Goal: Task Accomplishment & Management: Manage account settings

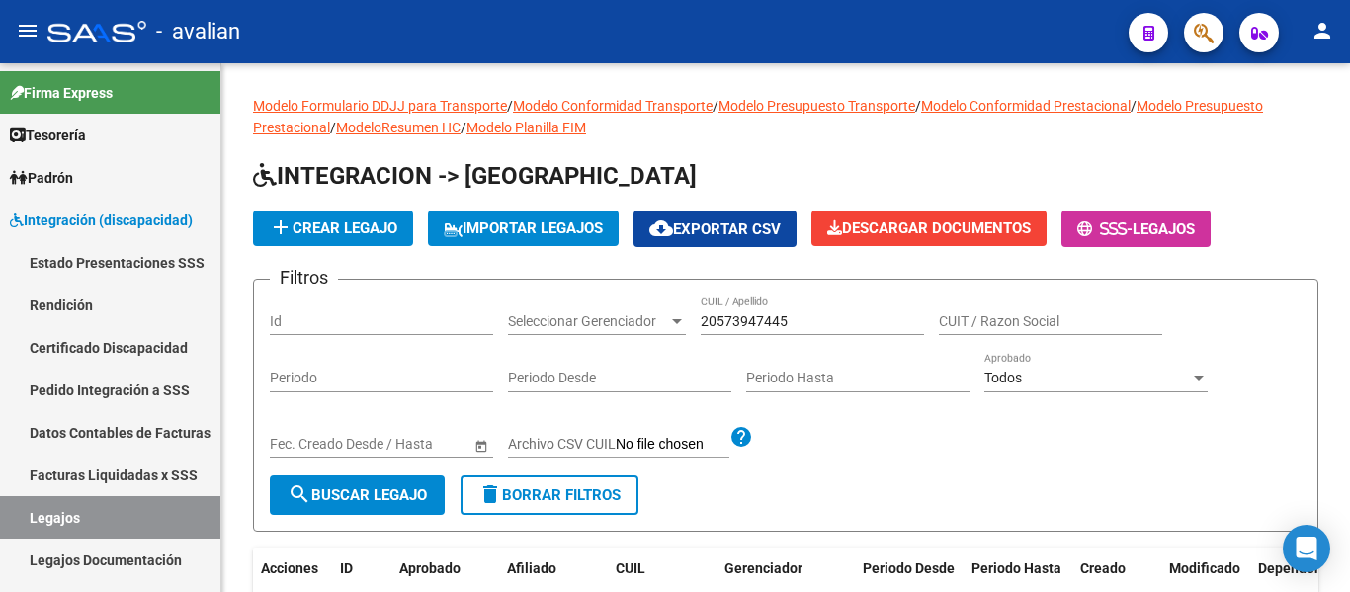
scroll to position [85, 0]
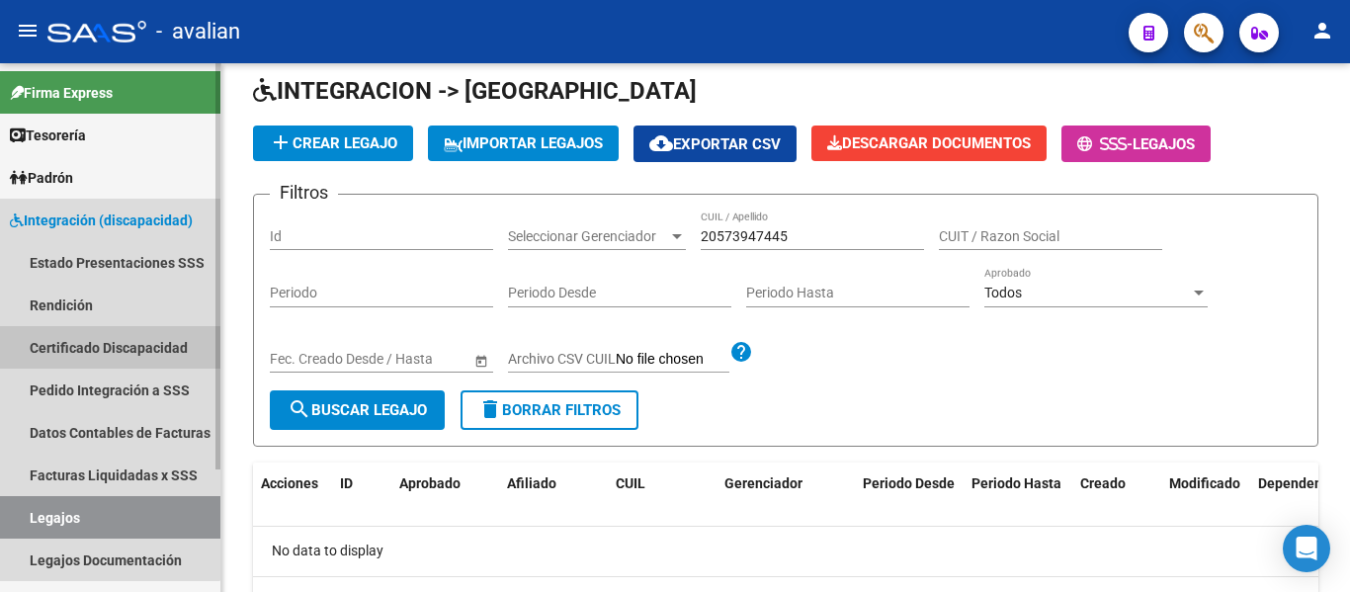
click at [72, 340] on link "Certificado Discapacidad" at bounding box center [110, 347] width 220 height 42
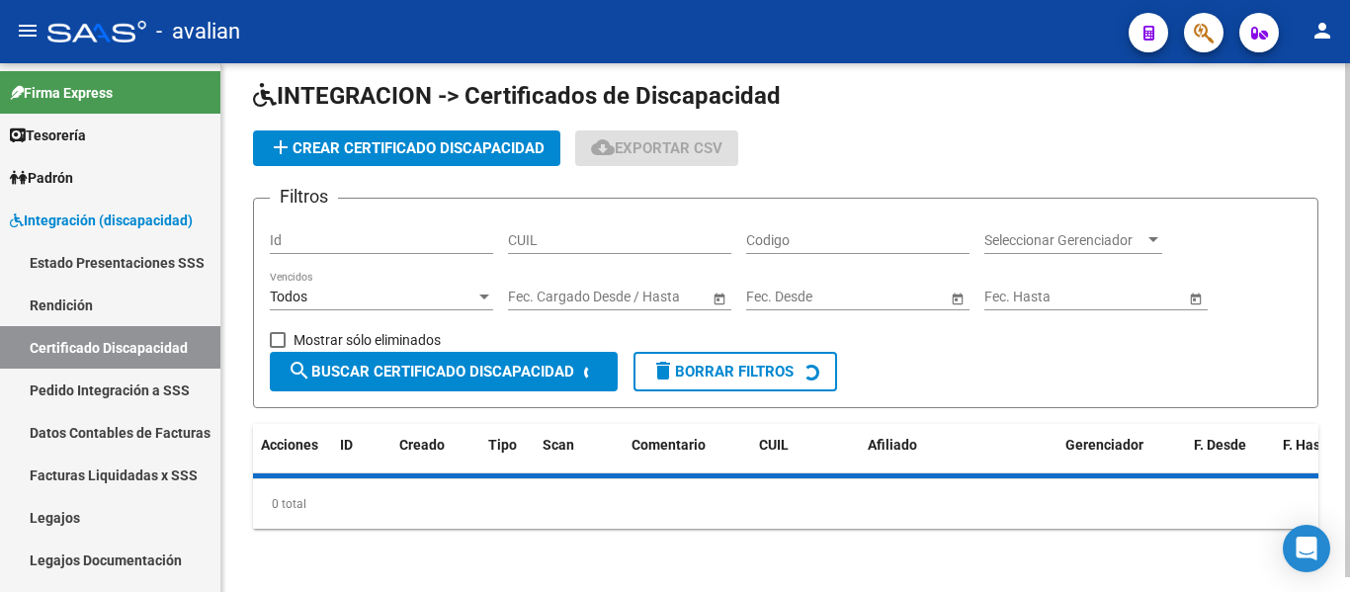
scroll to position [15, 0]
click at [542, 235] on input "CUIL" at bounding box center [619, 240] width 223 height 17
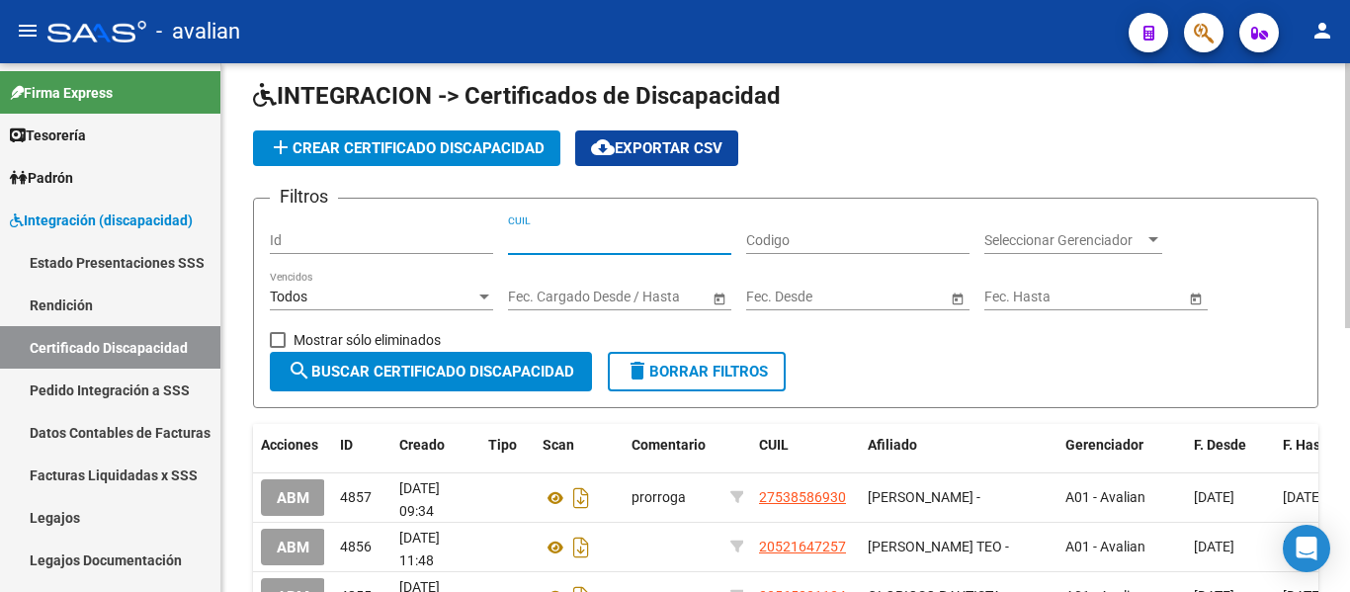
paste input "20-57842762-8"
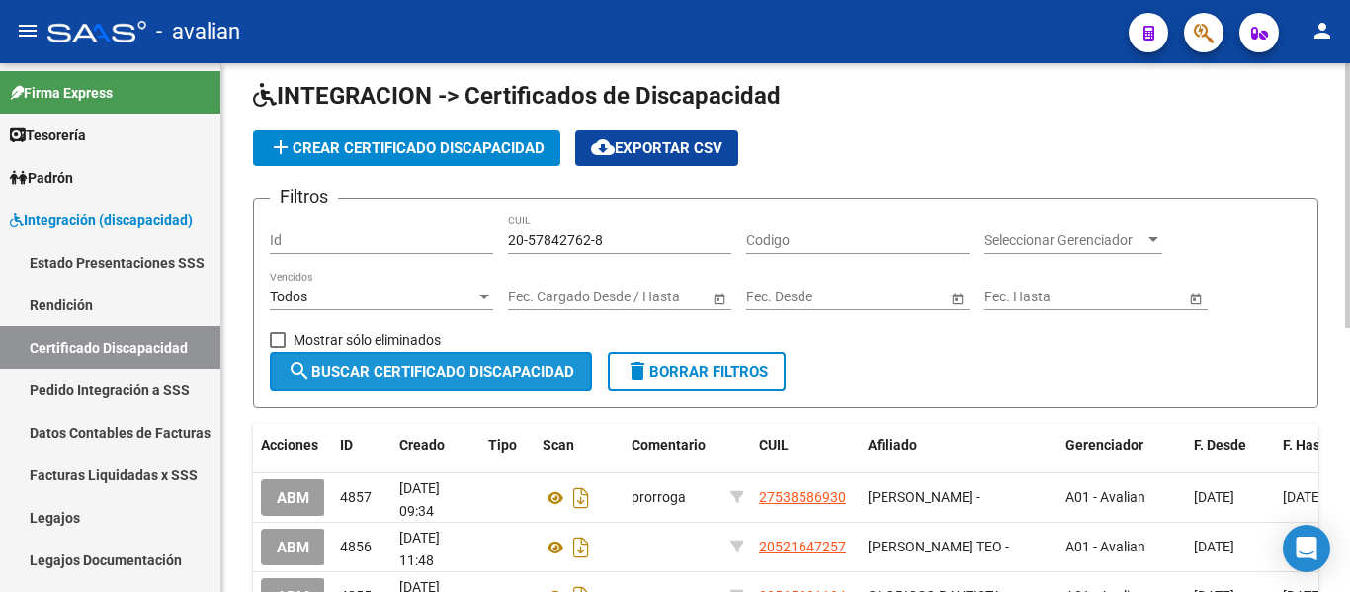
click at [476, 367] on span "search Buscar Certificado Discapacidad" at bounding box center [431, 372] width 287 height 18
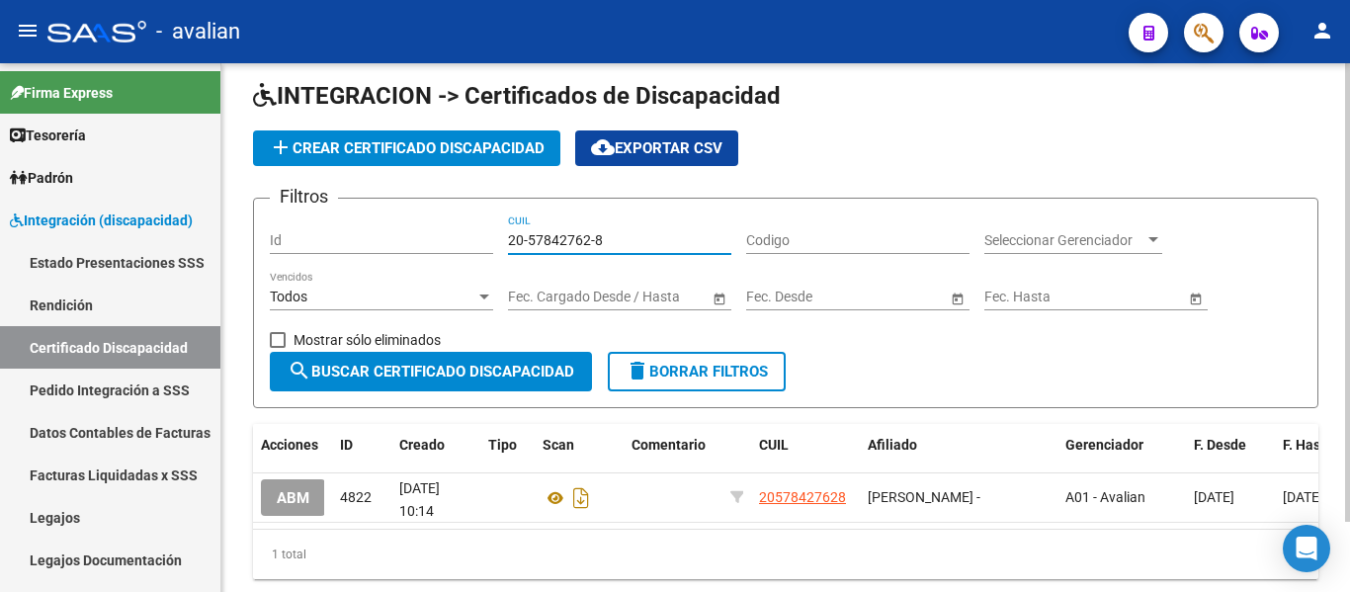
drag, startPoint x: 619, startPoint y: 232, endPoint x: 473, endPoint y: 191, distance: 151.1
click at [473, 191] on app-list-header "INTEGRACION -> Certificados de Discapacidad add Crear Certificado Discapacidad …" at bounding box center [785, 244] width 1065 height 328
paste input "1546237-7"
type input "20-51546237-7"
click at [458, 365] on span "search Buscar Certificado Discapacidad" at bounding box center [431, 372] width 287 height 18
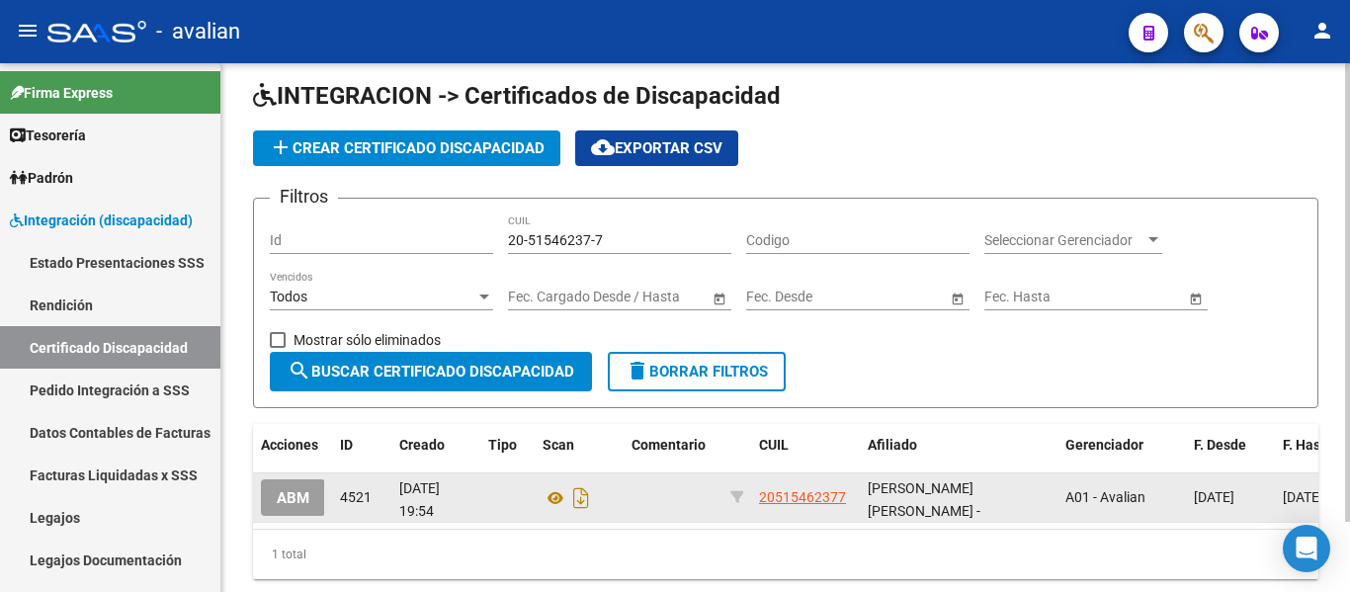
click at [289, 493] on span "ABM" at bounding box center [293, 498] width 33 height 18
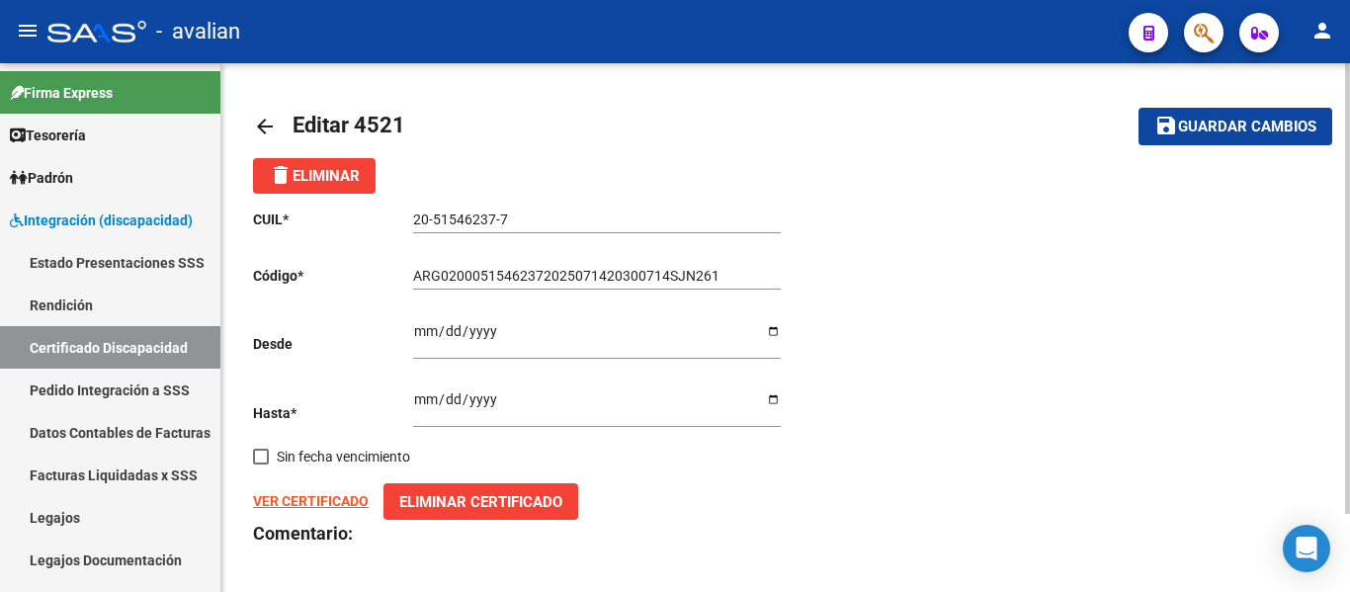
click at [264, 124] on mat-icon "arrow_back" at bounding box center [265, 127] width 24 height 24
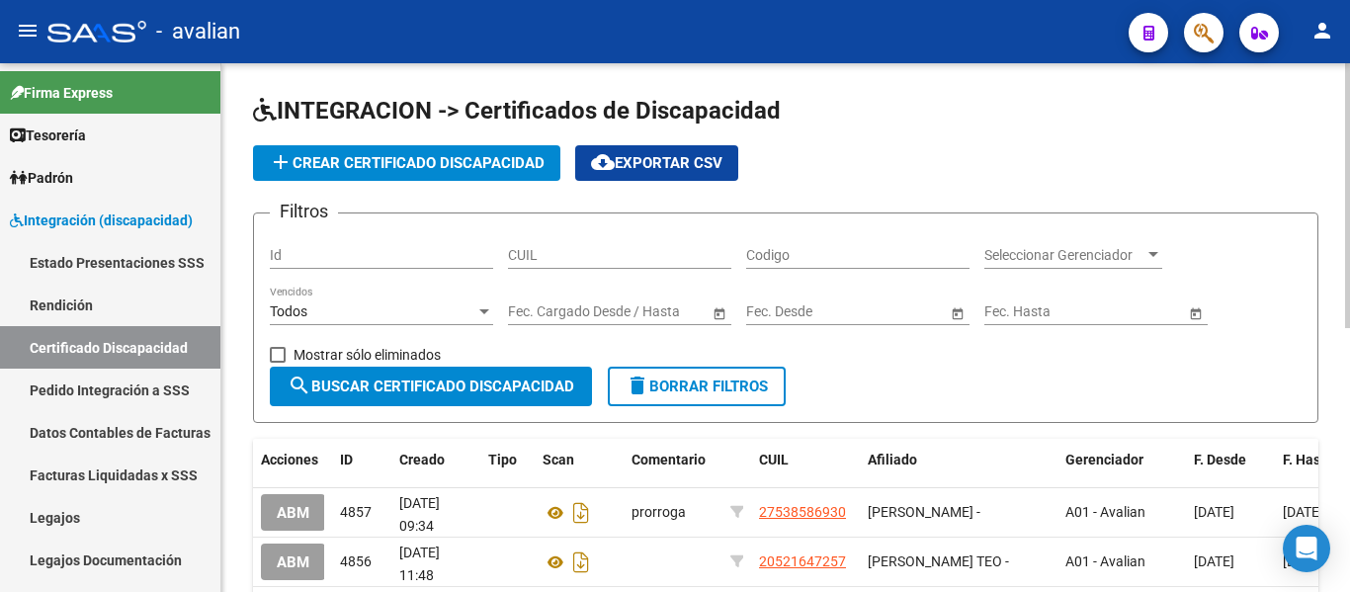
click at [720, 154] on div "add Crear Certificado Discapacidad cloud_download Exportar CSV" at bounding box center [785, 163] width 1065 height 36
click at [542, 270] on div "CUIL" at bounding box center [619, 257] width 223 height 56
click at [542, 250] on input "CUIL" at bounding box center [619, 255] width 223 height 17
paste input
click at [720, 408] on form "Filtros Id CUIL Codigo Seleccionar Gerenciador Seleccionar Gerenciador Todos Ve…" at bounding box center [785, 317] width 1065 height 210
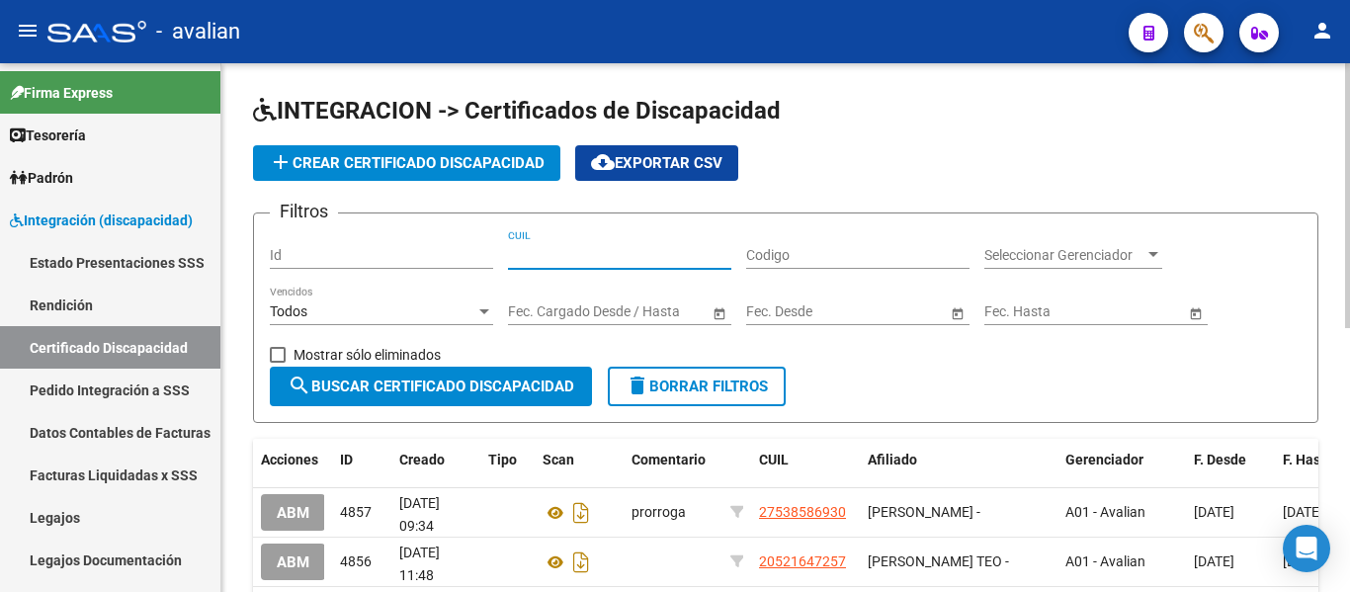
click at [529, 256] on input "CUIL" at bounding box center [619, 255] width 223 height 17
paste input "20-59359986-9"
type input "20-59359986-9"
click at [463, 380] on span "search Buscar Certificado Discapacidad" at bounding box center [431, 386] width 287 height 18
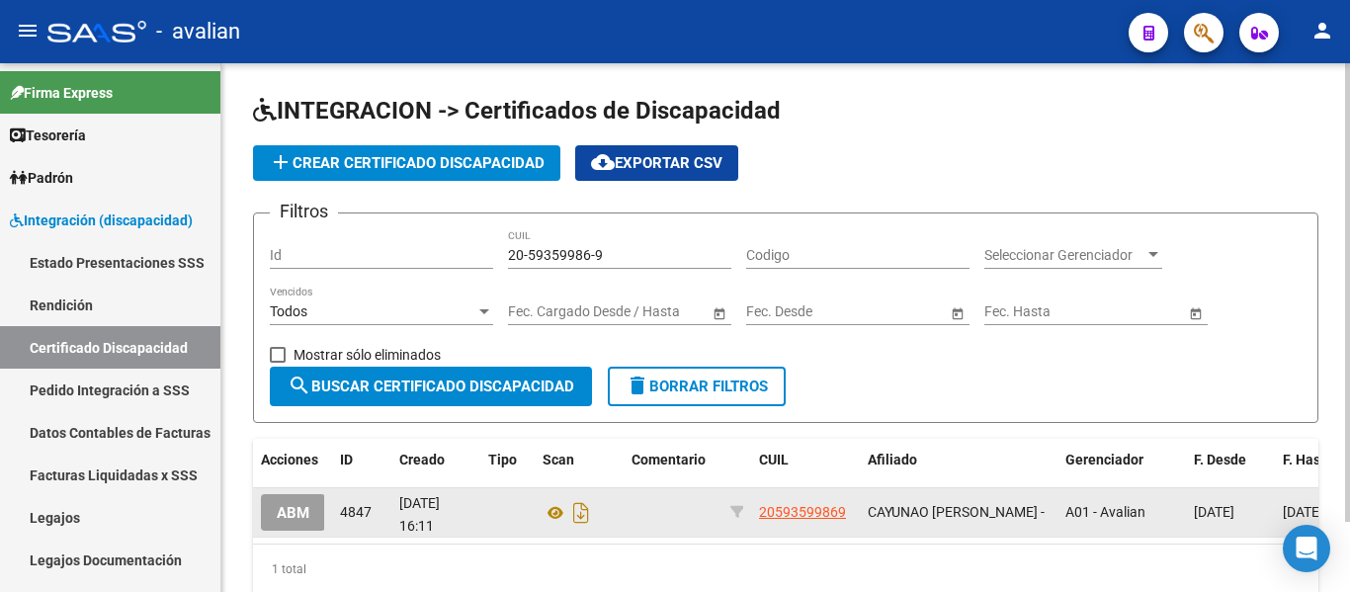
click at [298, 507] on span "ABM" at bounding box center [293, 513] width 33 height 18
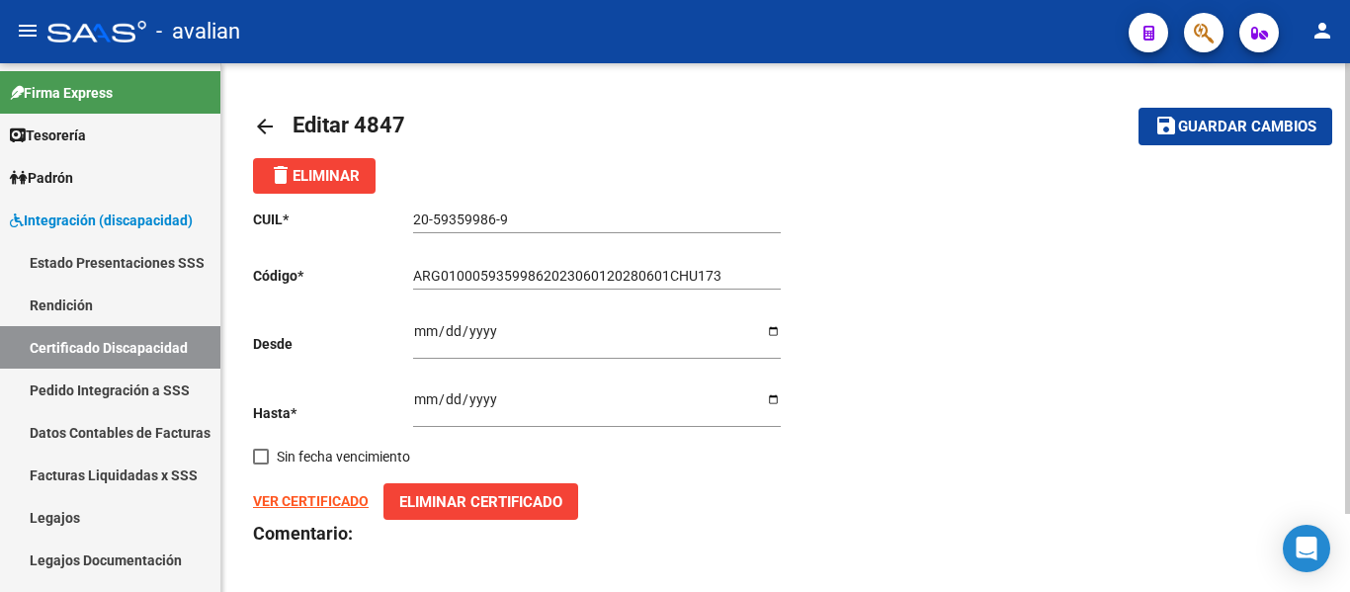
click at [256, 124] on mat-icon "arrow_back" at bounding box center [265, 127] width 24 height 24
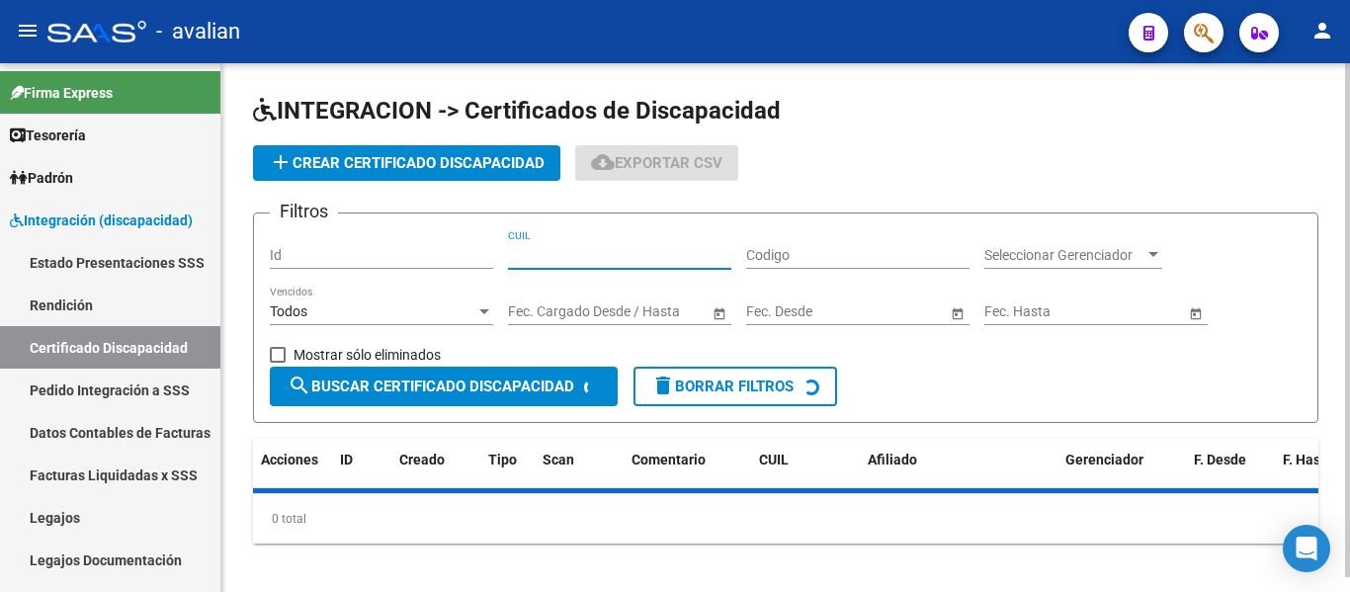
click at [705, 259] on input "CUIL" at bounding box center [619, 255] width 223 height 17
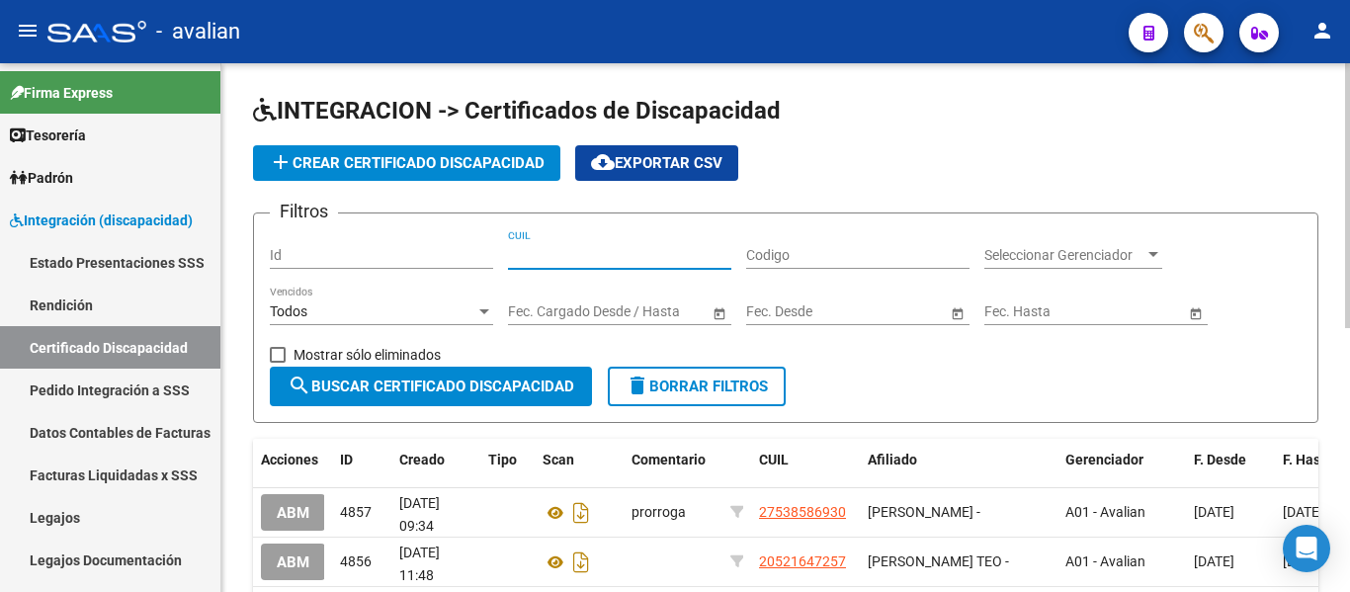
paste input "20-48892315-4"
type input "20-48892315-4"
click at [491, 384] on span "search Buscar Certificado Discapacidad" at bounding box center [431, 386] width 287 height 18
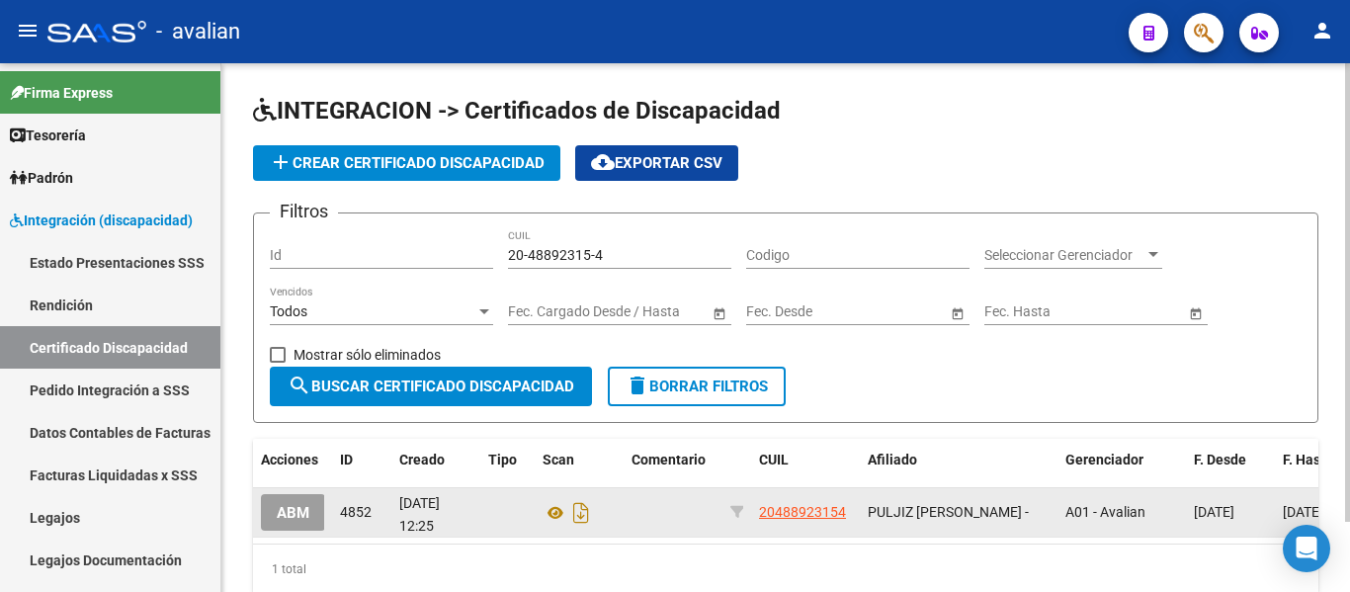
click at [304, 520] on span "ABM" at bounding box center [293, 513] width 33 height 18
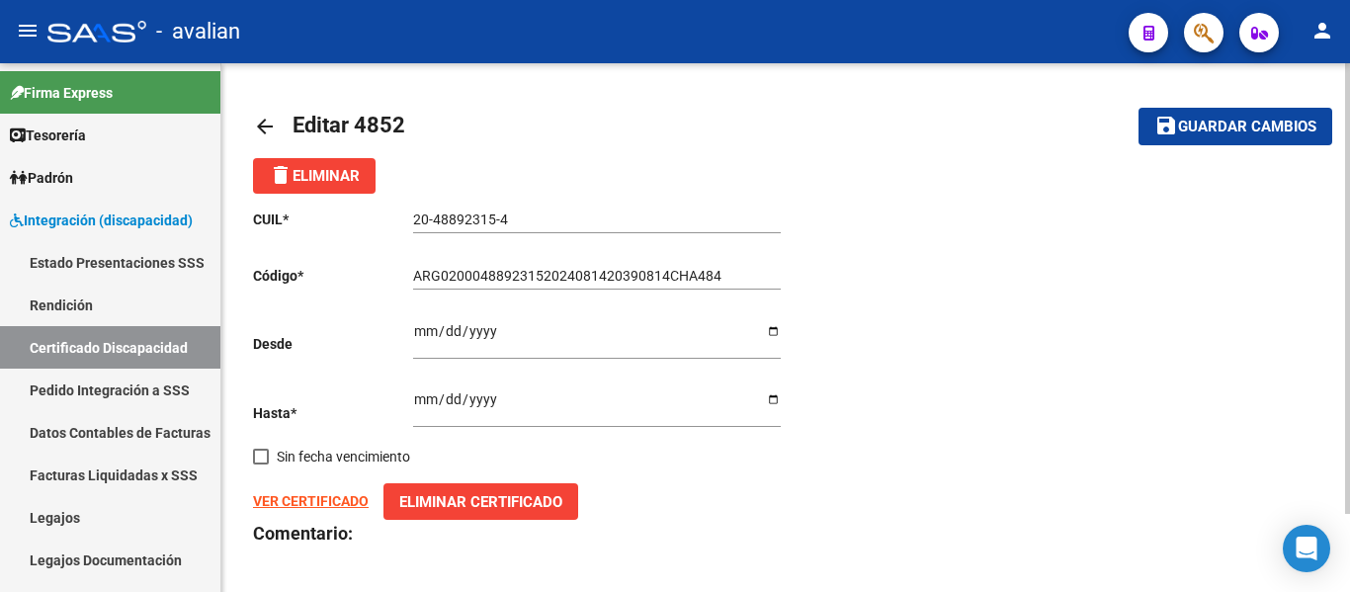
click at [262, 122] on mat-icon "arrow_back" at bounding box center [265, 127] width 24 height 24
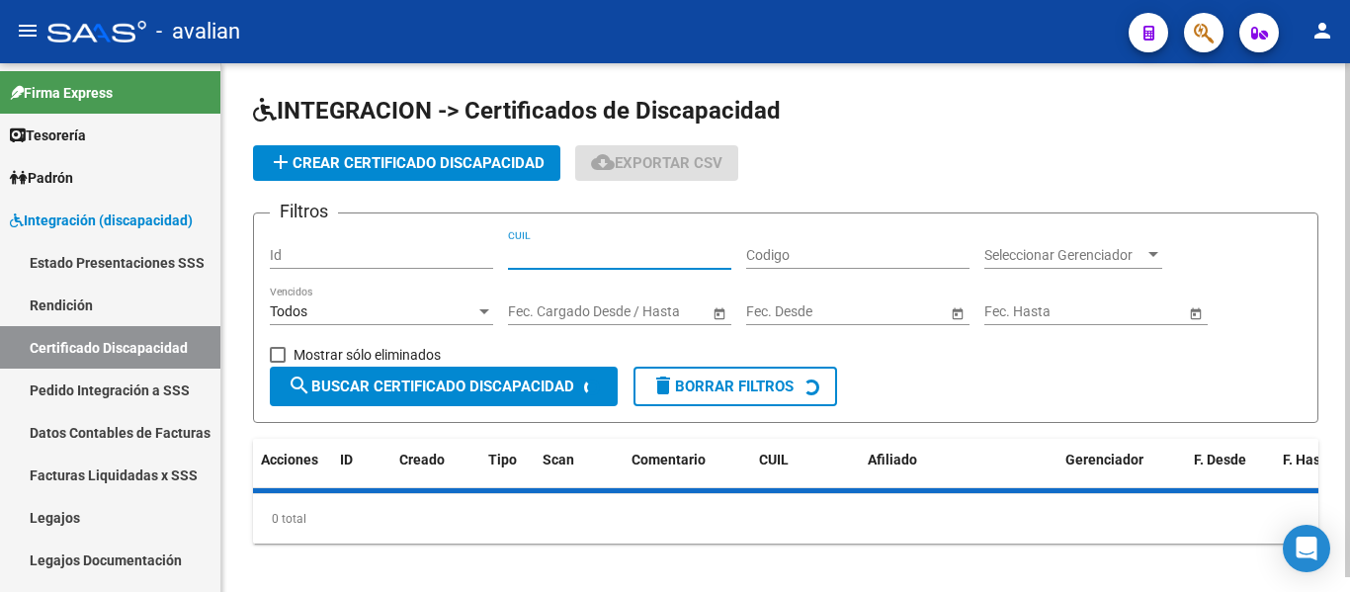
click at [618, 247] on input "CUIL" at bounding box center [619, 255] width 223 height 17
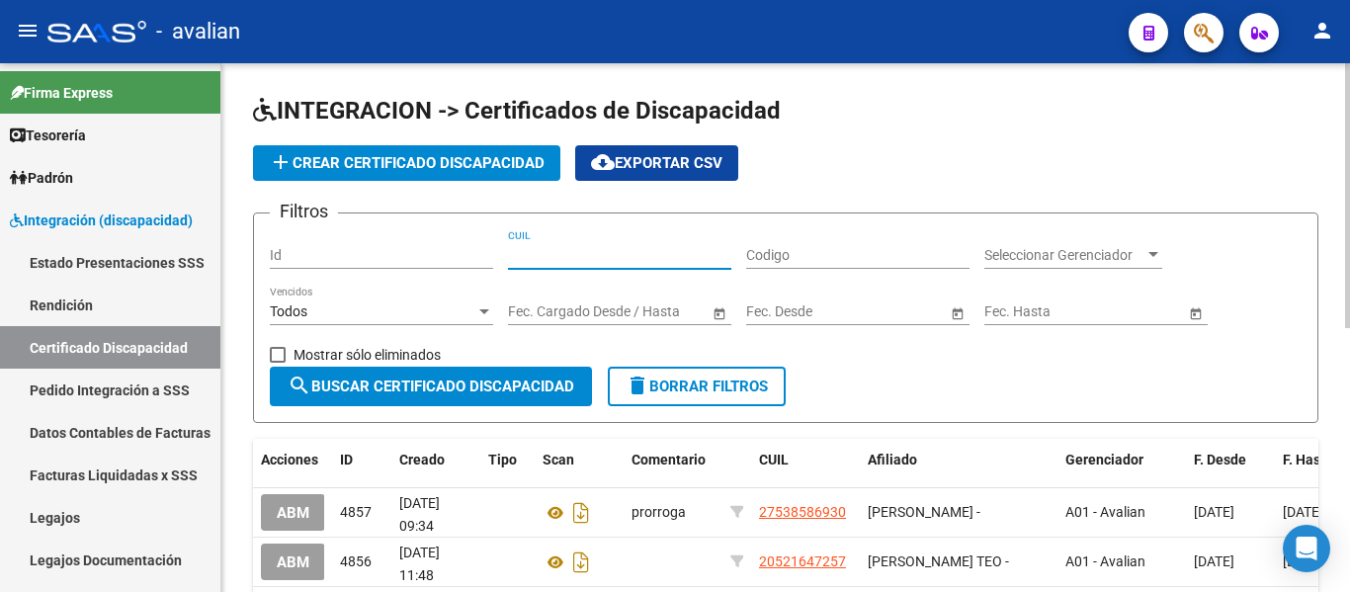
paste input "20-55001775-0"
click at [484, 389] on span "search Buscar Certificado Discapacidad" at bounding box center [431, 386] width 287 height 18
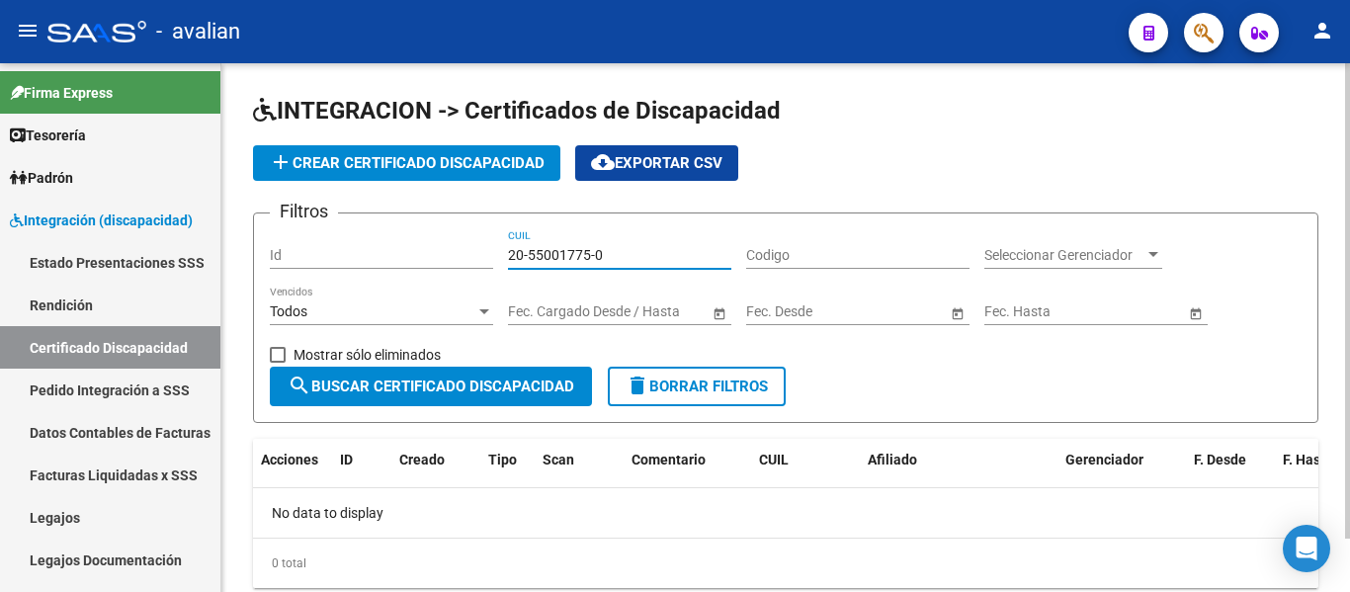
drag, startPoint x: 619, startPoint y: 258, endPoint x: 449, endPoint y: 246, distance: 170.4
click at [449, 246] on div "Filtros Id 20-55001775-0 CUIL Codigo Seleccionar Gerenciador Seleccionar Gerenc…" at bounding box center [786, 297] width 1032 height 137
paste input "3-46783318-9"
type input "23-46783318-9"
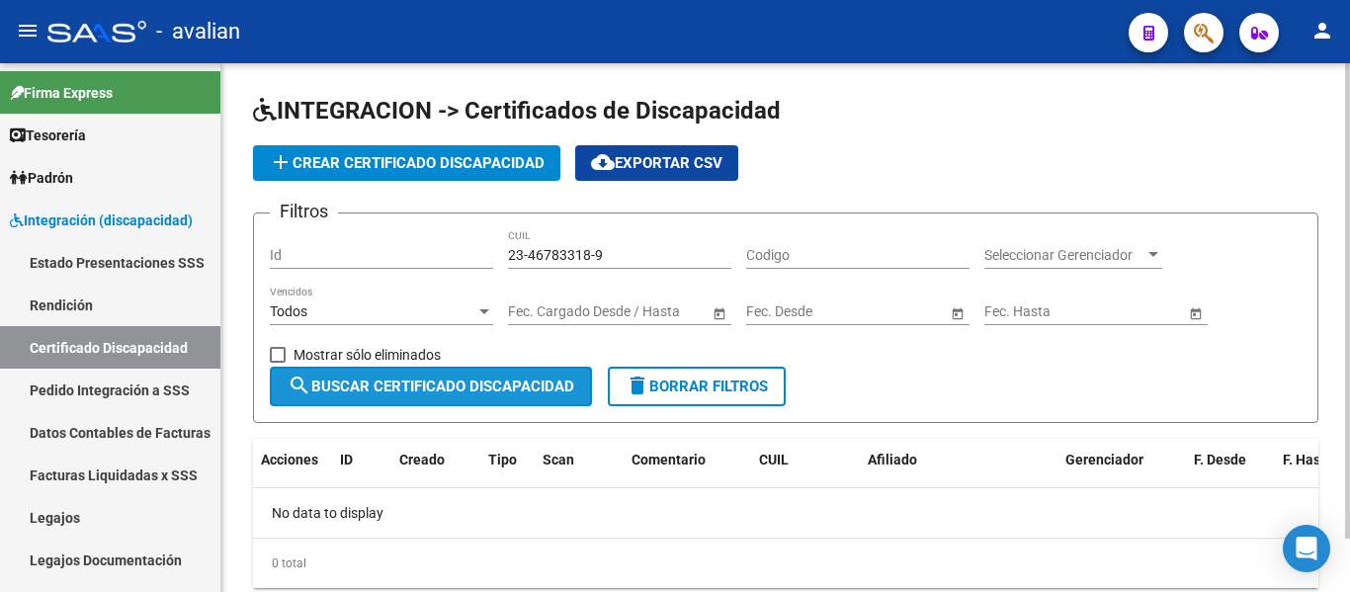
click at [454, 384] on span "search Buscar Certificado Discapacidad" at bounding box center [431, 386] width 287 height 18
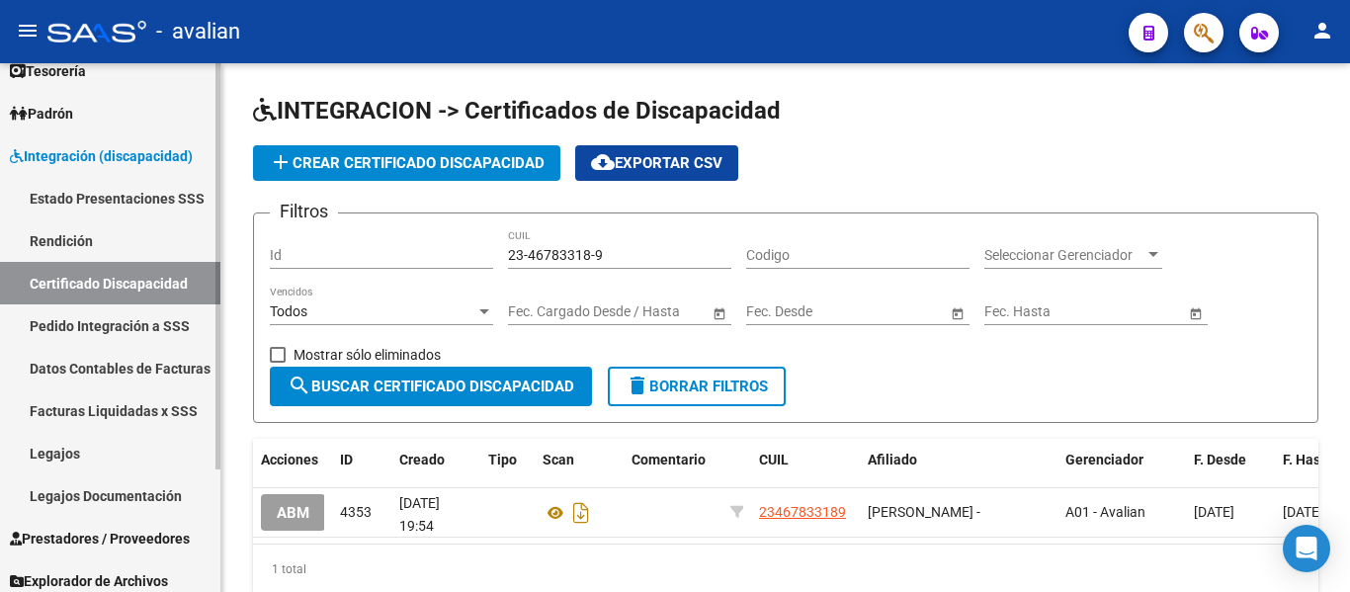
scroll to position [99, 0]
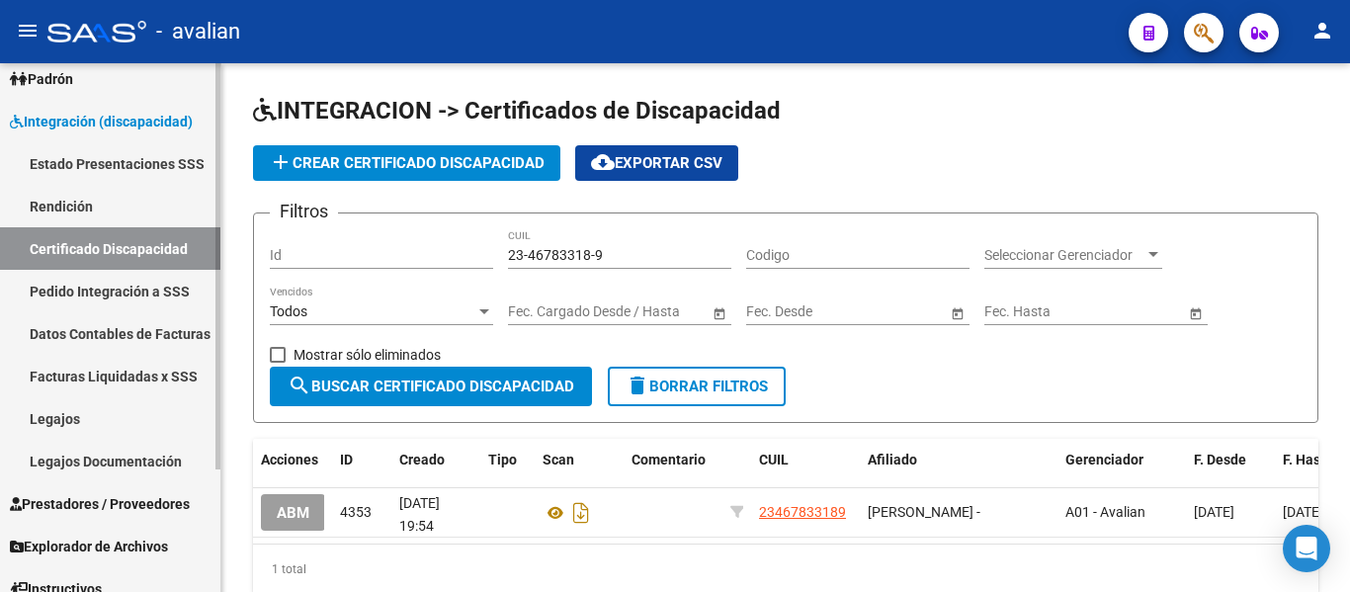
drag, startPoint x: 65, startPoint y: 416, endPoint x: 145, endPoint y: 403, distance: 81.1
click at [65, 416] on link "Legajos" at bounding box center [110, 418] width 220 height 42
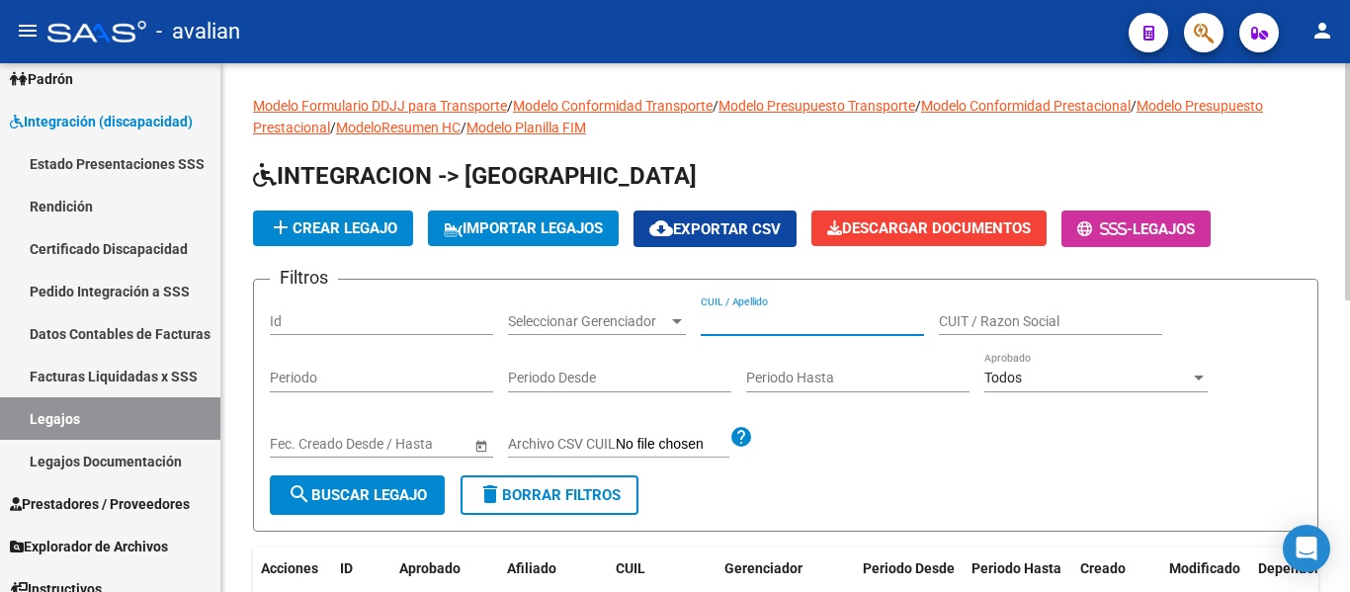
click at [720, 318] on input "CUIL / Apellido" at bounding box center [812, 321] width 223 height 17
paste input "23467833189"
type input "23467833189"
click at [387, 490] on span "search Buscar Legajo" at bounding box center [357, 495] width 139 height 18
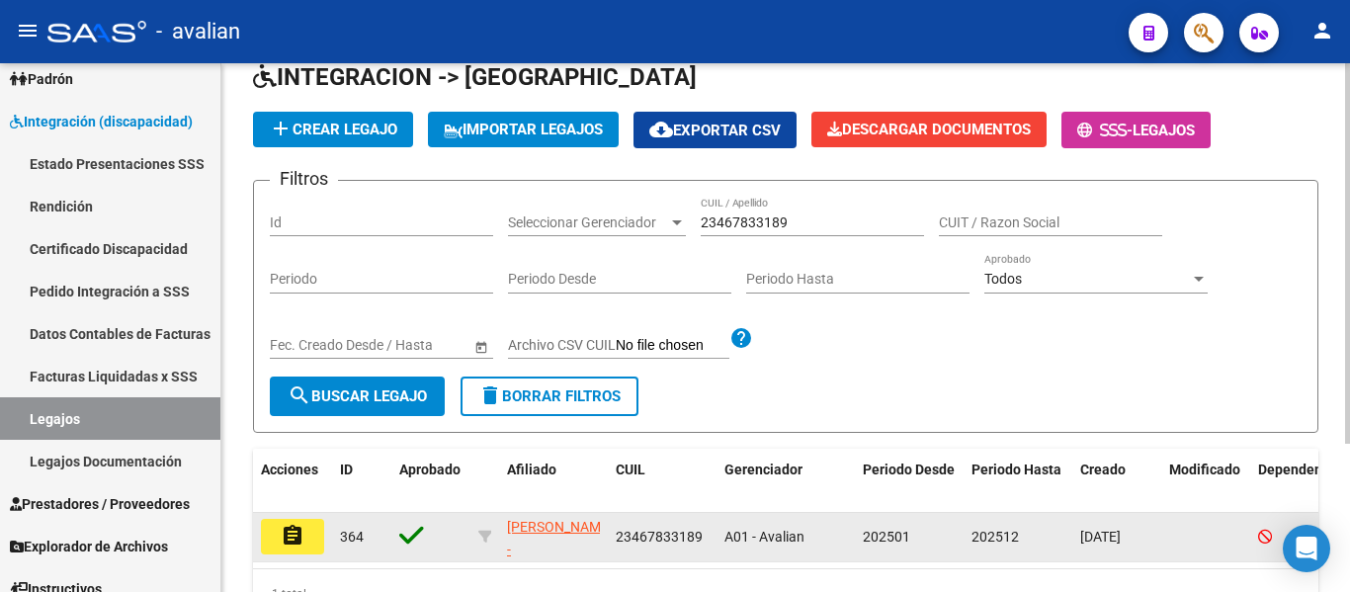
click at [307, 539] on button "assignment" at bounding box center [292, 537] width 63 height 36
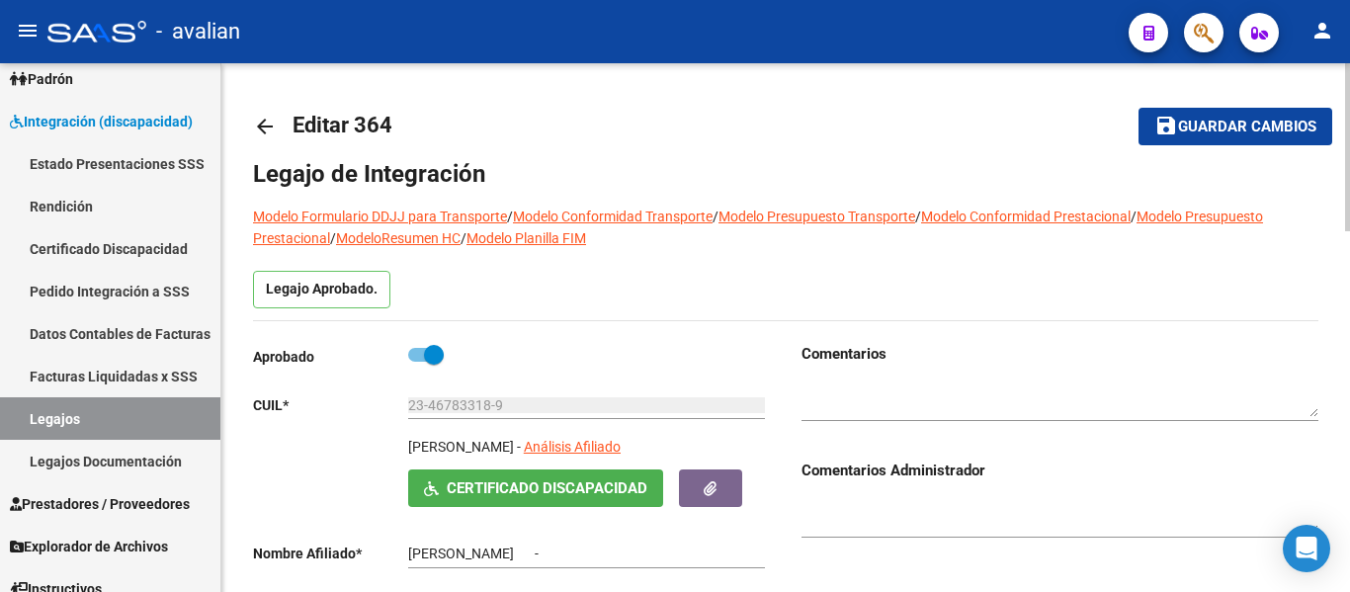
type input "[PERSON_NAME]"
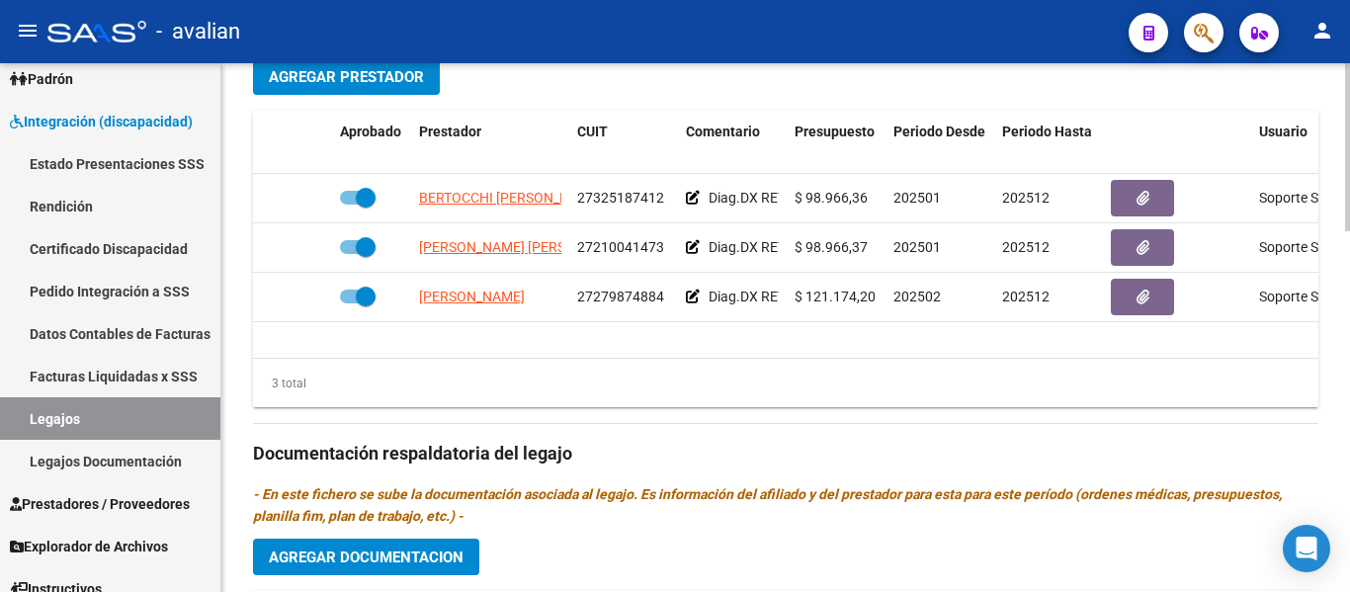
scroll to position [740, 0]
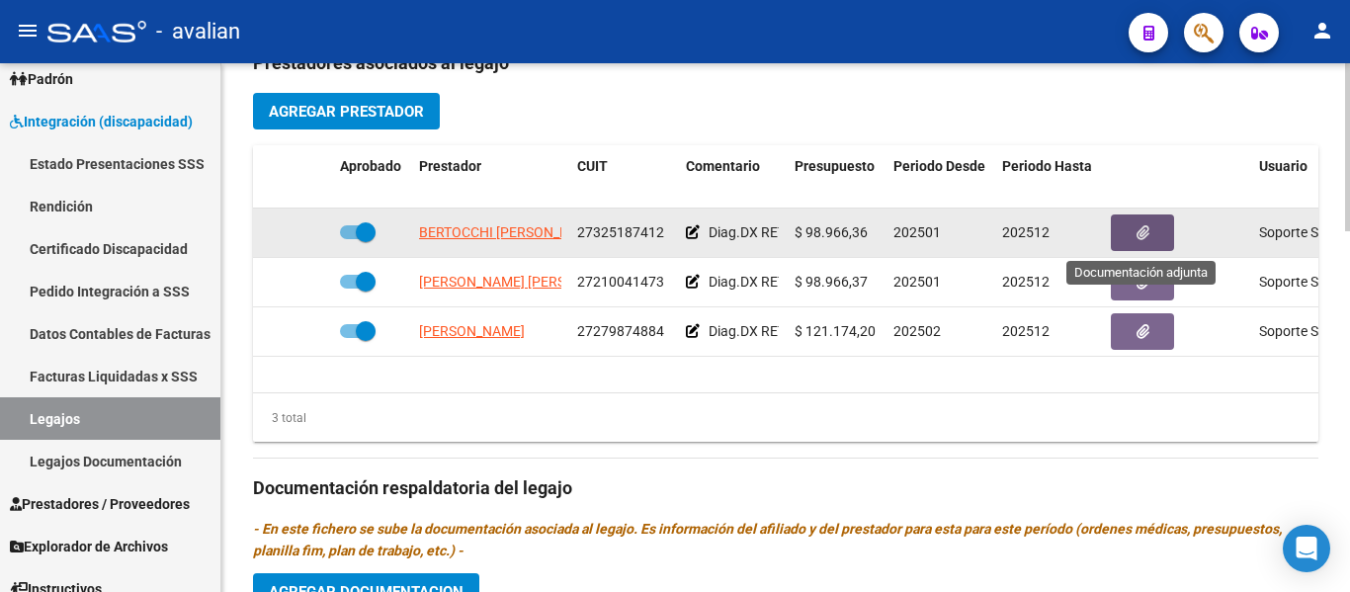
click at [720, 242] on span "button" at bounding box center [1142, 233] width 13 height 18
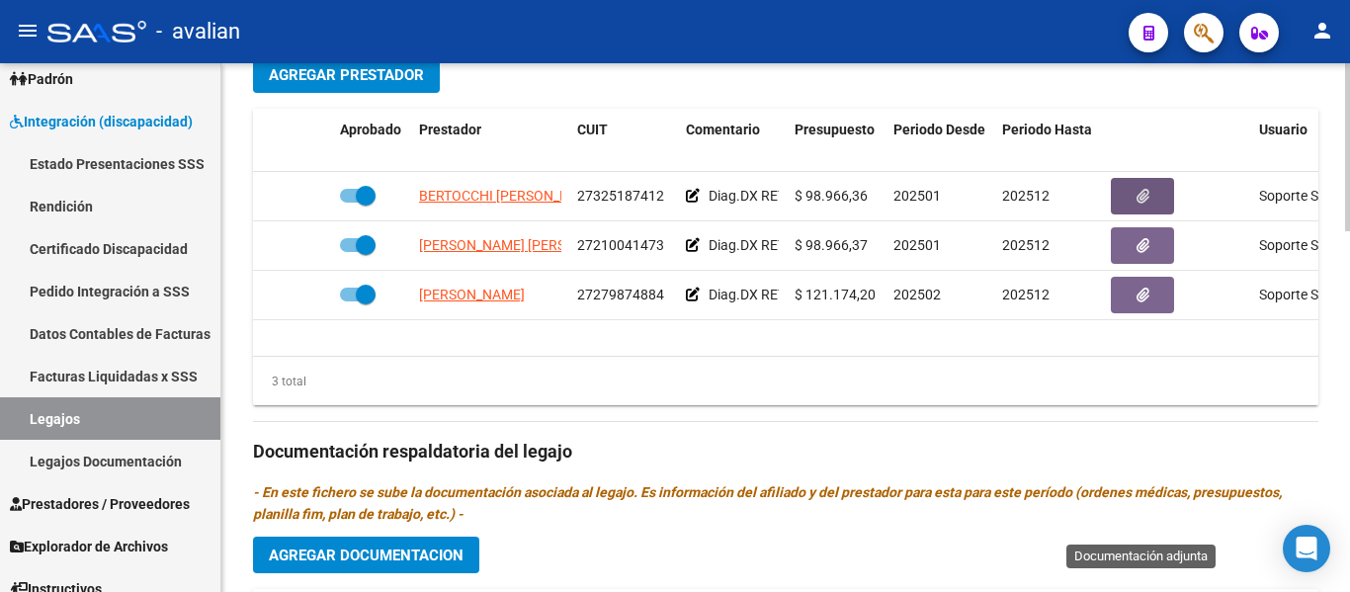
scroll to position [790, 0]
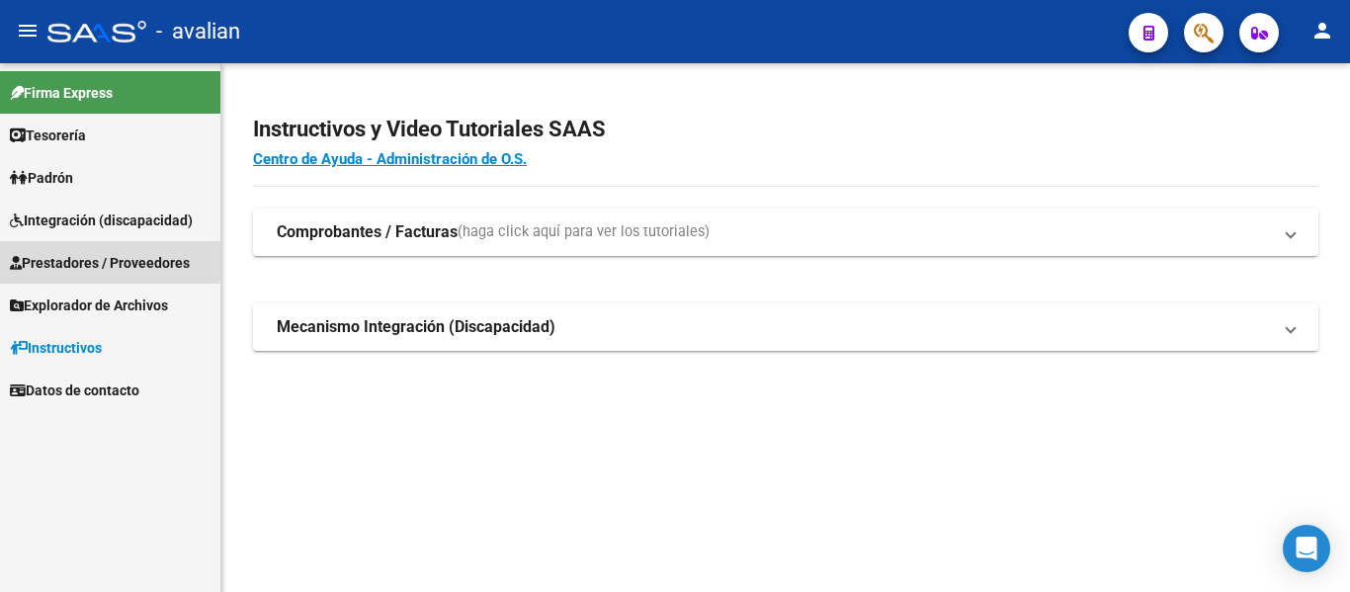
click at [74, 257] on span "Prestadores / Proveedores" at bounding box center [100, 263] width 180 height 22
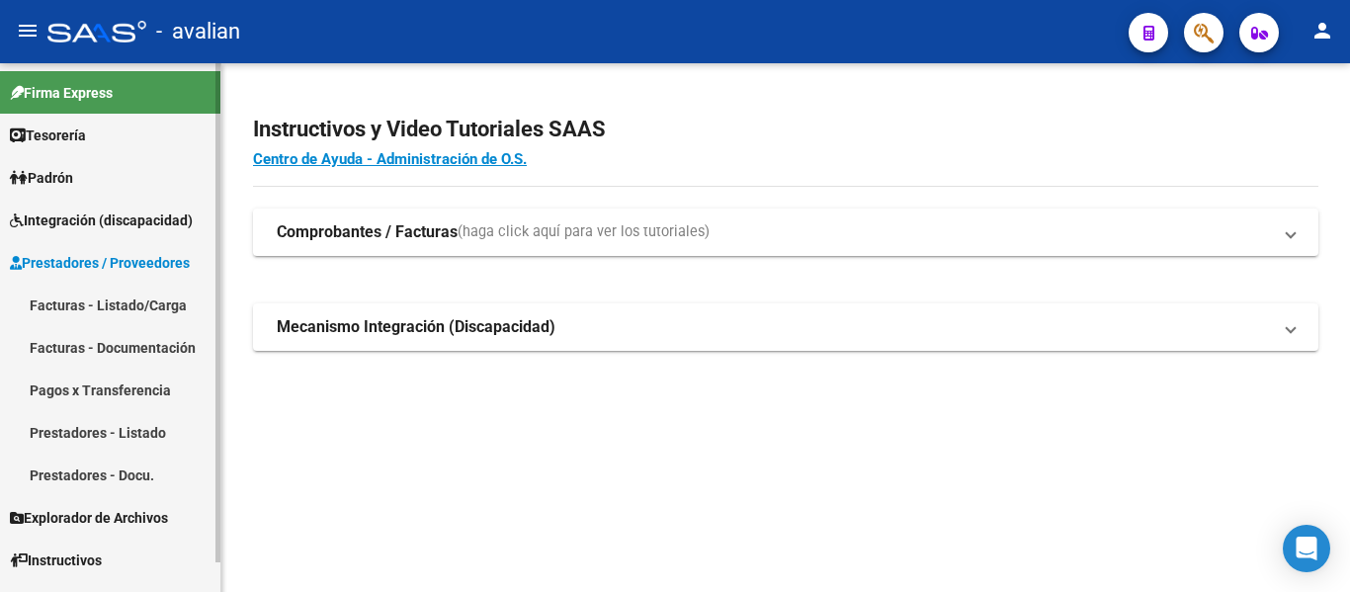
click at [96, 469] on link "Prestadores - Docu." at bounding box center [110, 475] width 220 height 42
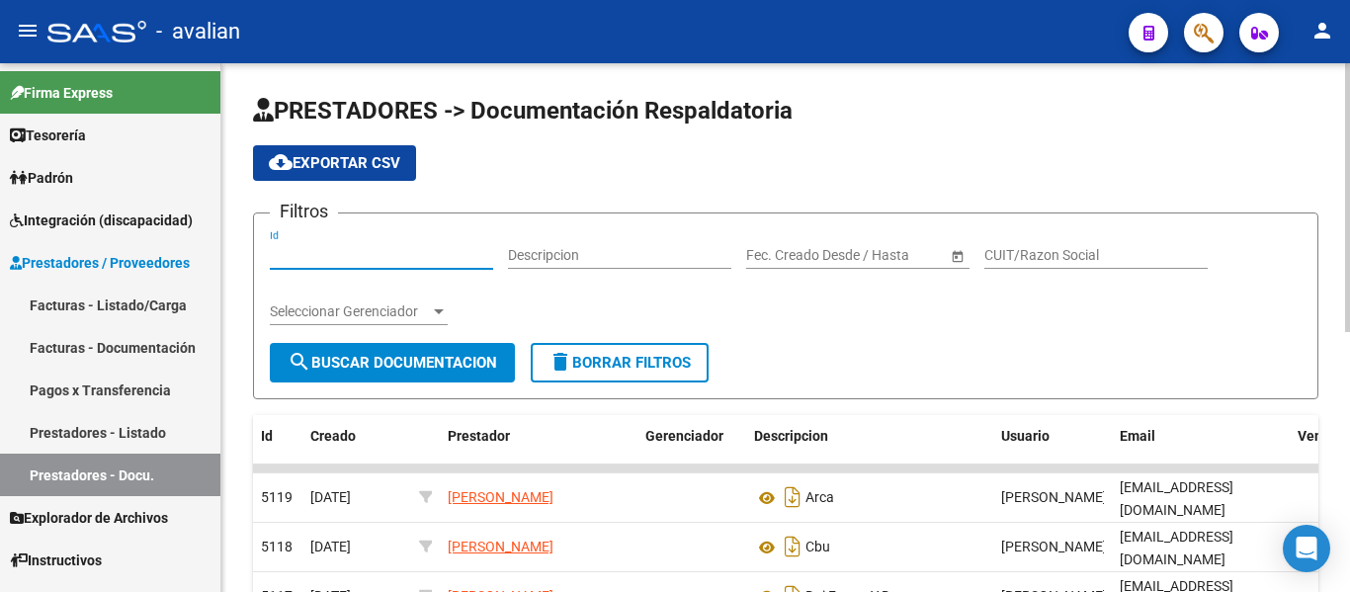
click at [305, 254] on input "Id" at bounding box center [381, 255] width 223 height 17
paste input "30518321842"
type input "30518321842"
click at [326, 365] on span "search Buscar Documentacion" at bounding box center [392, 363] width 209 height 18
click at [384, 255] on input "30518321842" at bounding box center [381, 255] width 223 height 17
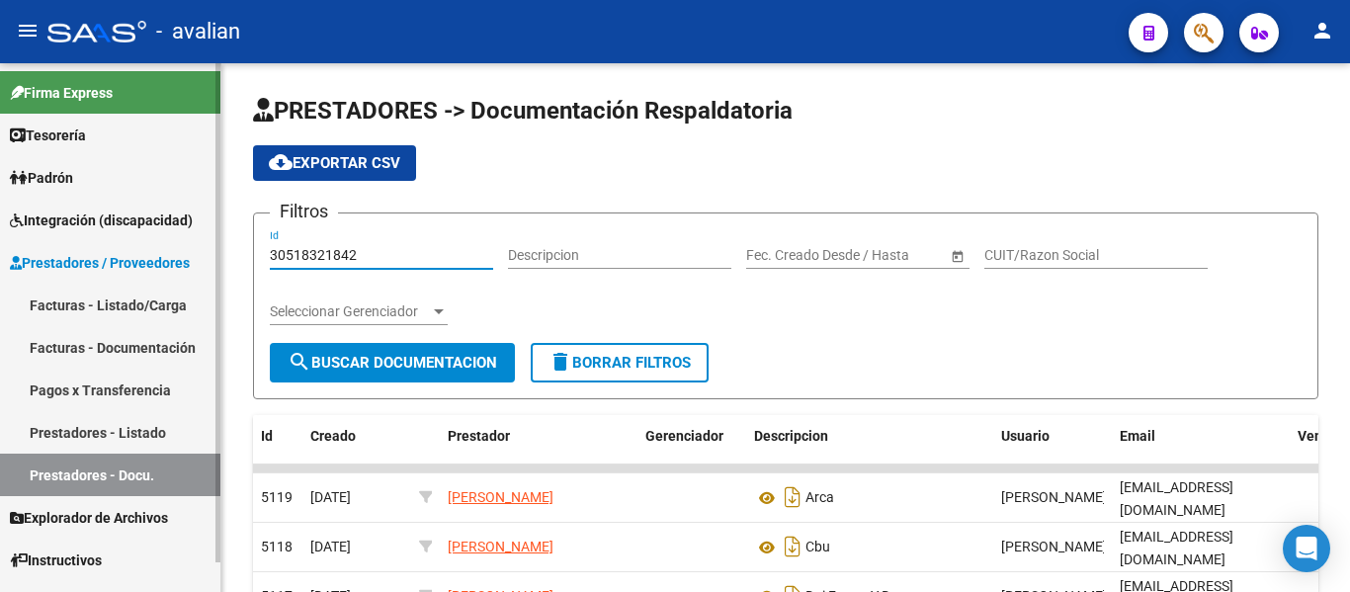
click at [92, 309] on link "Facturas - Listado/Carga" at bounding box center [110, 305] width 220 height 42
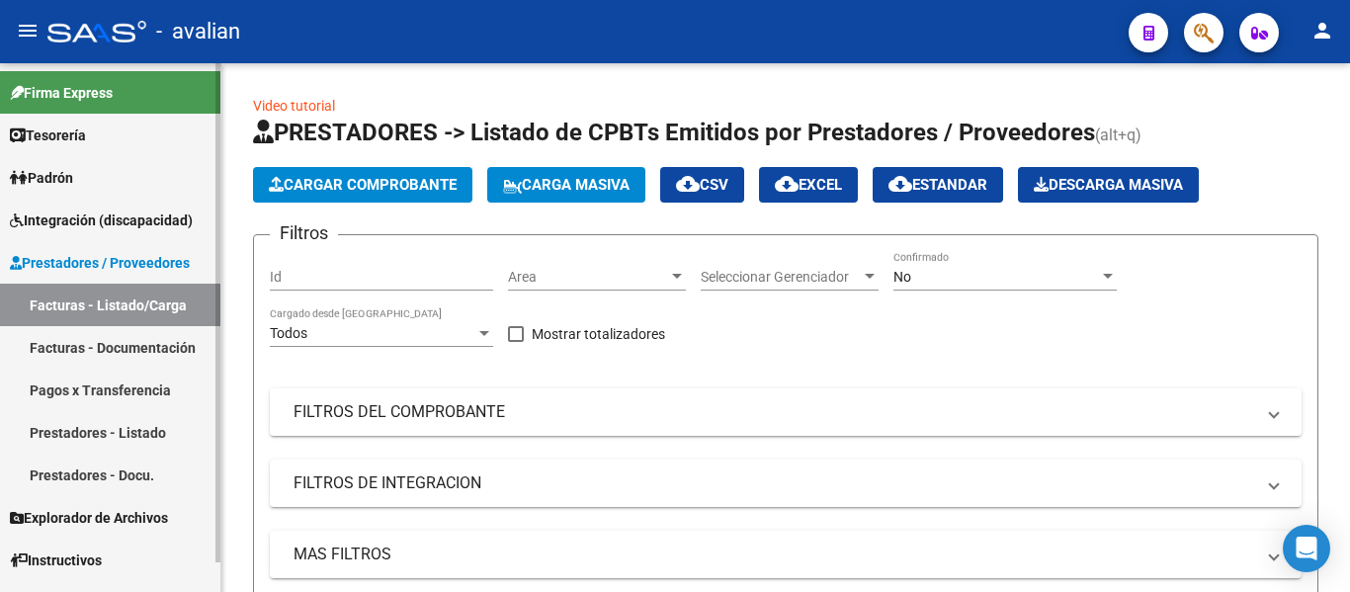
click at [74, 216] on span "Integración (discapacidad)" at bounding box center [101, 220] width 183 height 22
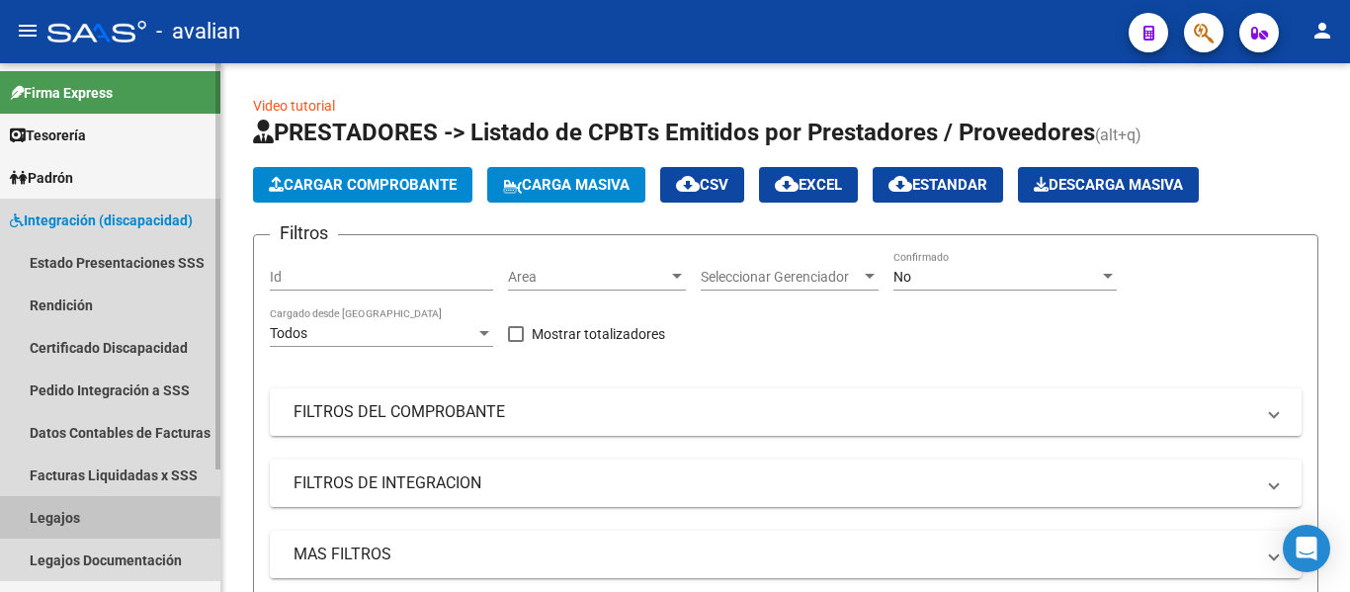
click at [66, 518] on link "Legajos" at bounding box center [110, 517] width 220 height 42
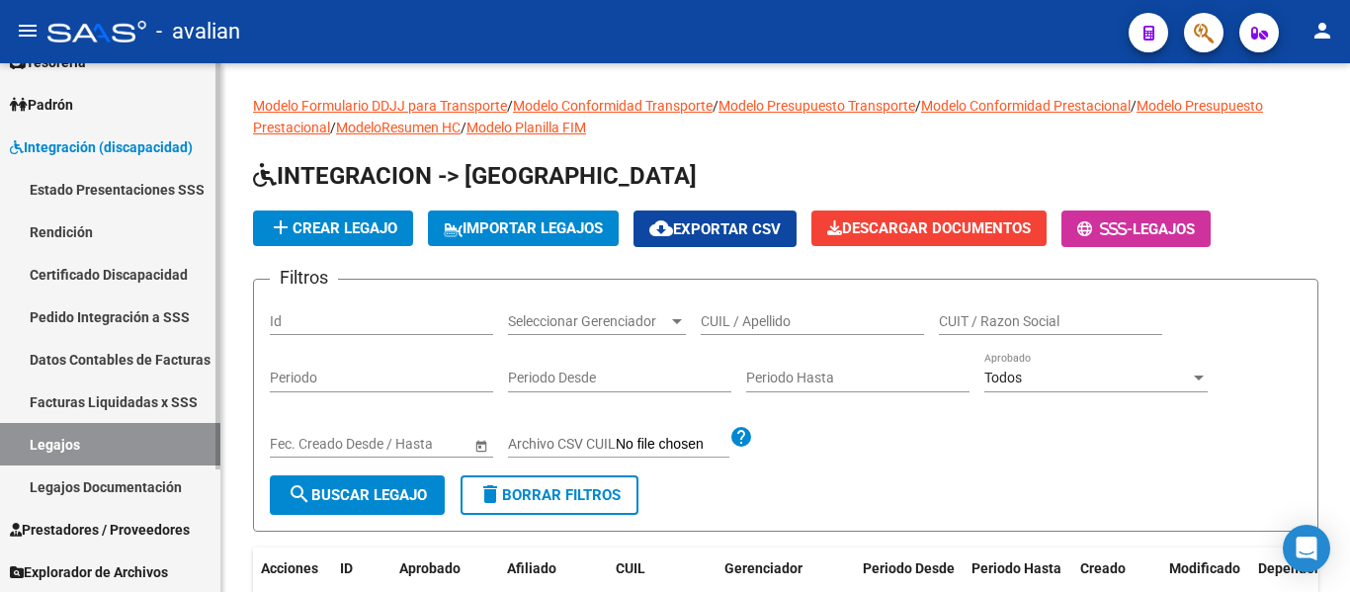
scroll to position [159, 0]
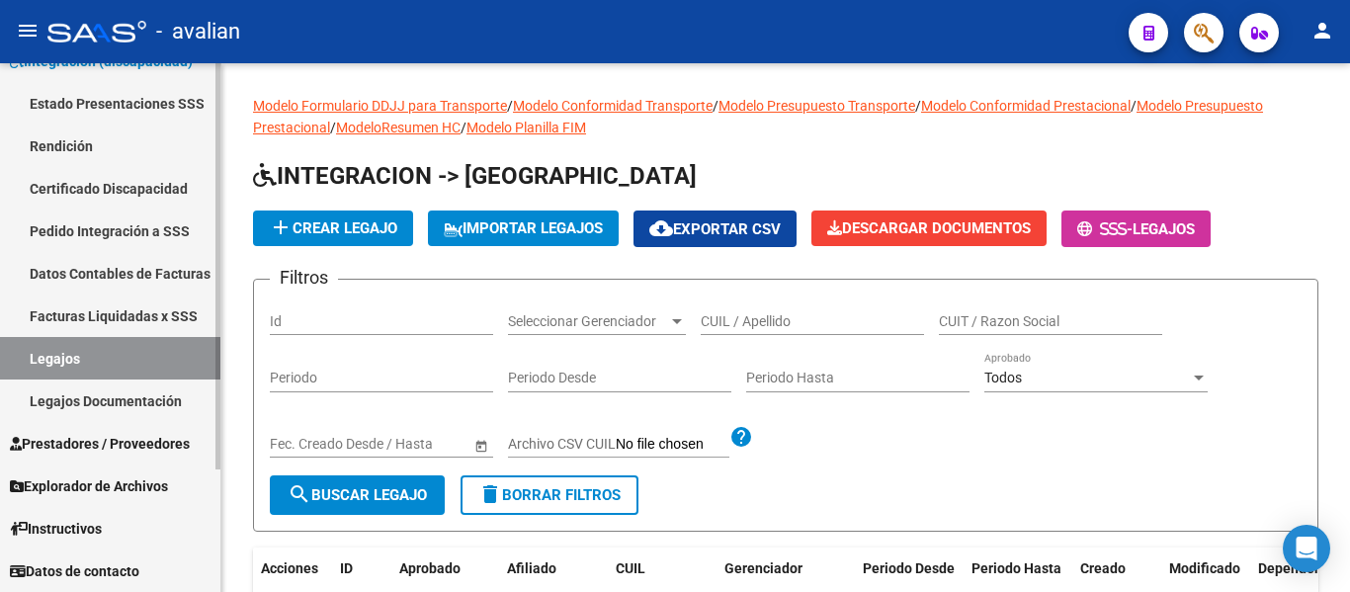
click at [87, 438] on span "Prestadores / Proveedores" at bounding box center [100, 444] width 180 height 22
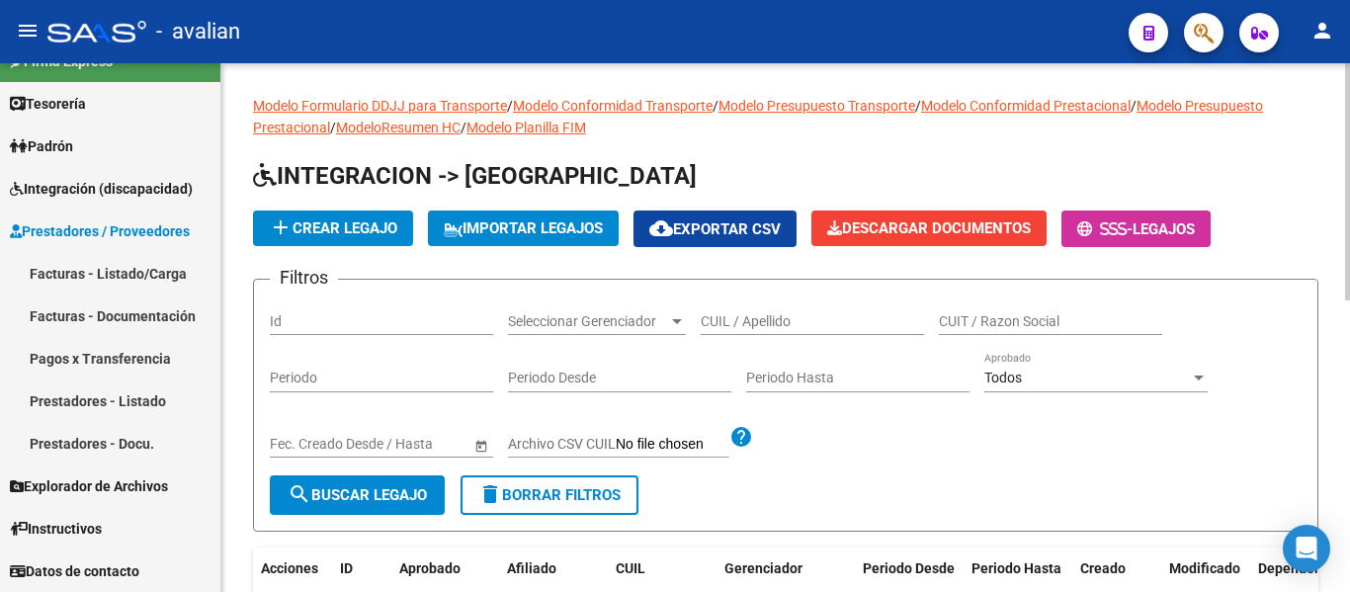
scroll to position [32, 0]
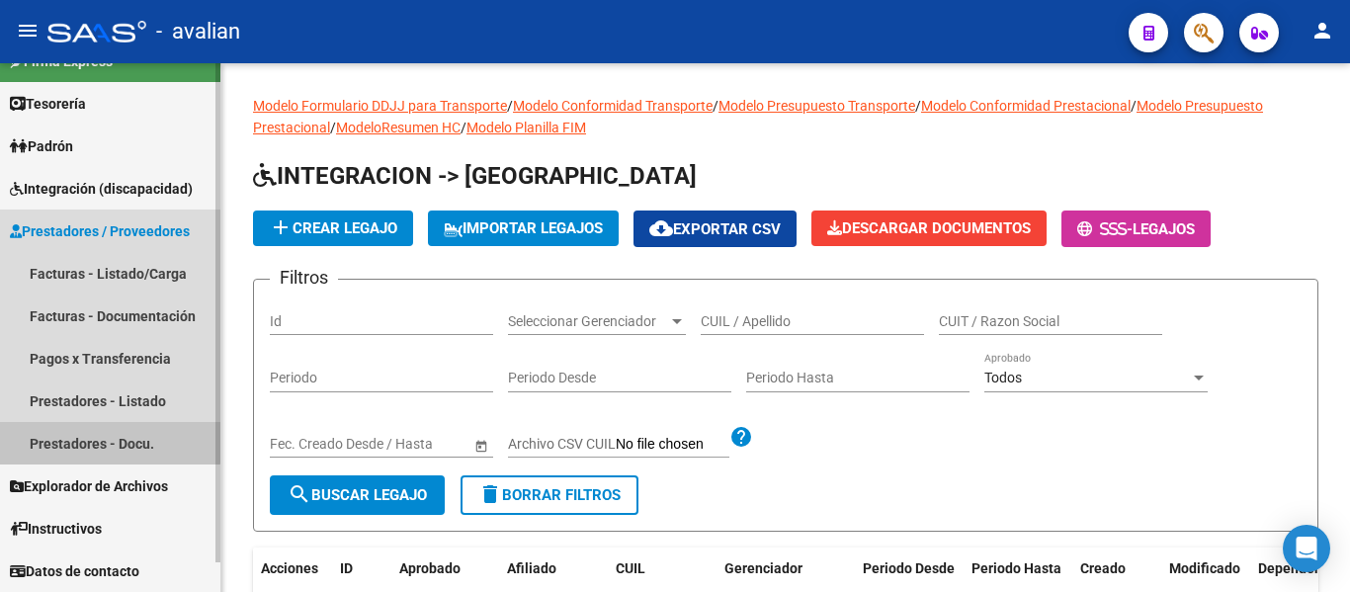
click at [89, 435] on link "Prestadores - Docu." at bounding box center [110, 443] width 220 height 42
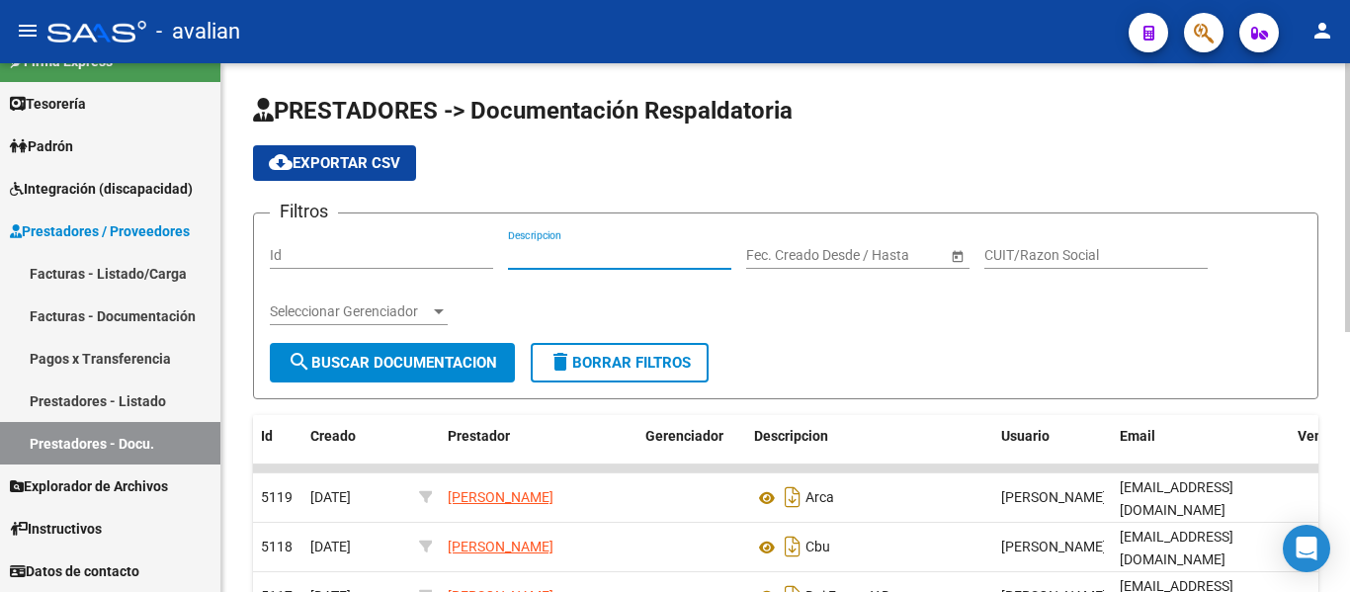
click at [563, 257] on input "Descripcion" at bounding box center [619, 255] width 223 height 17
paste input "30518321842"
type input "30518321842"
click at [456, 361] on span "search Buscar Documentacion" at bounding box center [392, 363] width 209 height 18
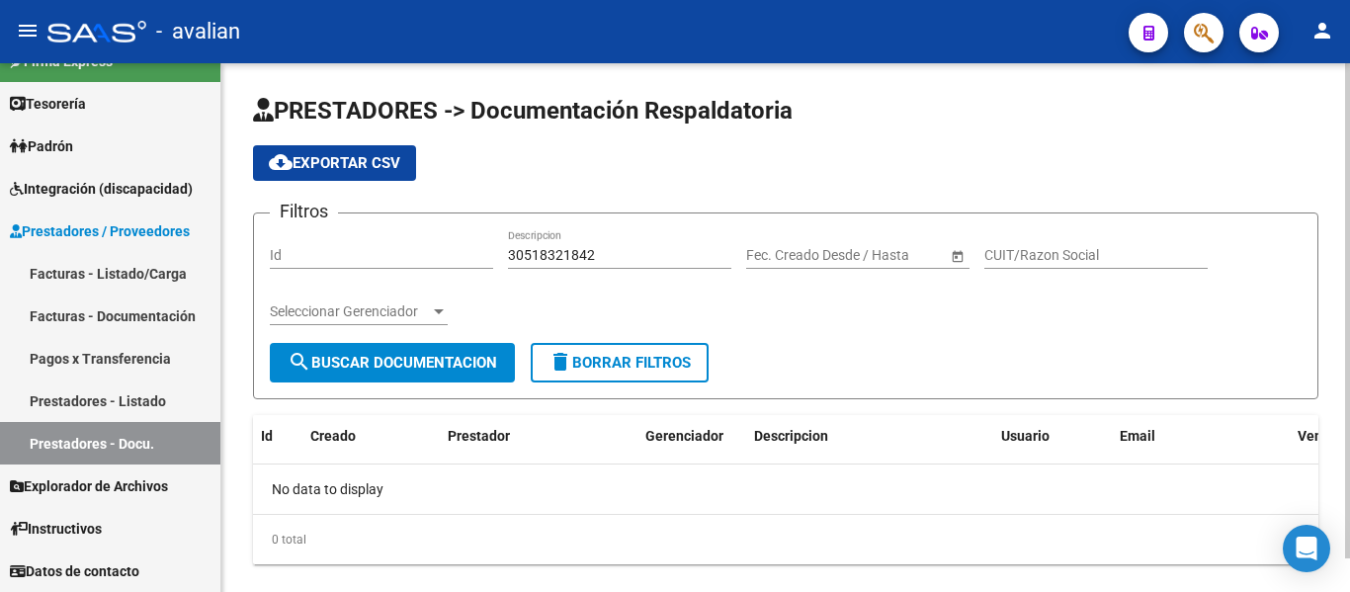
click at [398, 256] on input "Id" at bounding box center [381, 255] width 223 height 17
click at [1042, 260] on input "CUIT/Razon Social" at bounding box center [1095, 255] width 223 height 17
paste input "30518321842"
type input "30518321842"
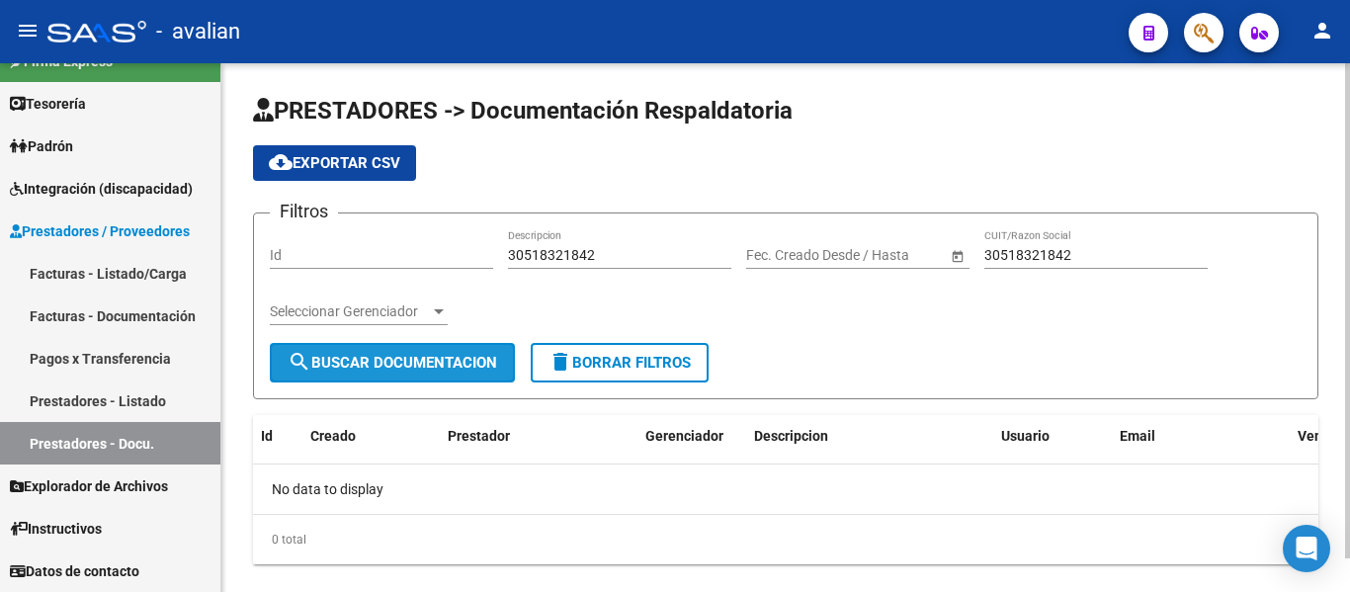
click at [378, 357] on span "search Buscar Documentacion" at bounding box center [392, 363] width 209 height 18
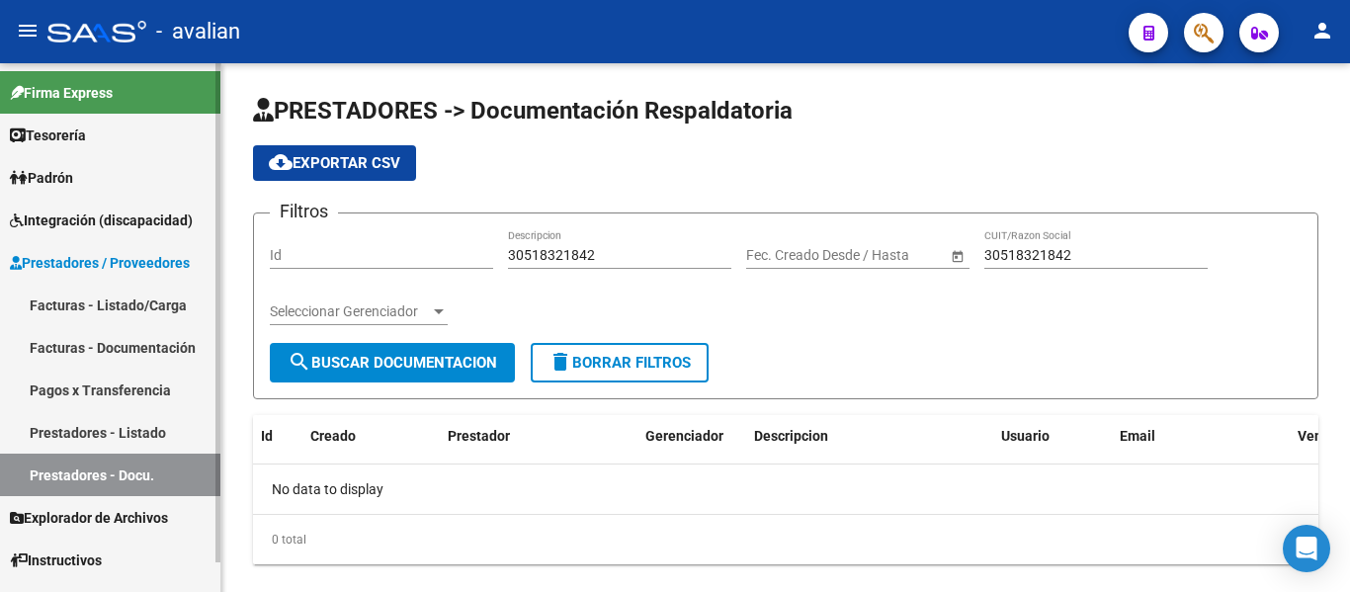
click at [94, 219] on span "Integración (discapacidad)" at bounding box center [101, 220] width 183 height 22
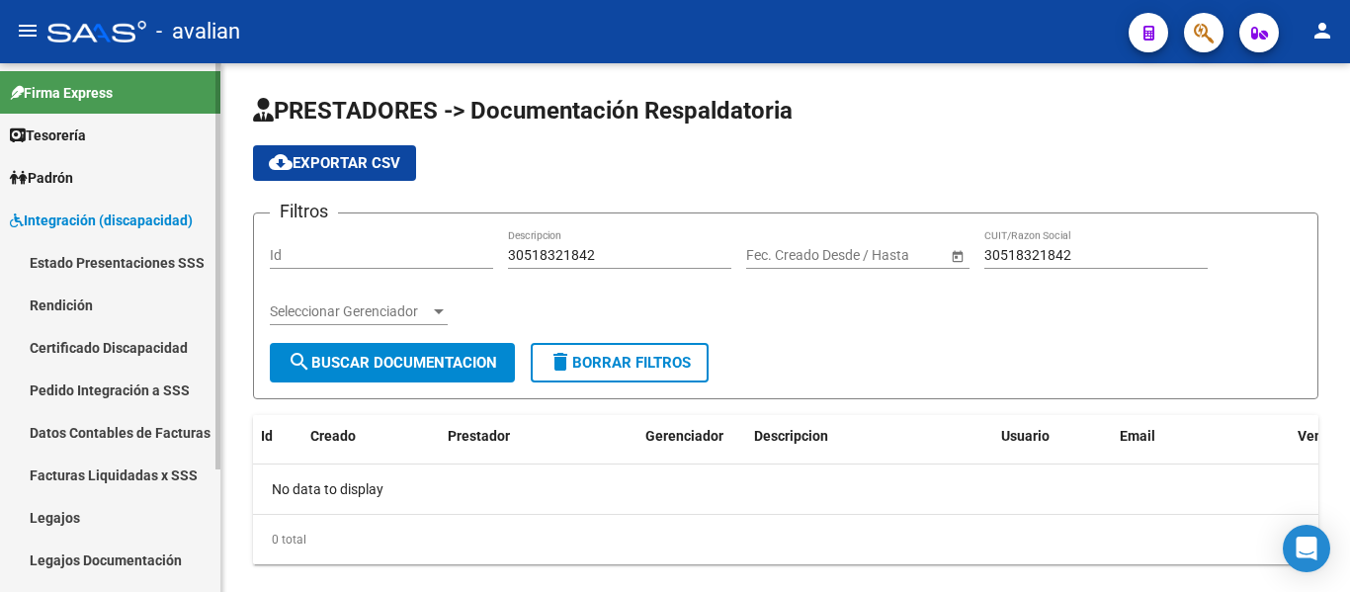
click at [76, 514] on link "Legajos" at bounding box center [110, 517] width 220 height 42
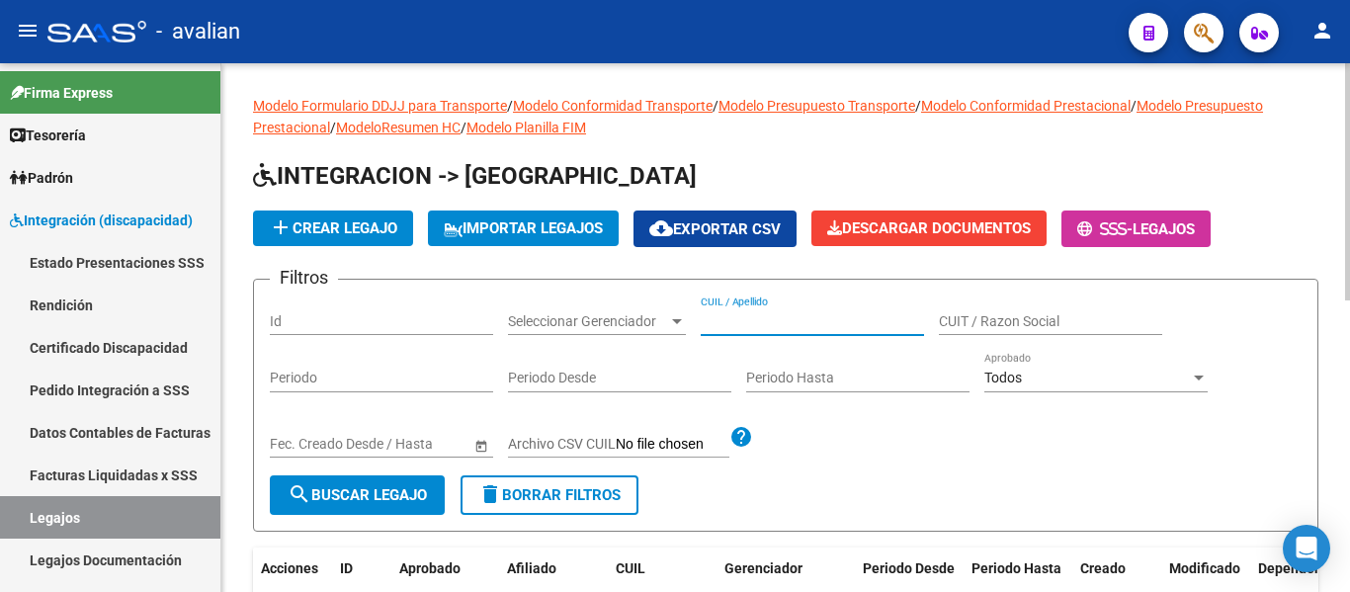
click at [734, 320] on input "CUIL / Apellido" at bounding box center [812, 321] width 223 height 17
paste input "27-51045857-0"
click at [377, 492] on span "search Buscar Legajo" at bounding box center [357, 495] width 139 height 18
click at [724, 318] on input "27-51045857-0" at bounding box center [812, 321] width 223 height 17
type input "27510458570"
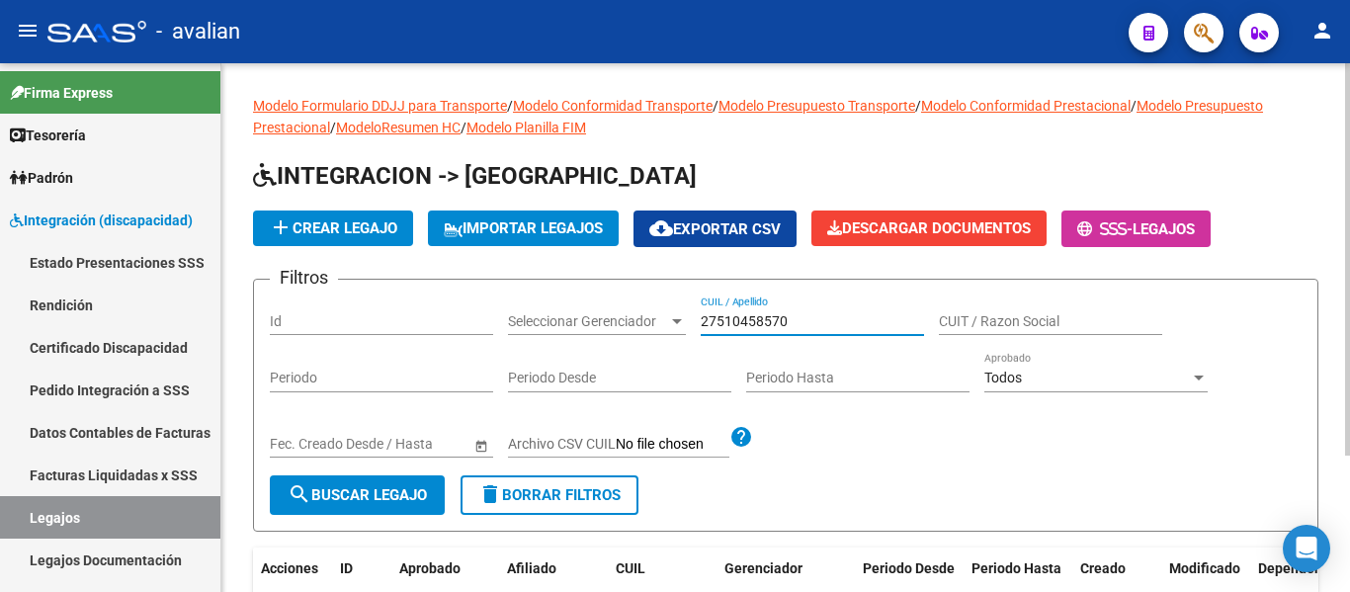
click at [354, 498] on span "search Buscar Legajo" at bounding box center [357, 495] width 139 height 18
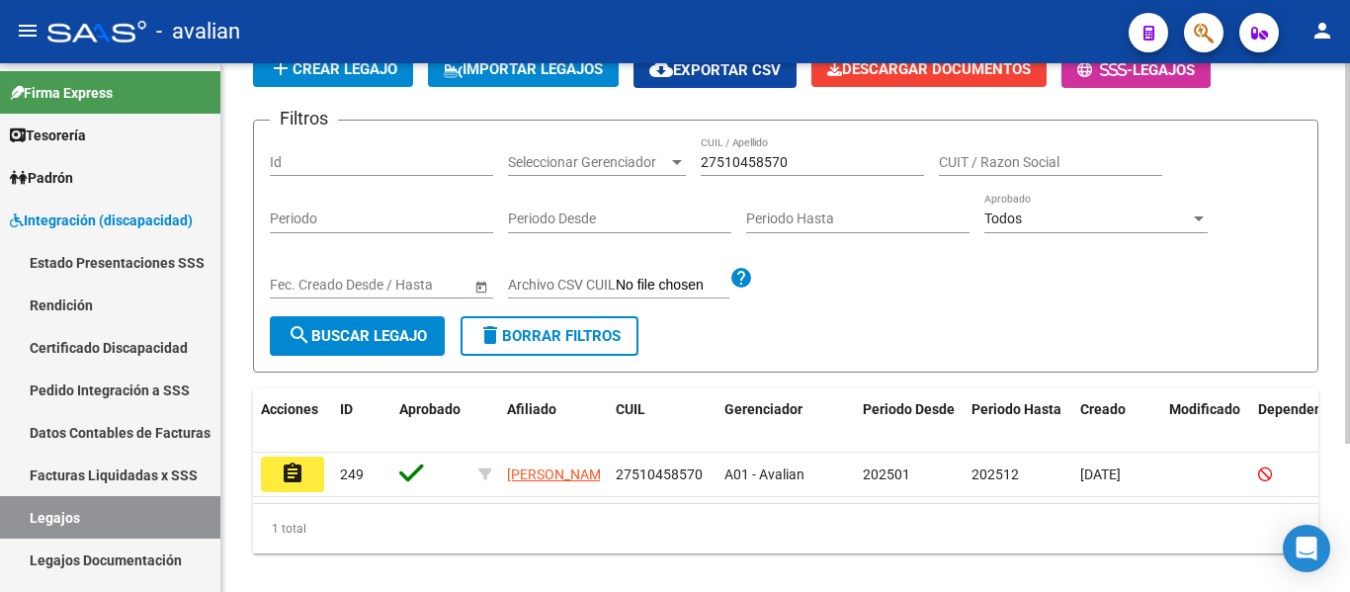
scroll to position [206, 0]
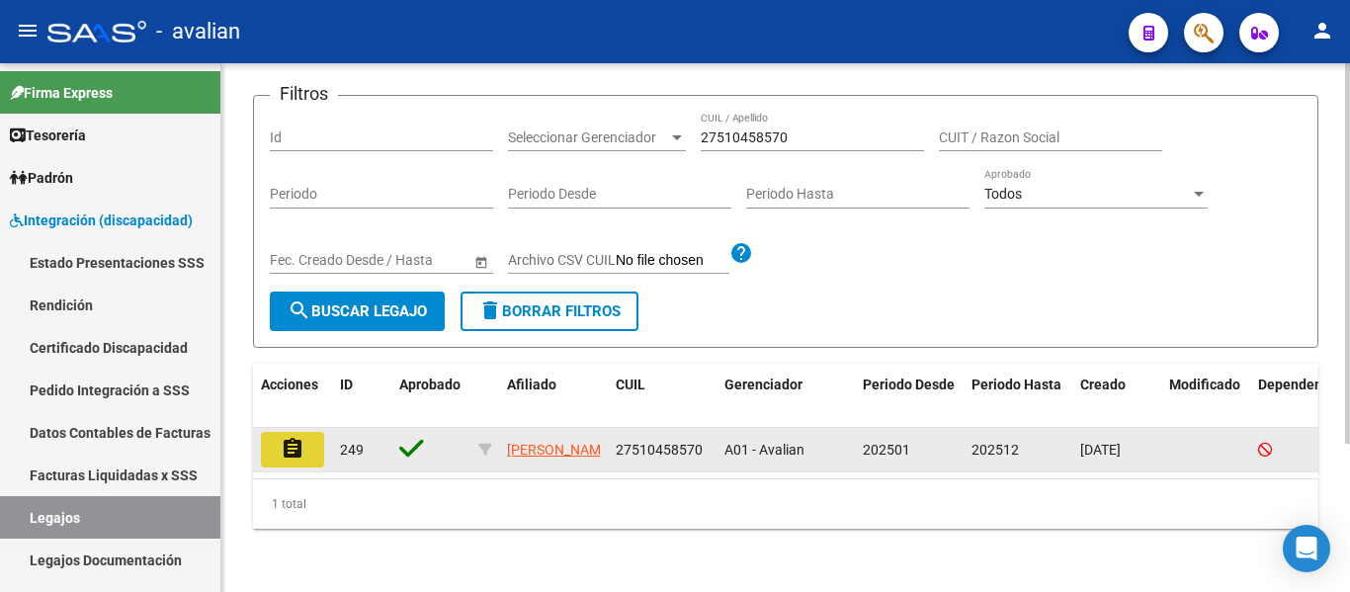
click at [311, 441] on button "assignment" at bounding box center [292, 450] width 63 height 36
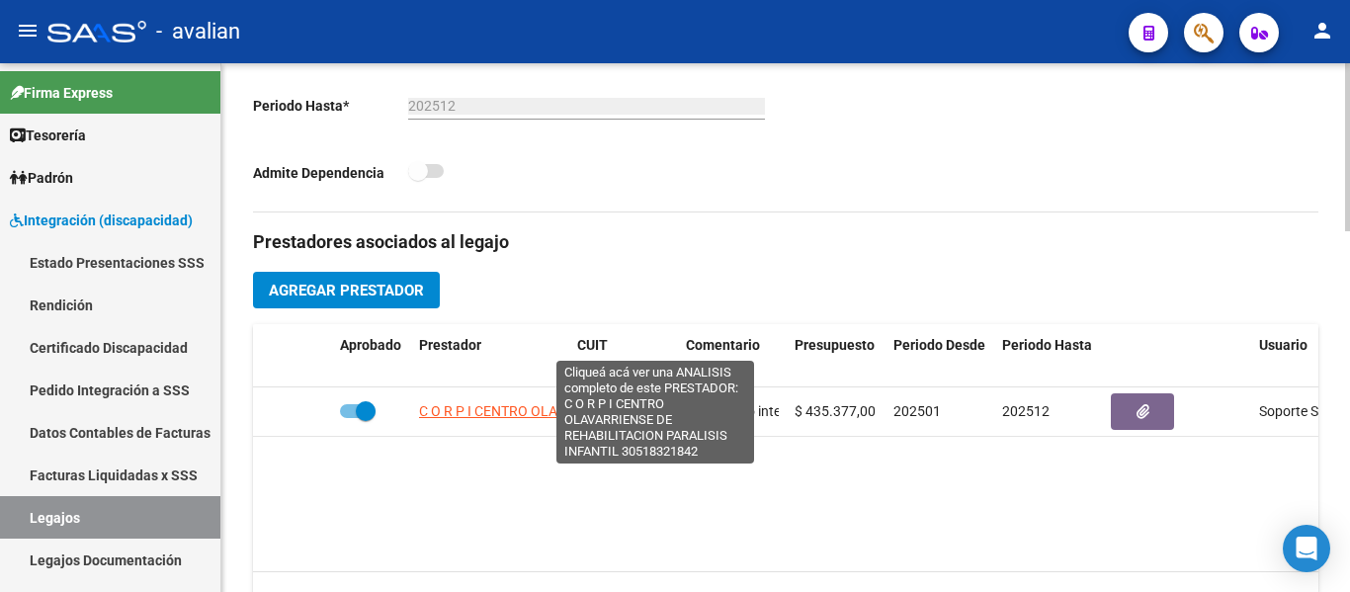
scroll to position [593, 0]
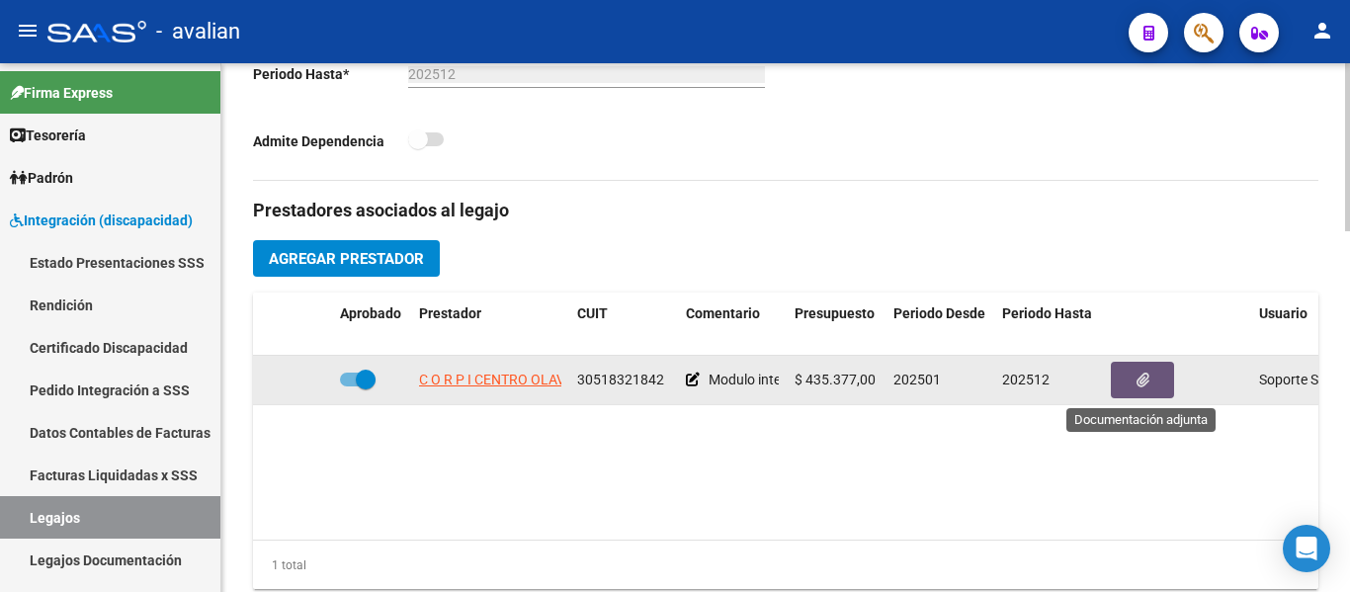
click at [1136, 385] on icon "button" at bounding box center [1142, 379] width 13 height 15
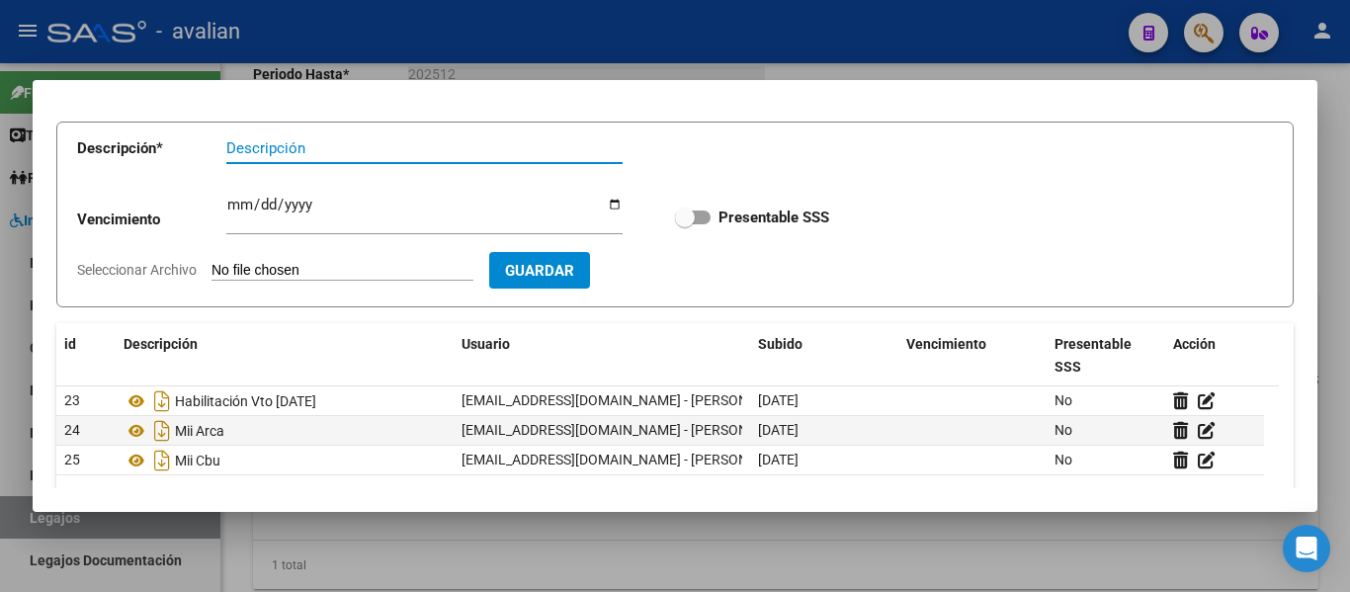
scroll to position [48, 0]
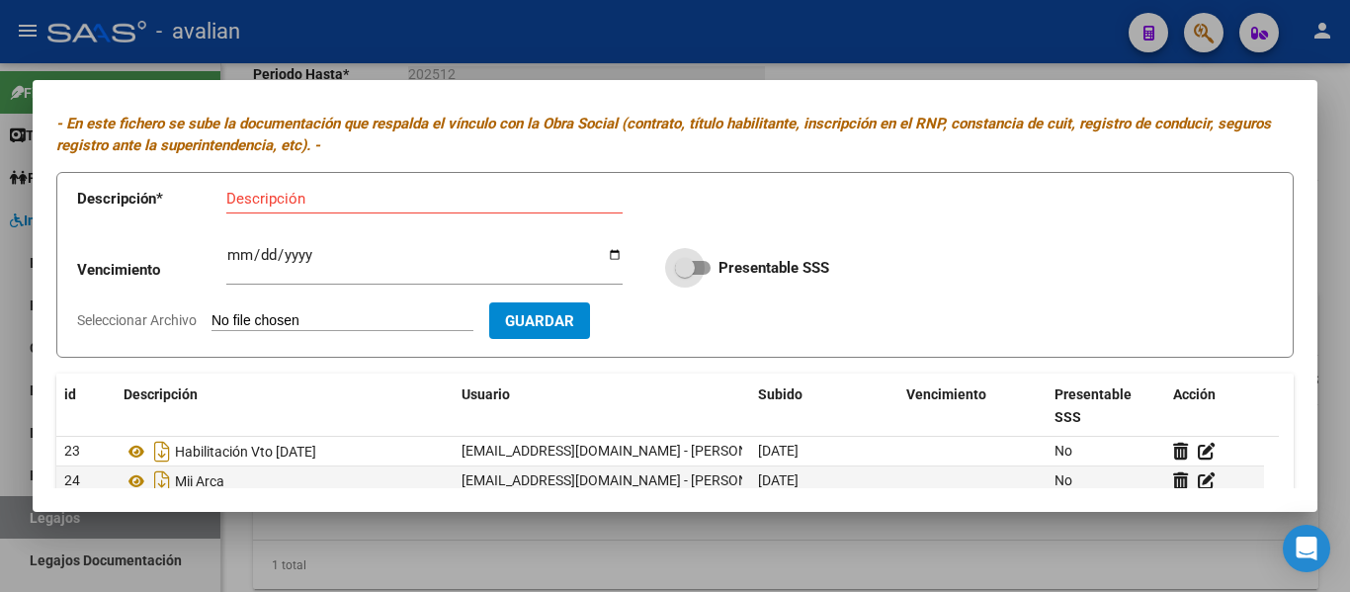
click at [698, 267] on span at bounding box center [693, 268] width 36 height 14
click at [685, 275] on input "Presentable SSS" at bounding box center [684, 275] width 1 height 1
checkbox input "true"
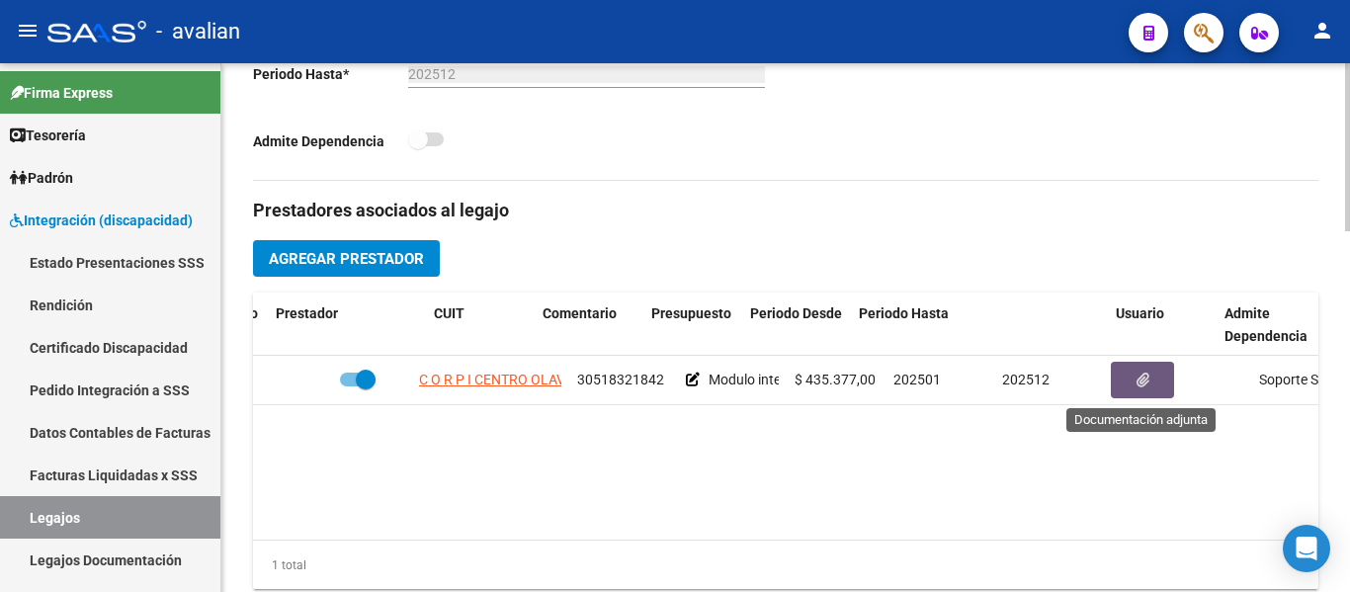
scroll to position [0, 150]
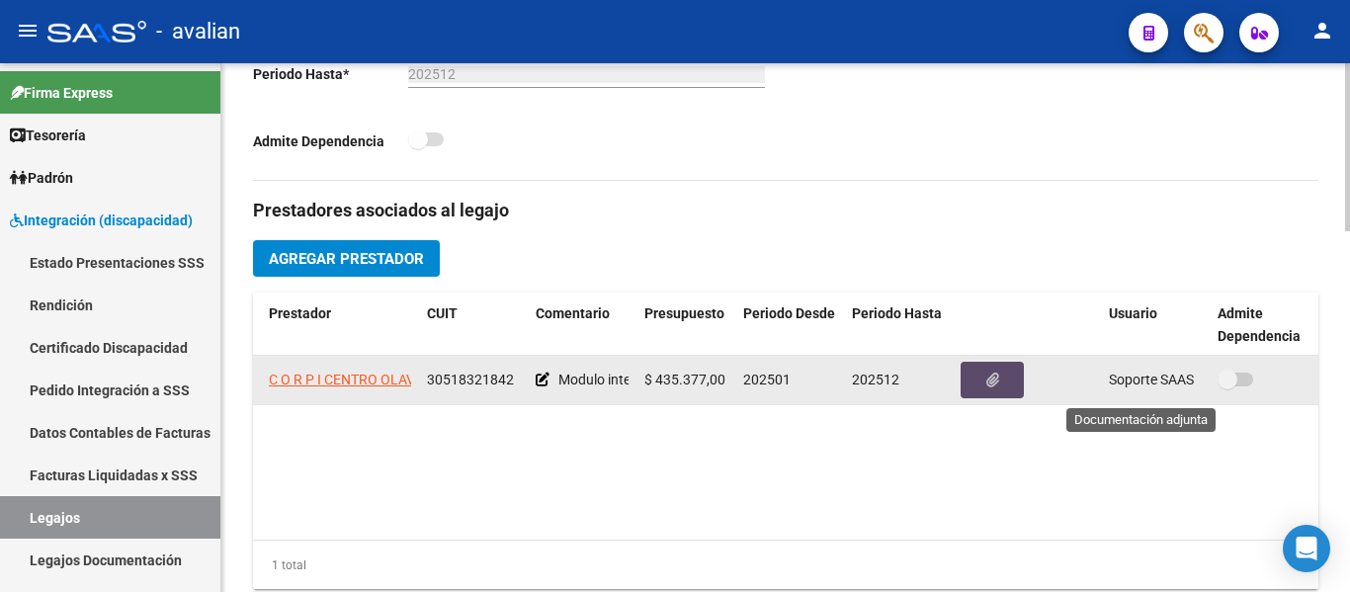
click at [1009, 390] on button "button" at bounding box center [991, 380] width 63 height 37
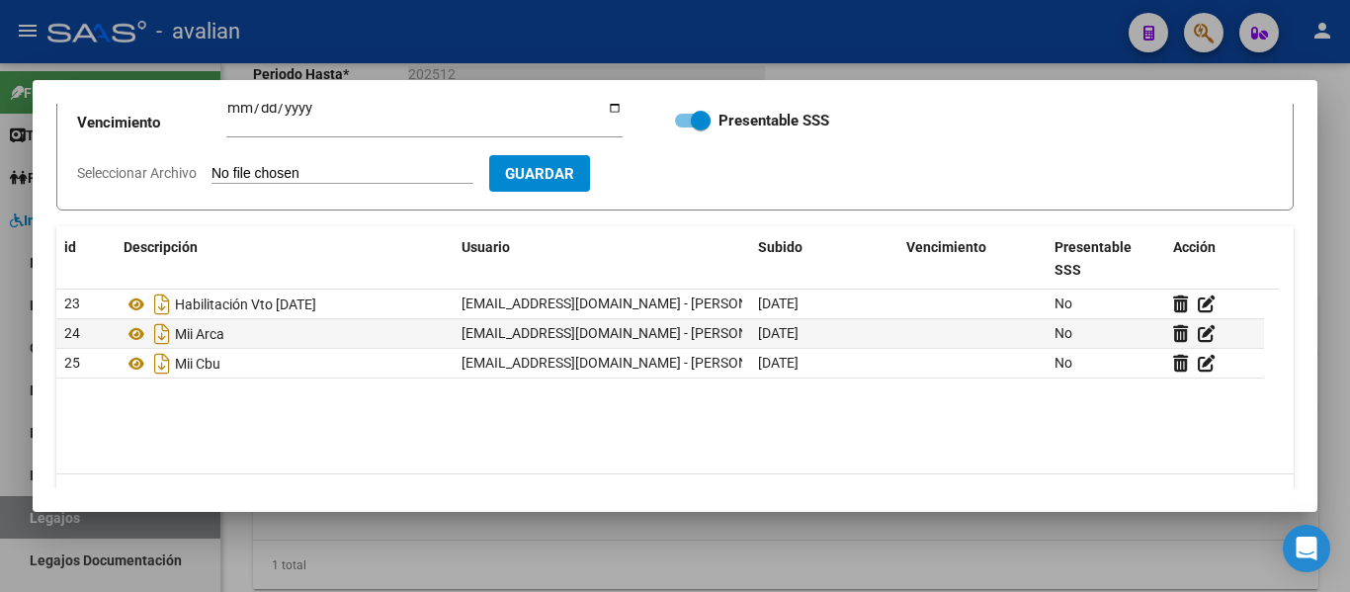
scroll to position [198, 0]
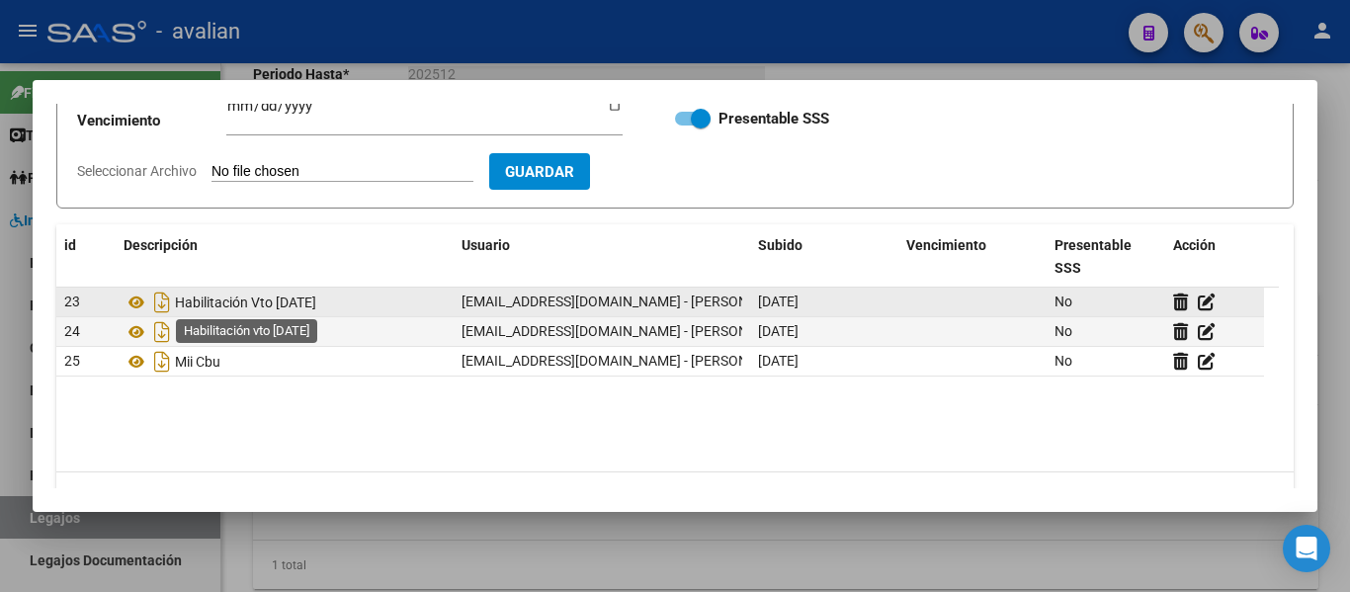
click at [316, 298] on span "Habilitación Vto 16/04/2029" at bounding box center [245, 302] width 141 height 16
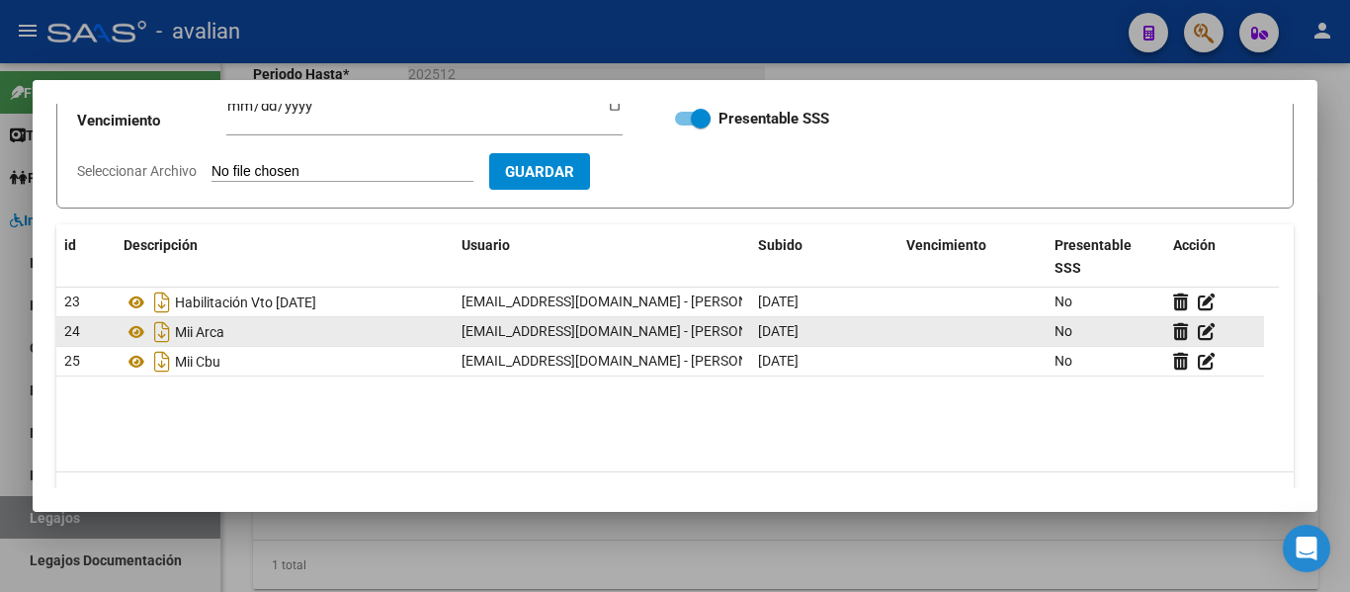
click at [317, 341] on div "Mii Arca" at bounding box center [285, 332] width 322 height 32
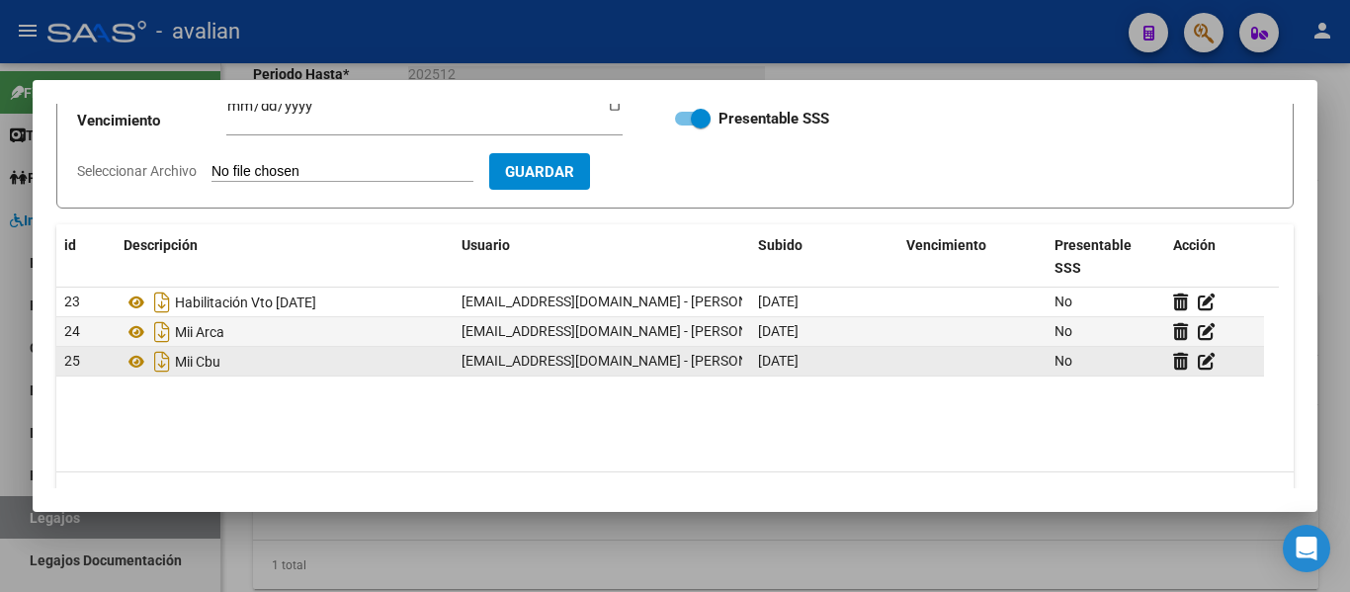
click at [311, 366] on div "Mii Cbu" at bounding box center [285, 362] width 322 height 32
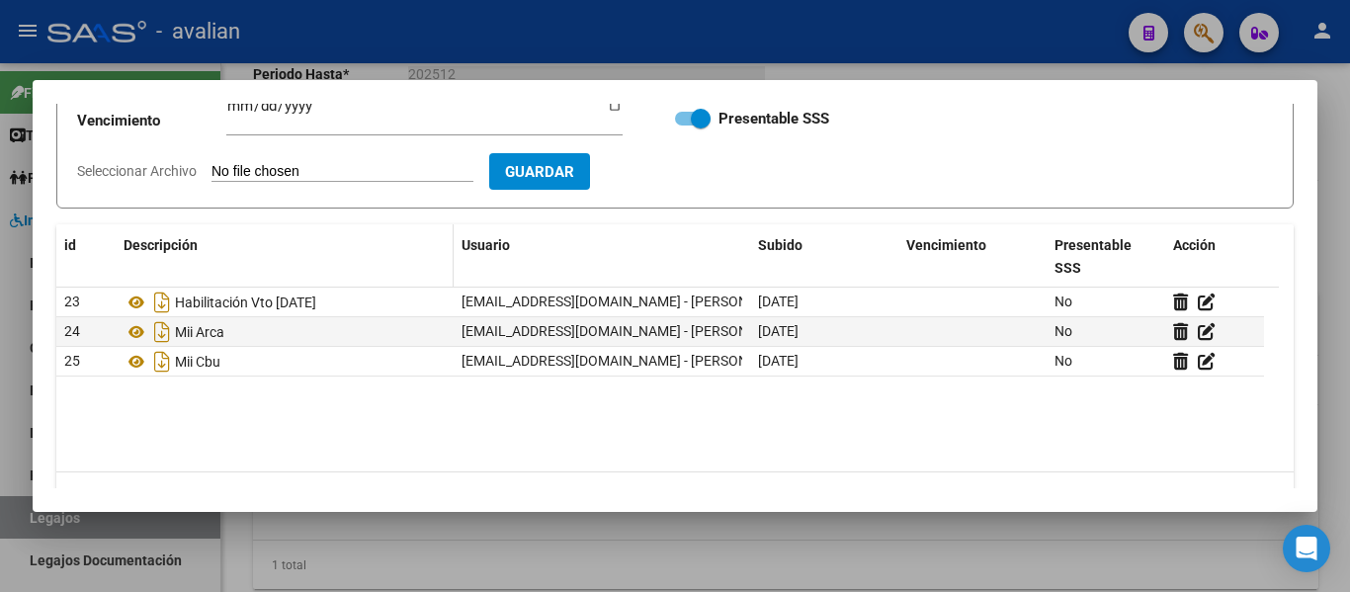
scroll to position [99, 0]
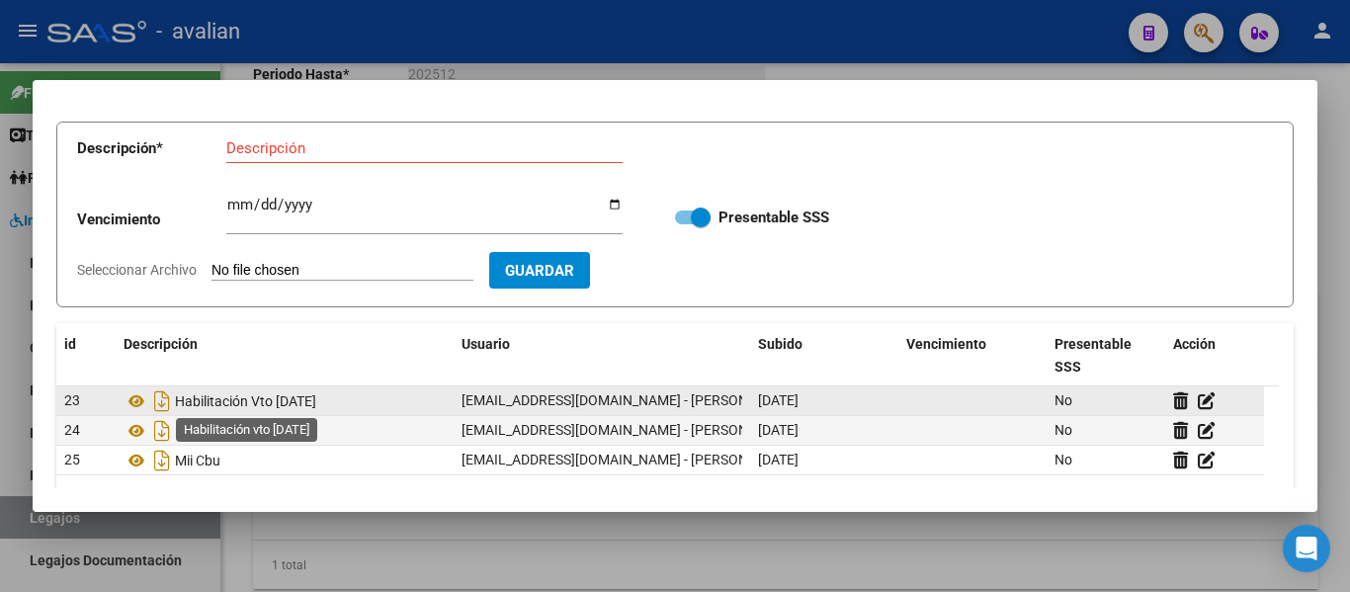
click at [278, 404] on span "Habilitación Vto 16/04/2029" at bounding box center [245, 401] width 141 height 16
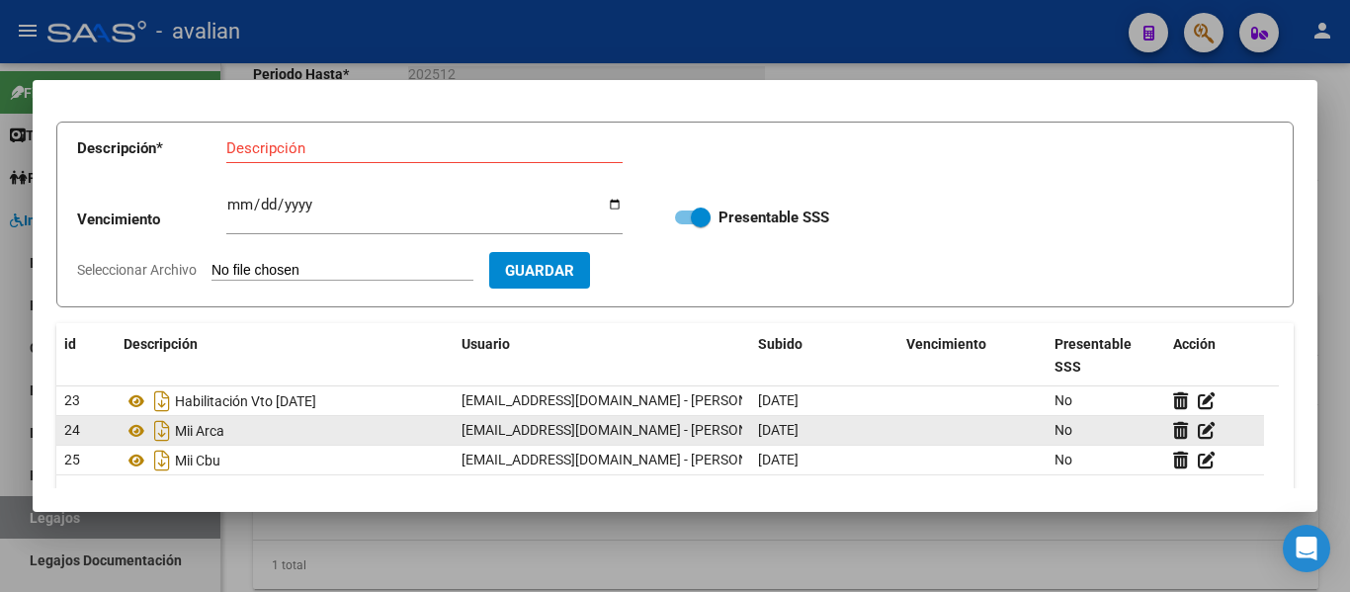
click at [274, 433] on div "Mii Arca" at bounding box center [285, 431] width 322 height 32
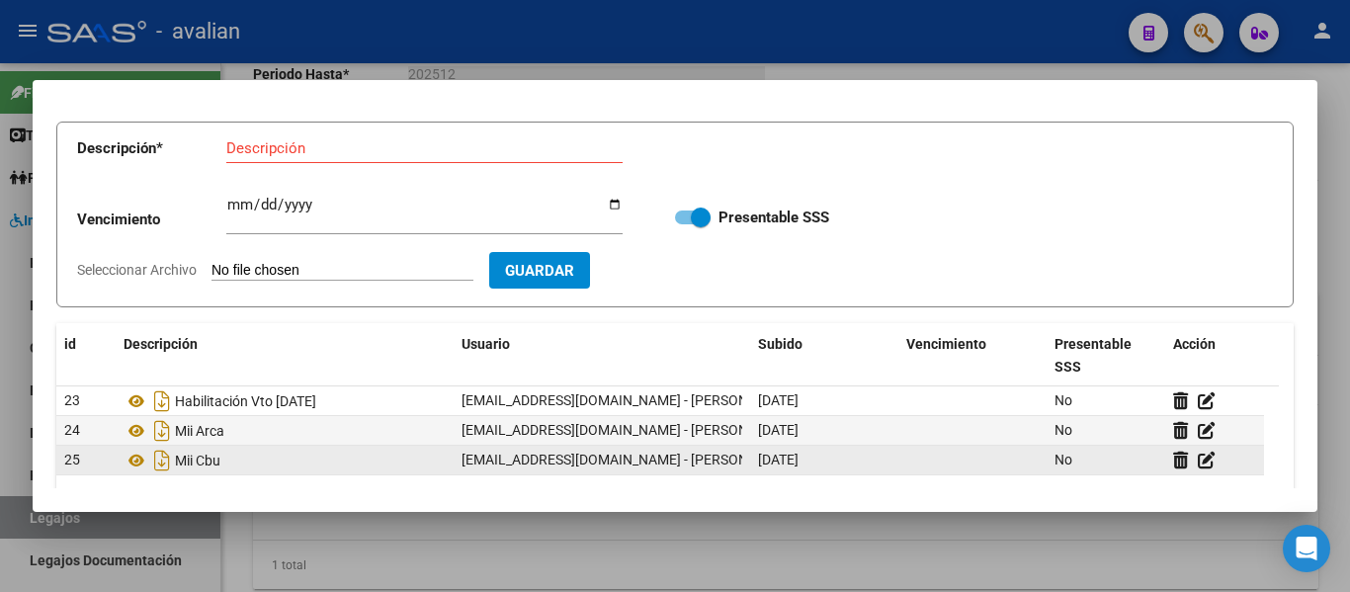
drag, startPoint x: 247, startPoint y: 461, endPoint x: 244, endPoint y: 447, distance: 15.1
click at [246, 461] on div "Mii Cbu" at bounding box center [285, 461] width 322 height 32
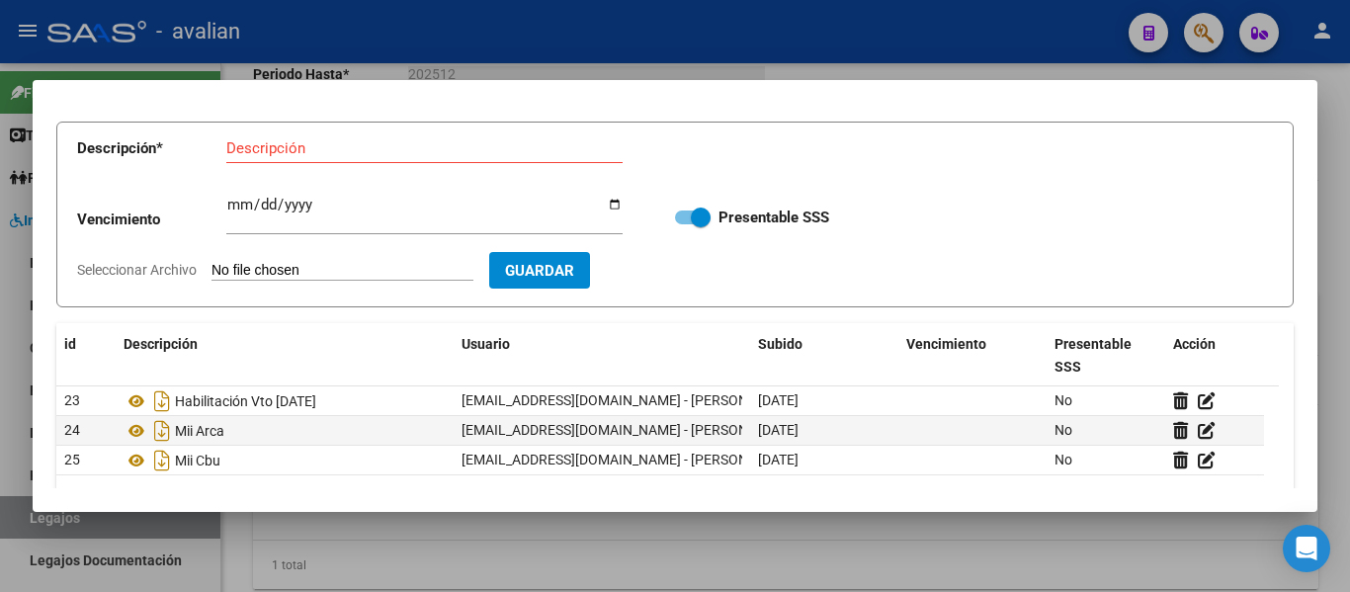
click at [512, 553] on div at bounding box center [675, 296] width 1350 height 592
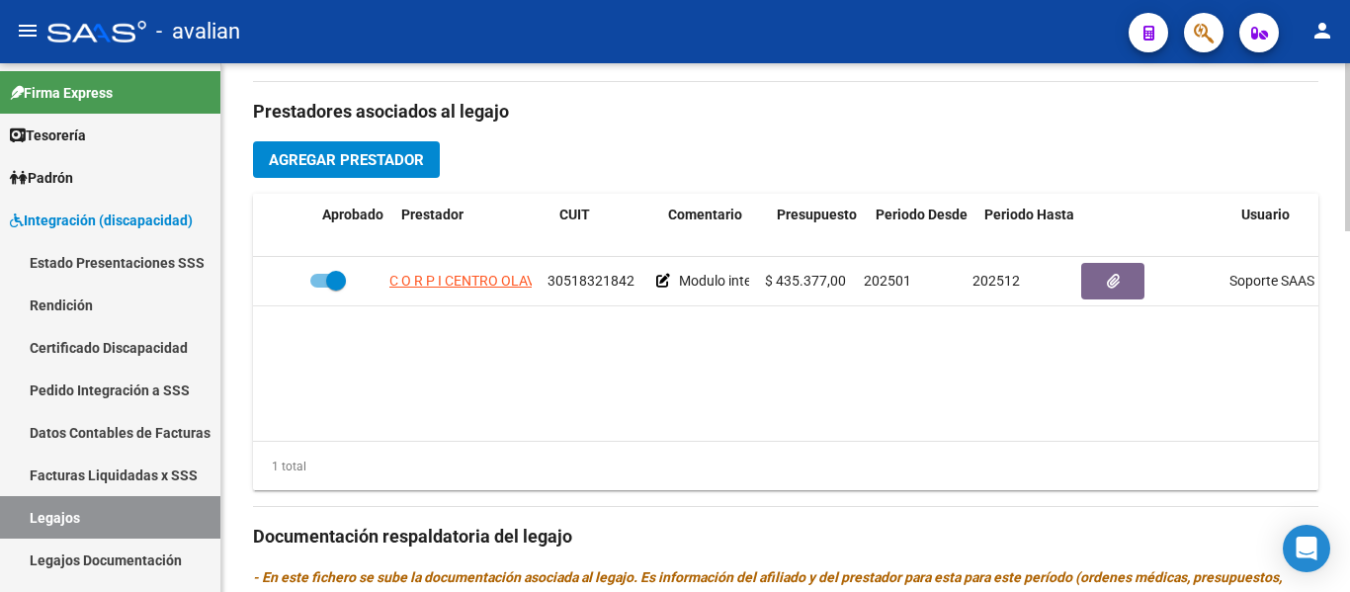
scroll to position [0, 0]
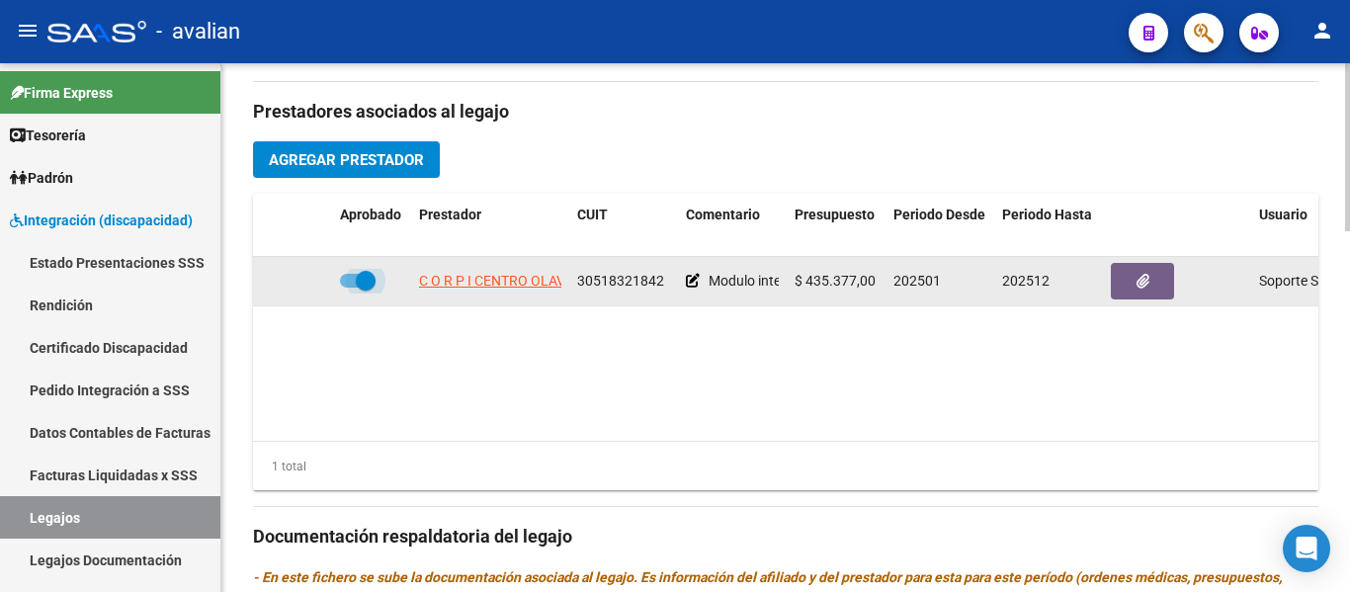
click at [350, 288] on span at bounding box center [358, 281] width 36 height 14
click at [350, 288] on input "checkbox" at bounding box center [349, 288] width 1 height 1
checkbox input "false"
click at [299, 279] on icon at bounding box center [303, 281] width 14 height 14
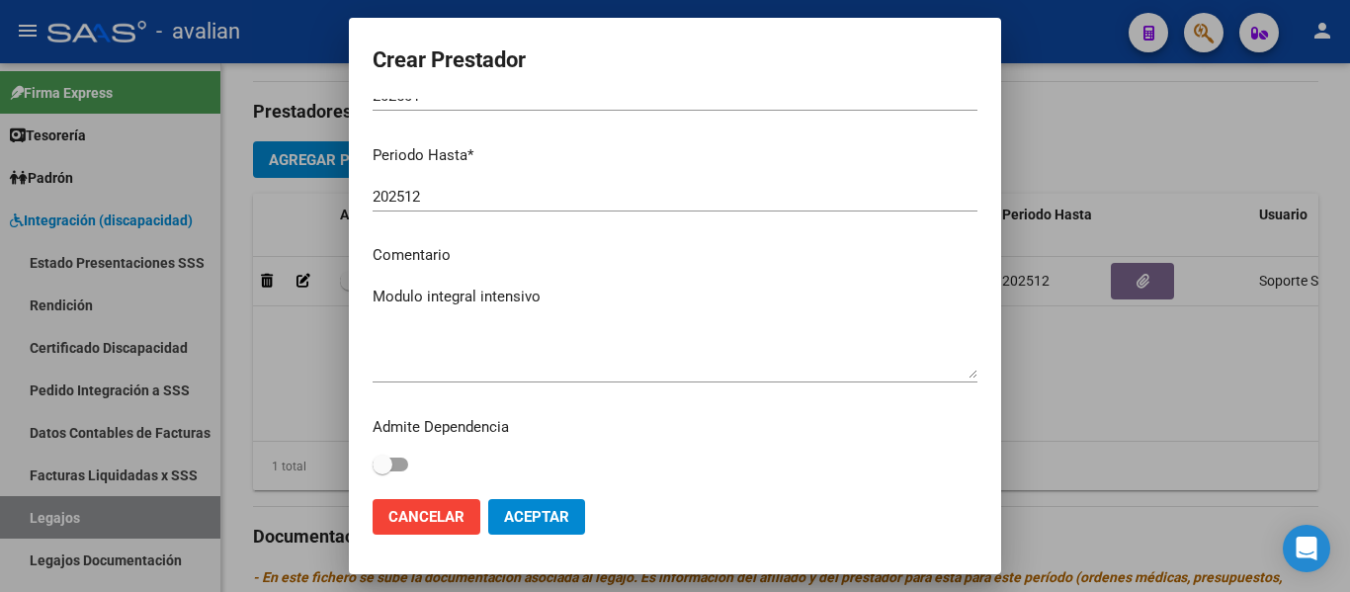
scroll to position [292, 0]
click at [426, 529] on button "Cancelar" at bounding box center [426, 517] width 108 height 36
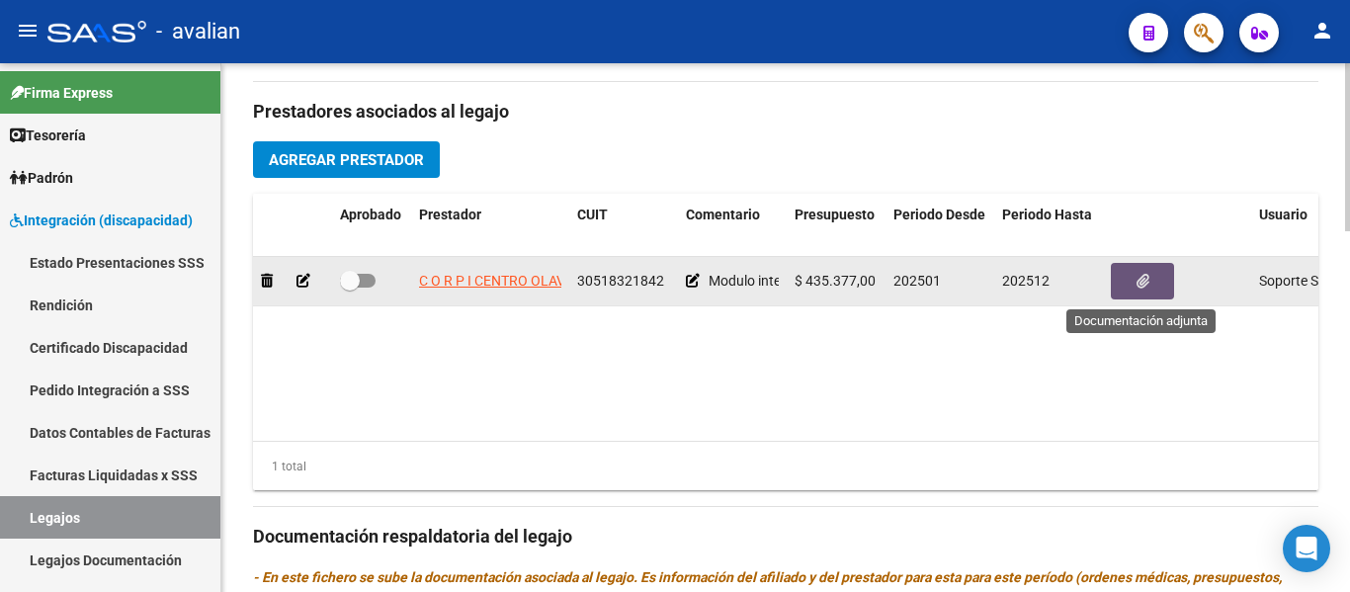
click at [1140, 276] on icon "button" at bounding box center [1142, 281] width 13 height 15
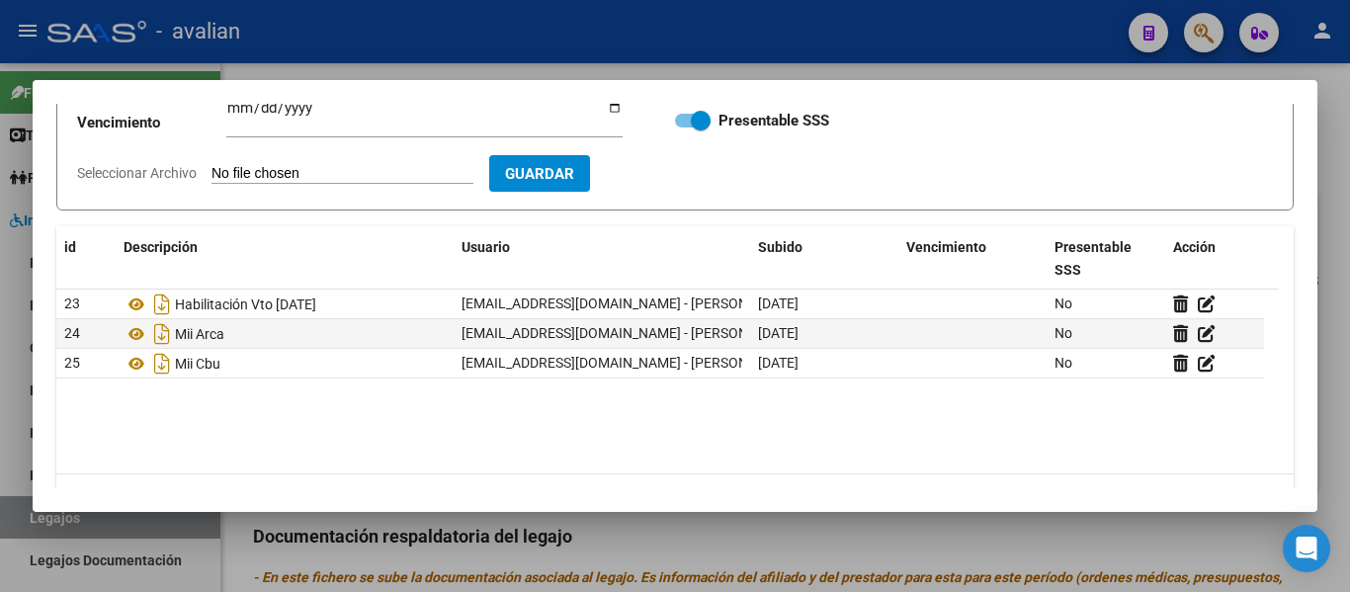
scroll to position [198, 0]
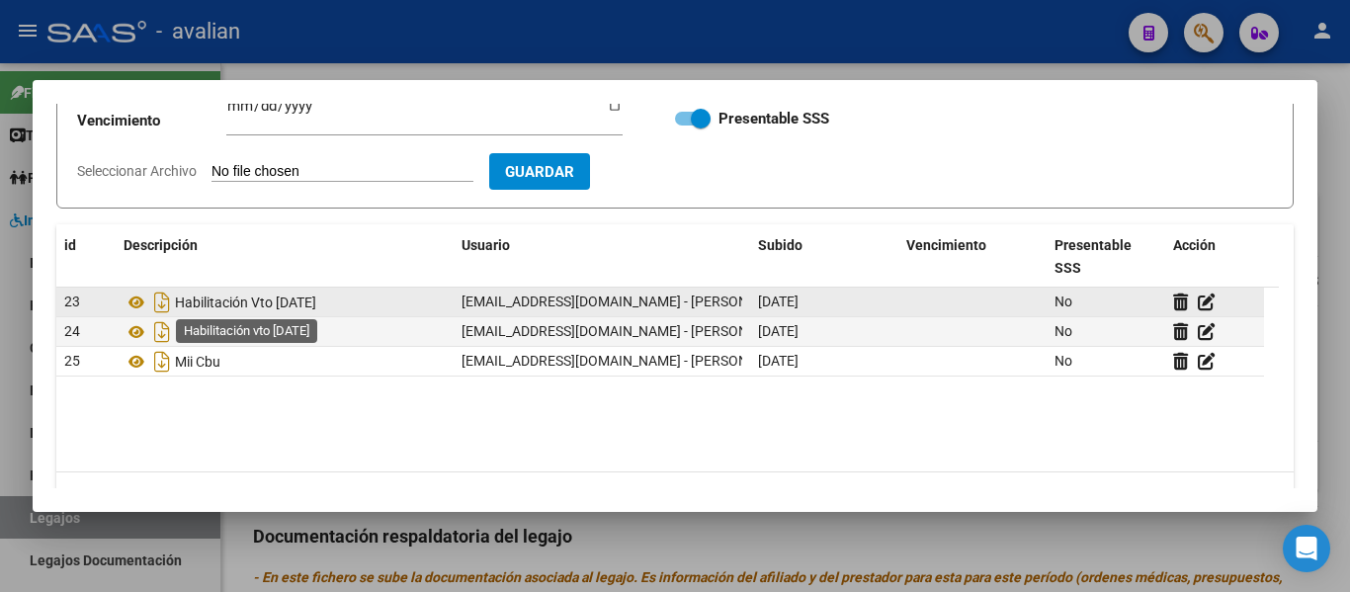
click at [228, 294] on span "Habilitación Vto 16/04/2029" at bounding box center [245, 302] width 141 height 16
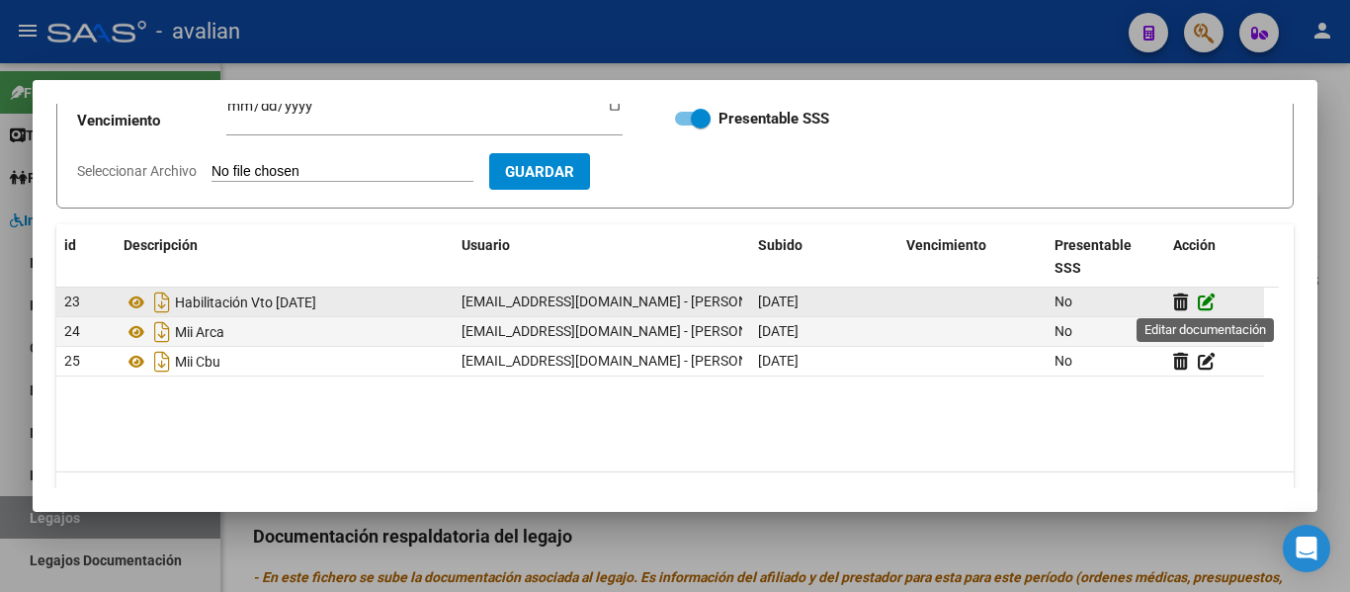
click at [1207, 299] on icon at bounding box center [1207, 301] width 18 height 19
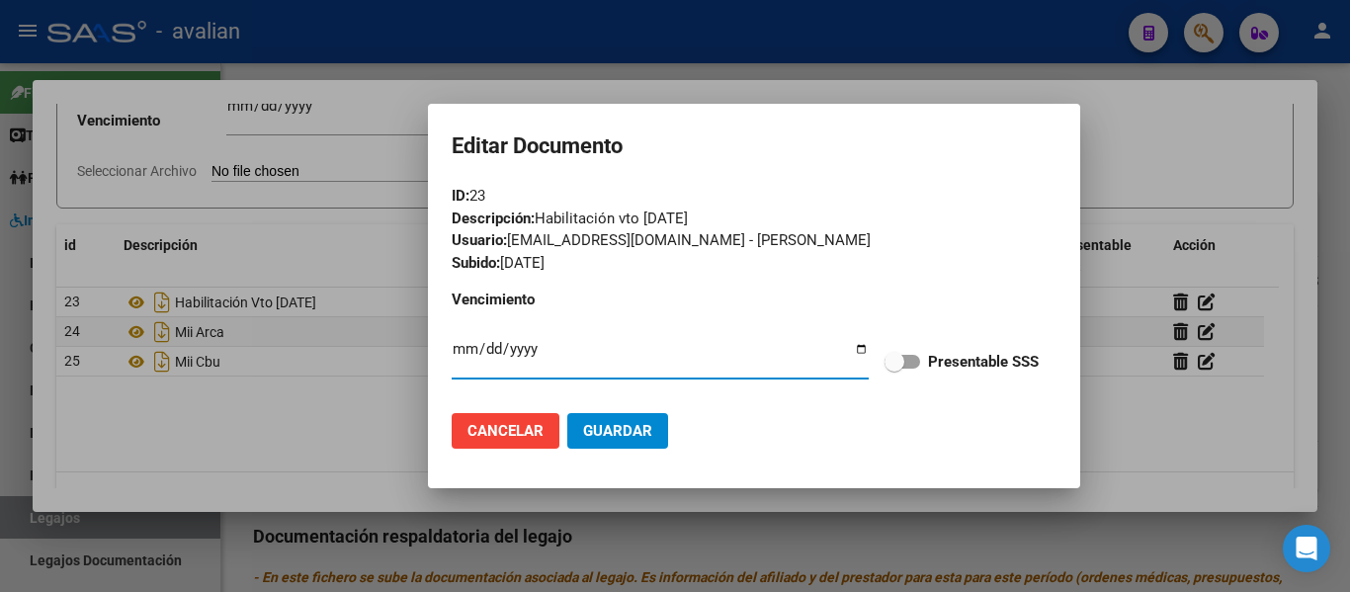
click at [927, 365] on label "Presentable SSS" at bounding box center [961, 362] width 154 height 24
click at [894, 369] on input "Presentable SSS" at bounding box center [893, 369] width 1 height 1
checkbox input "true"
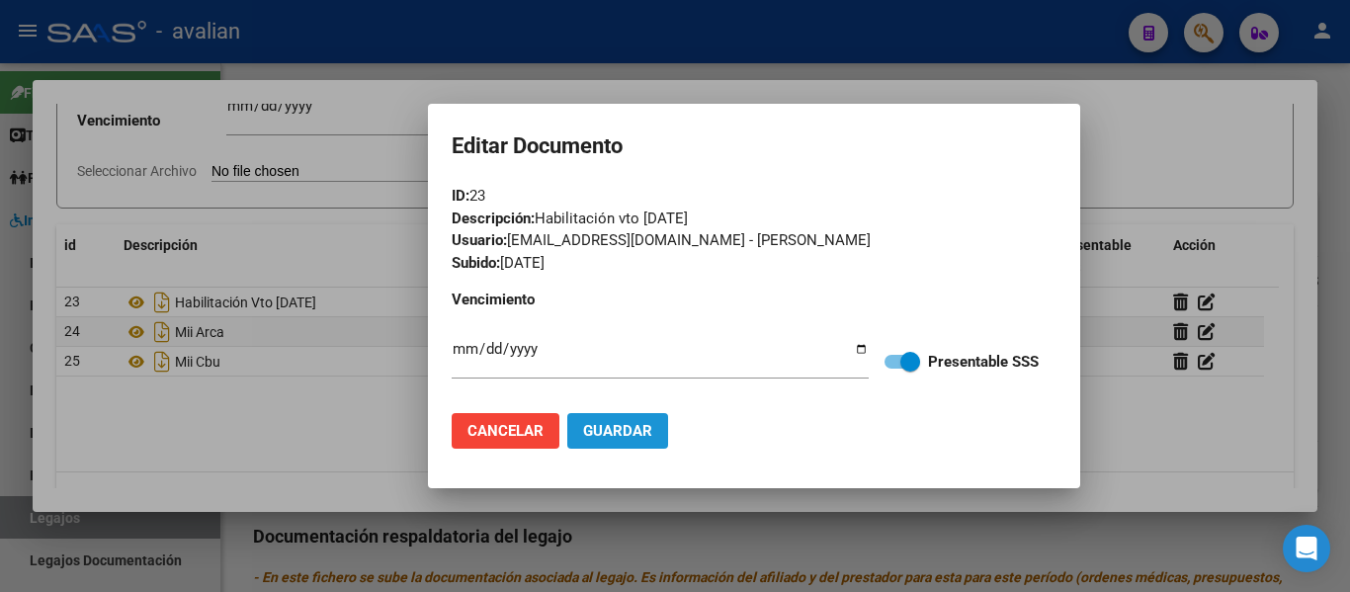
click at [617, 437] on span "Guardar" at bounding box center [617, 431] width 69 height 18
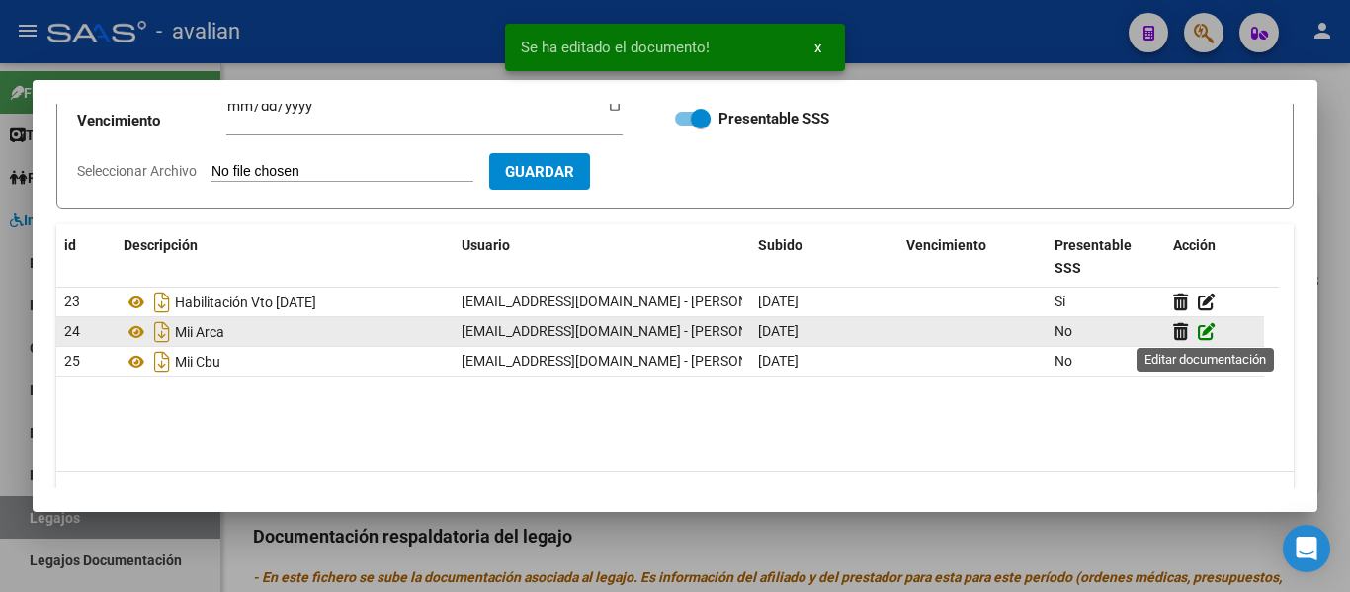
click at [1209, 330] on icon at bounding box center [1207, 331] width 18 height 19
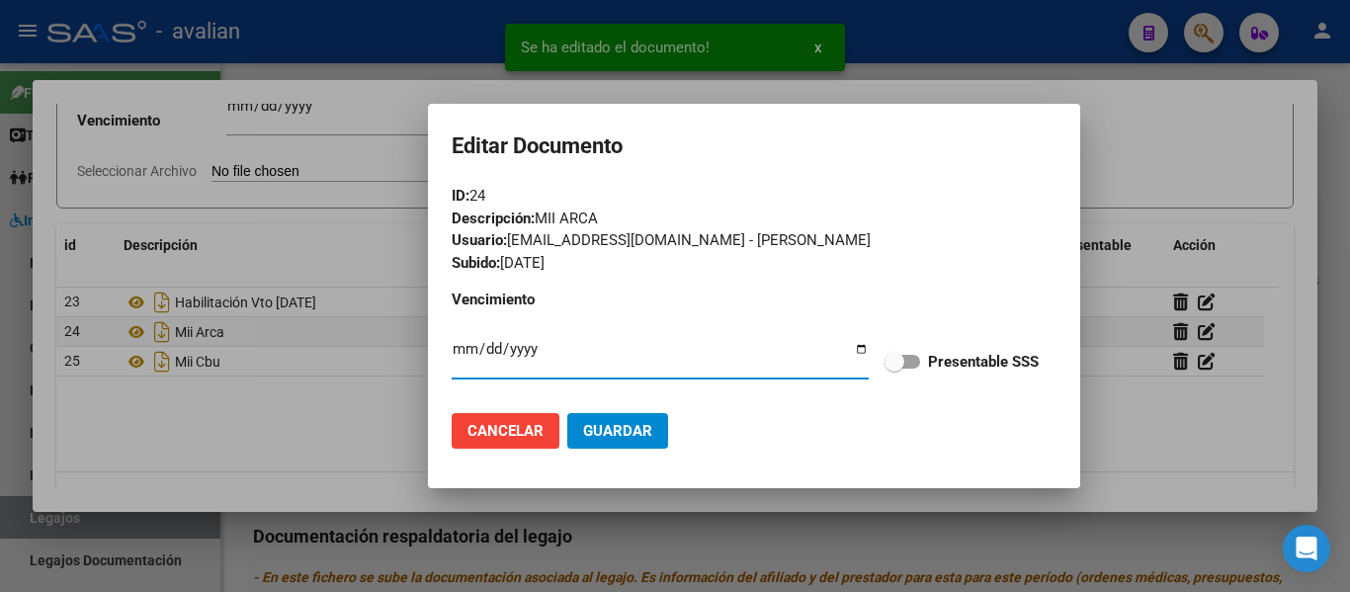
click at [916, 358] on span at bounding box center [902, 362] width 36 height 14
click at [894, 369] on input "Presentable SSS" at bounding box center [893, 369] width 1 height 1
checkbox input "true"
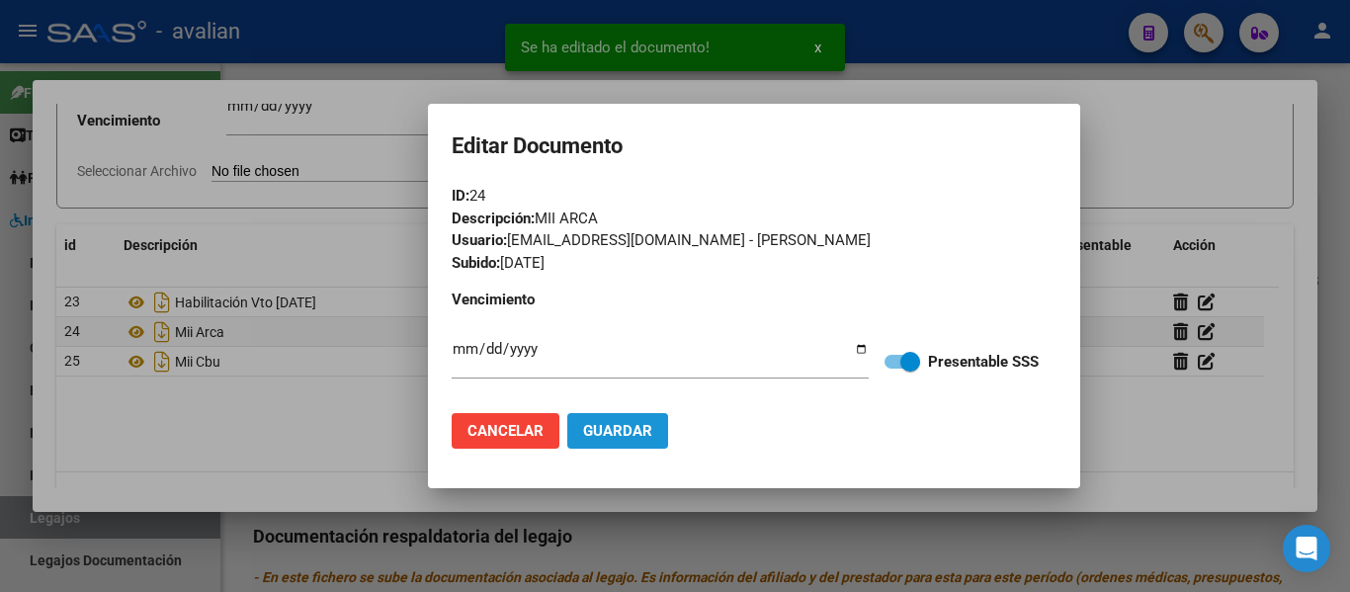
click at [604, 436] on span "Guardar" at bounding box center [617, 431] width 69 height 18
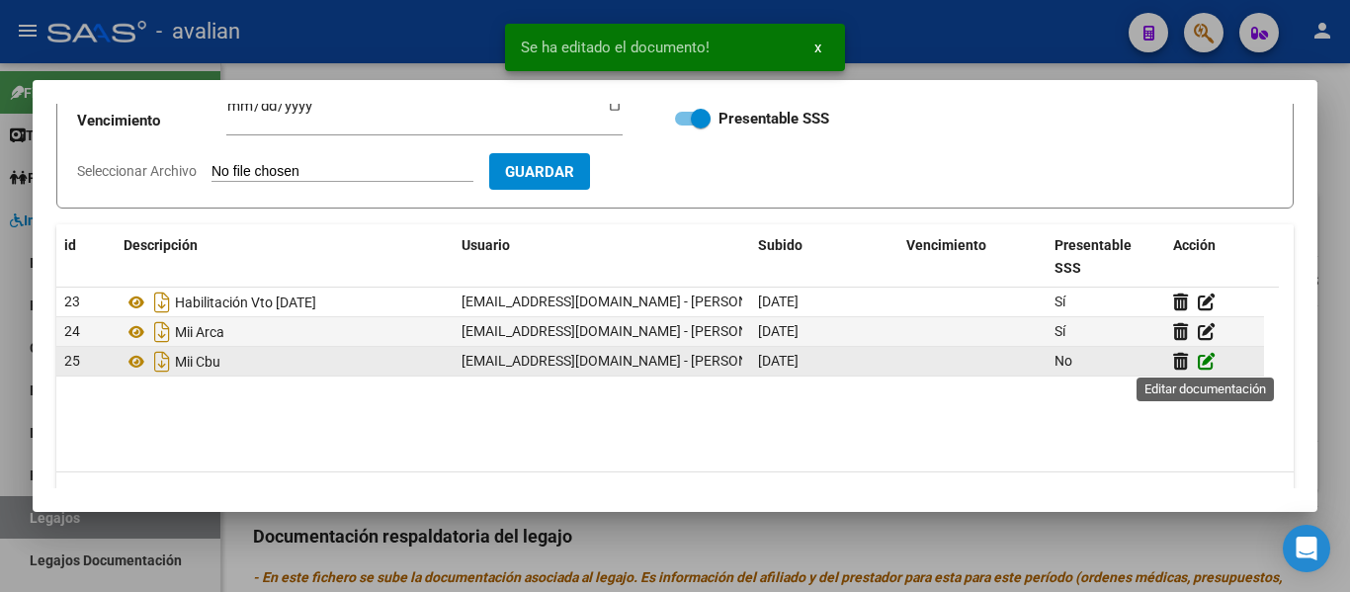
click at [1213, 359] on icon at bounding box center [1207, 361] width 18 height 19
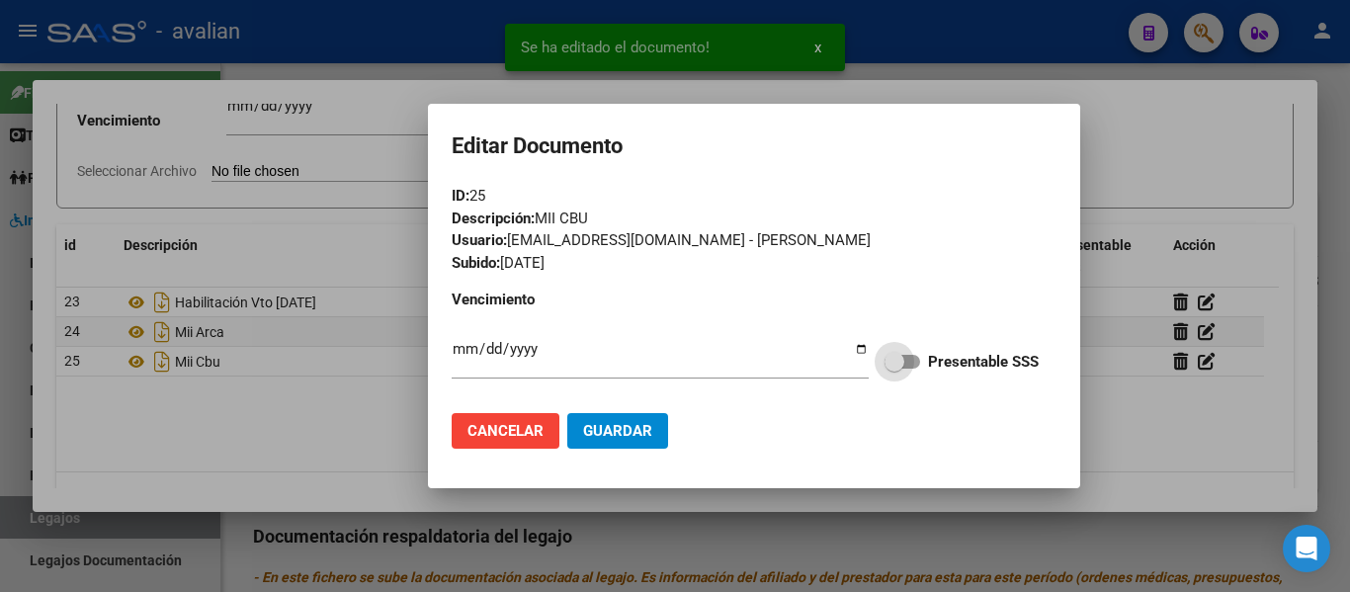
click at [923, 361] on label "Presentable SSS" at bounding box center [961, 362] width 154 height 24
click at [894, 369] on input "Presentable SSS" at bounding box center [893, 369] width 1 height 1
checkbox input "true"
click at [642, 436] on span "Guardar" at bounding box center [617, 431] width 69 height 18
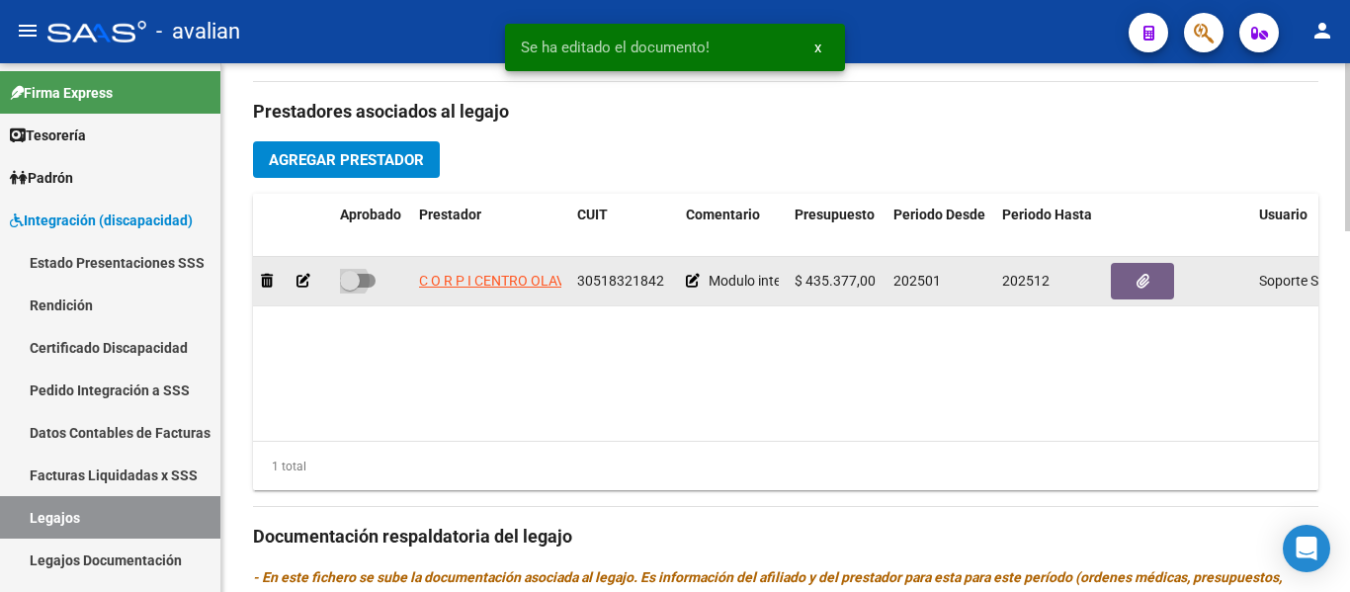
click at [366, 284] on span at bounding box center [358, 281] width 36 height 14
click at [350, 288] on input "checkbox" at bounding box center [349, 288] width 1 height 1
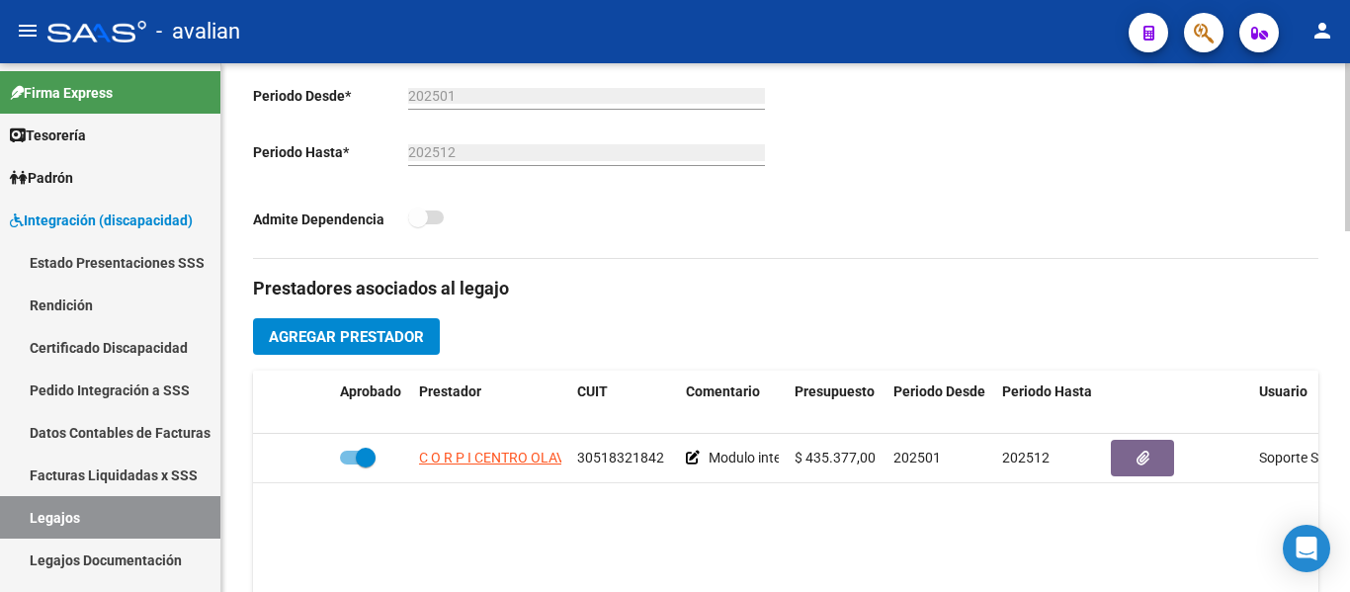
scroll to position [692, 0]
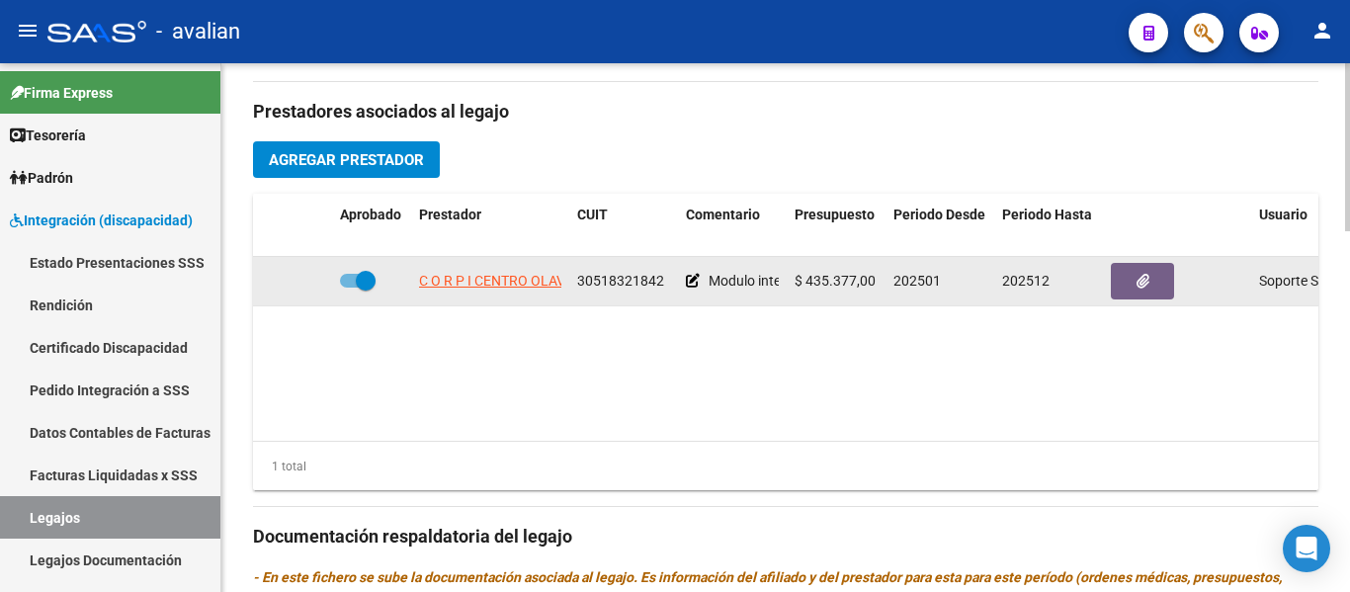
drag, startPoint x: 362, startPoint y: 283, endPoint x: 334, endPoint y: 280, distance: 27.8
click at [334, 280] on datatable-body-cell at bounding box center [371, 281] width 79 height 48
click at [342, 280] on span at bounding box center [358, 281] width 36 height 14
click at [349, 288] on input "checkbox" at bounding box center [349, 288] width 1 height 1
checkbox input "false"
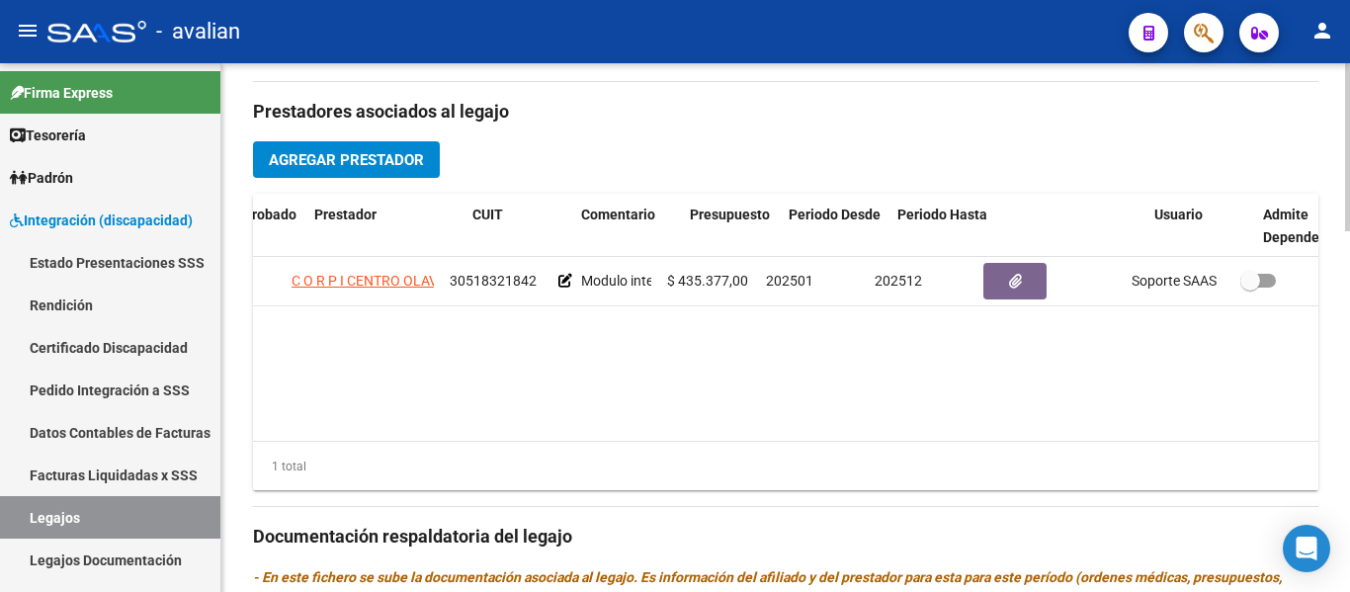
scroll to position [0, 150]
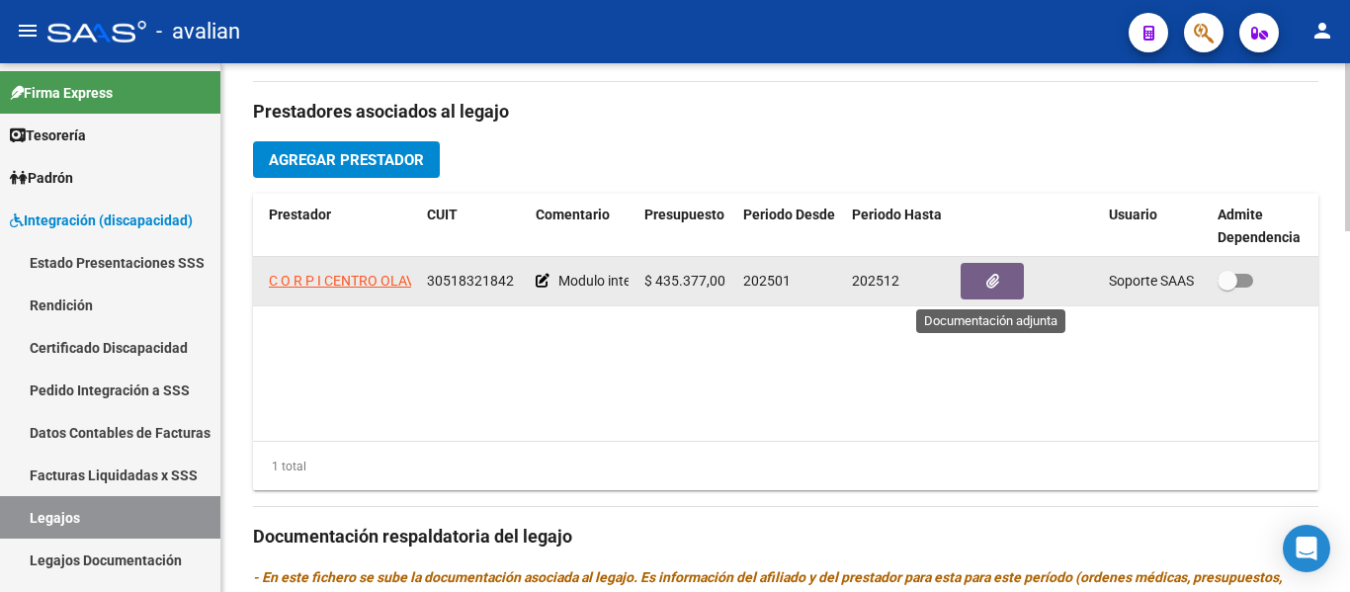
click at [977, 287] on button "button" at bounding box center [991, 281] width 63 height 37
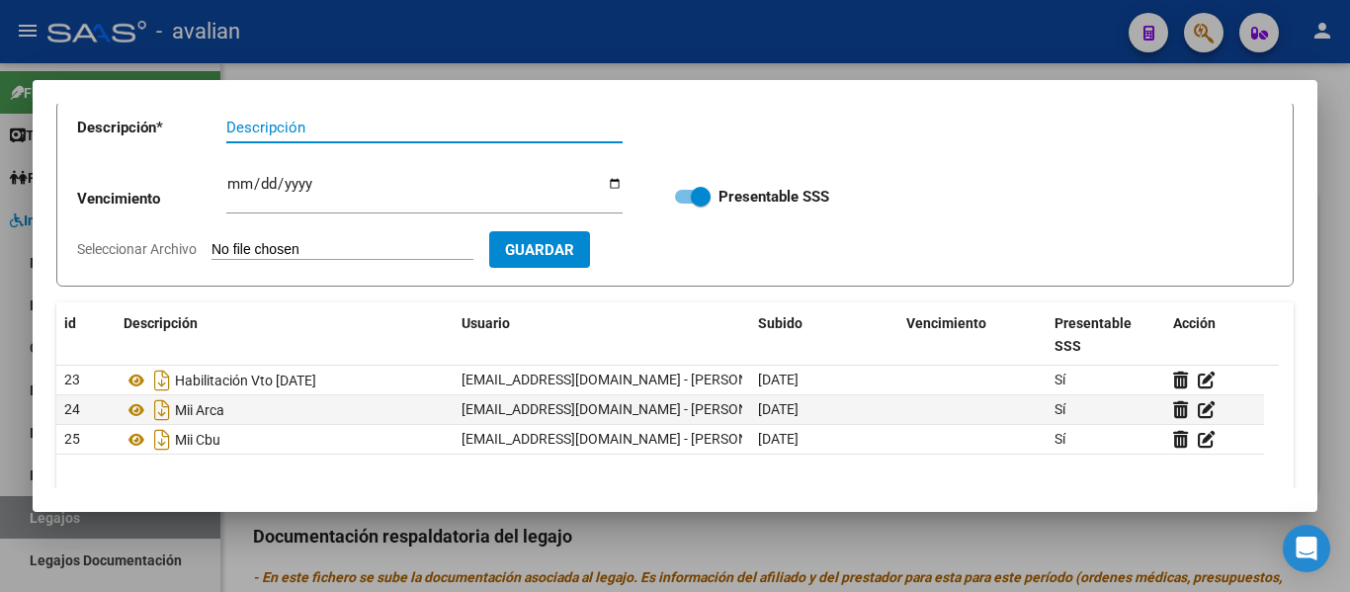
scroll to position [246, 0]
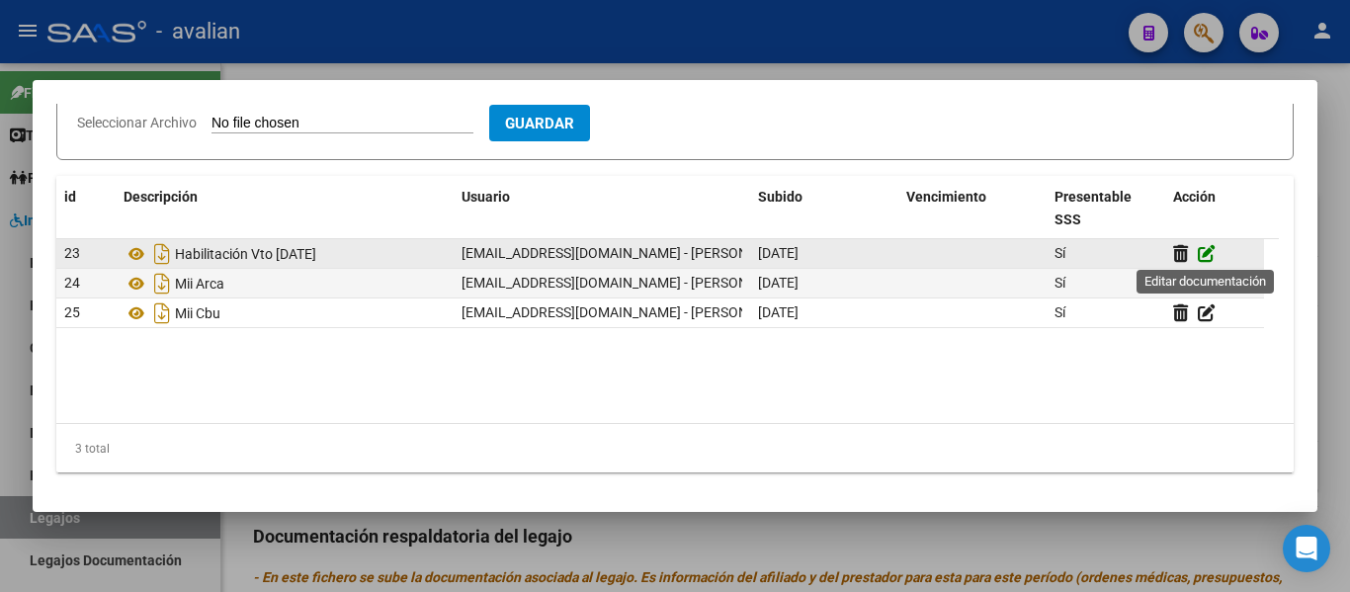
click at [1209, 257] on icon at bounding box center [1207, 253] width 18 height 19
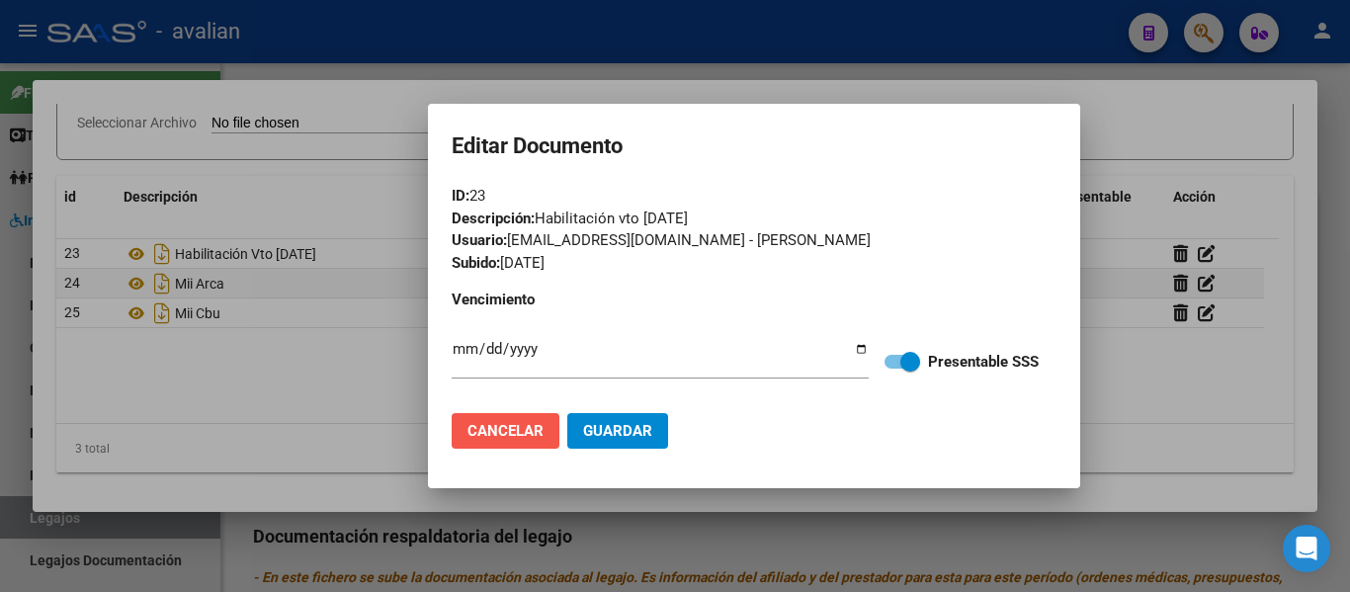
click at [509, 434] on span "Cancelar" at bounding box center [505, 431] width 76 height 18
